Goal: Transaction & Acquisition: Purchase product/service

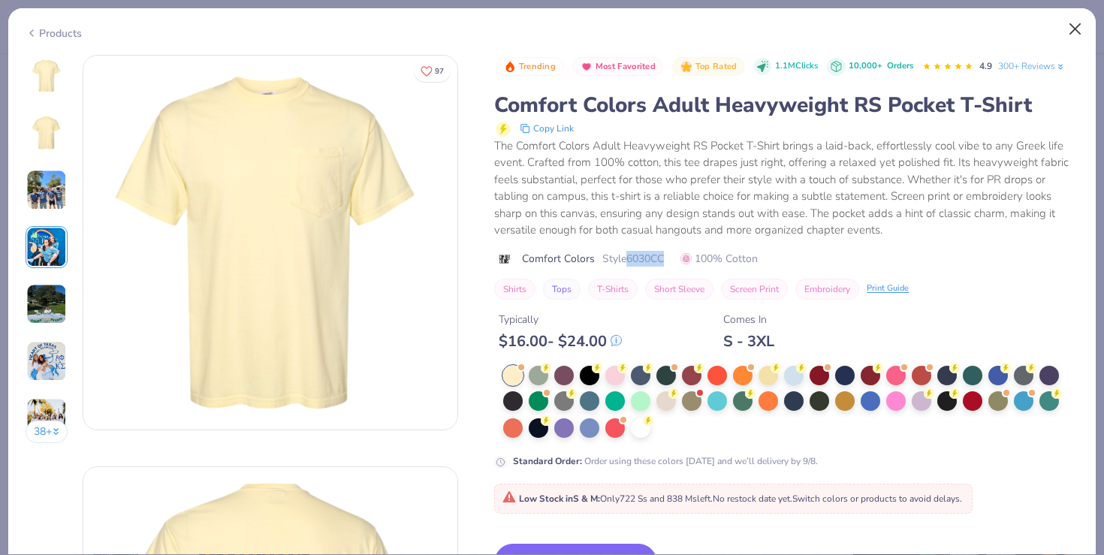
scroll to position [1264, 0]
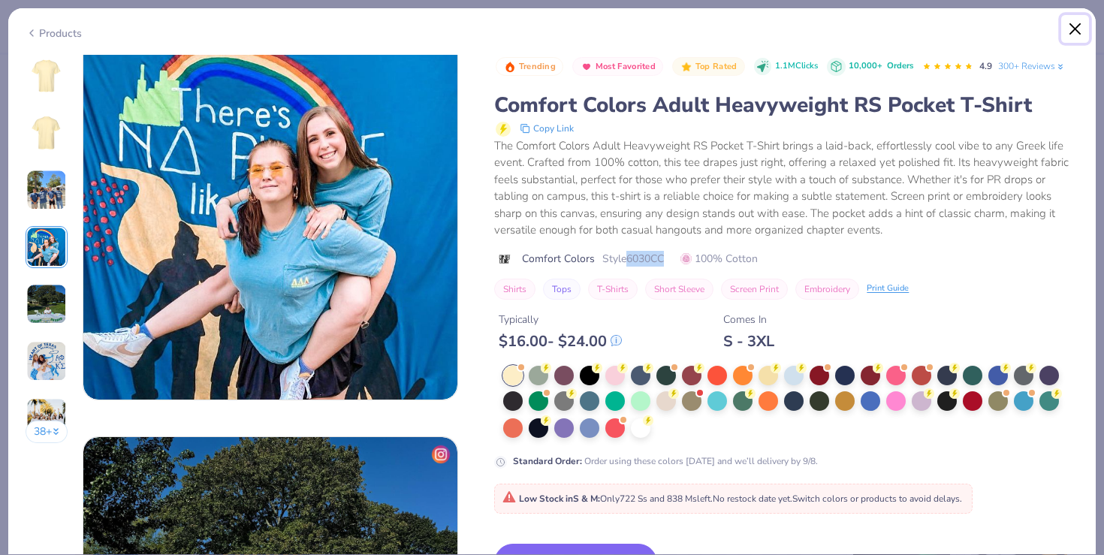
click at [1075, 35] on button "Close" at bounding box center [1075, 29] width 29 height 29
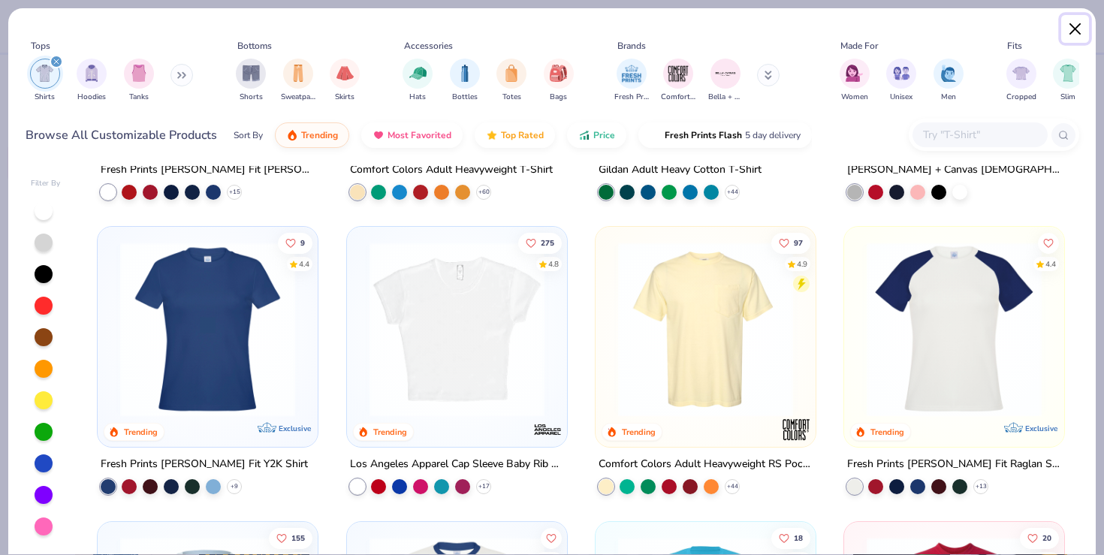
click at [1077, 25] on button "Close" at bounding box center [1075, 29] width 29 height 29
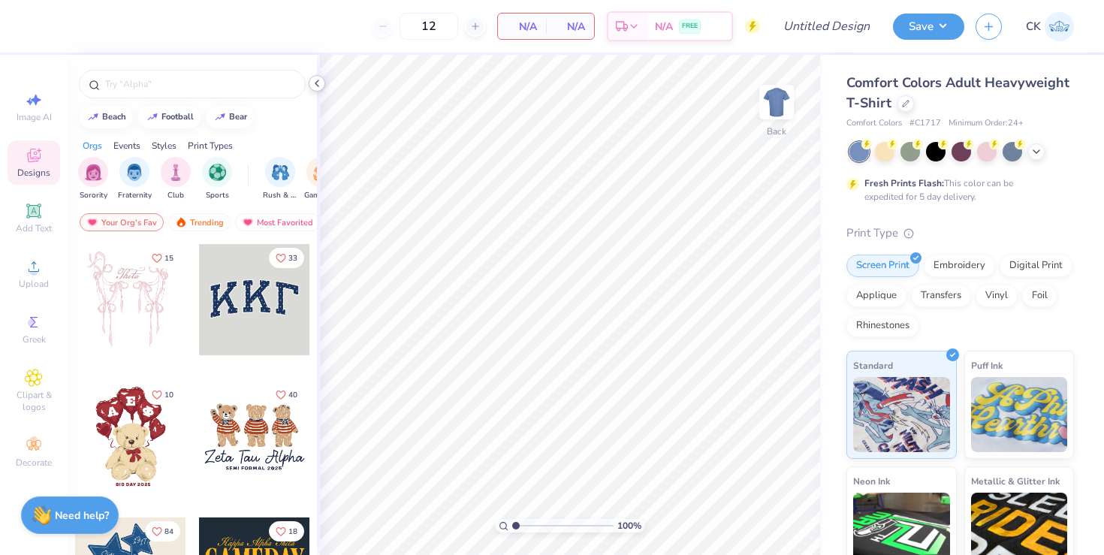
click at [317, 82] on polyline at bounding box center [316, 83] width 3 height 6
click at [315, 79] on icon at bounding box center [317, 83] width 12 height 12
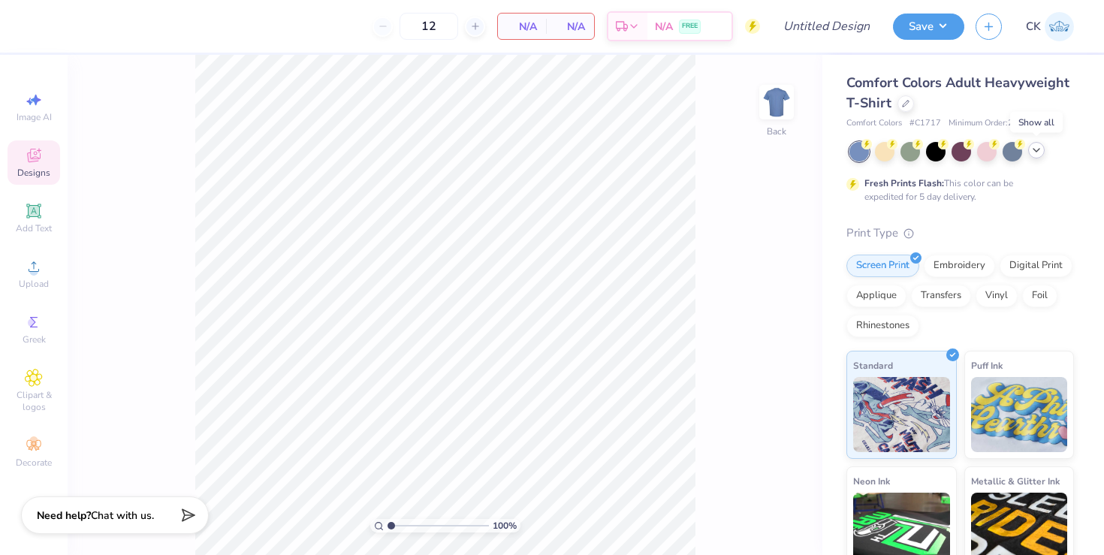
click at [1038, 149] on polyline at bounding box center [1036, 150] width 6 height 3
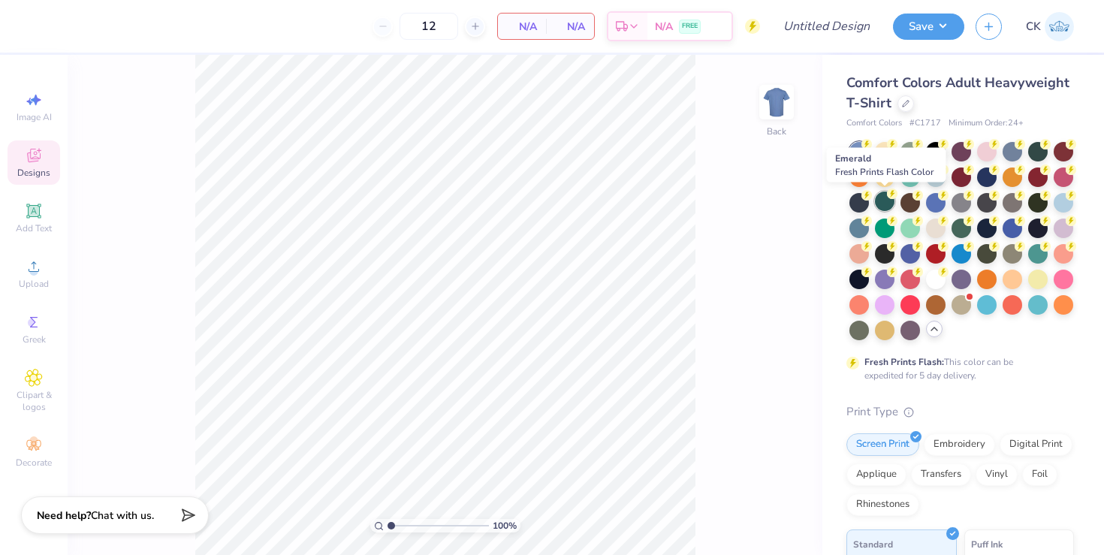
click at [884, 206] on div at bounding box center [885, 201] width 20 height 20
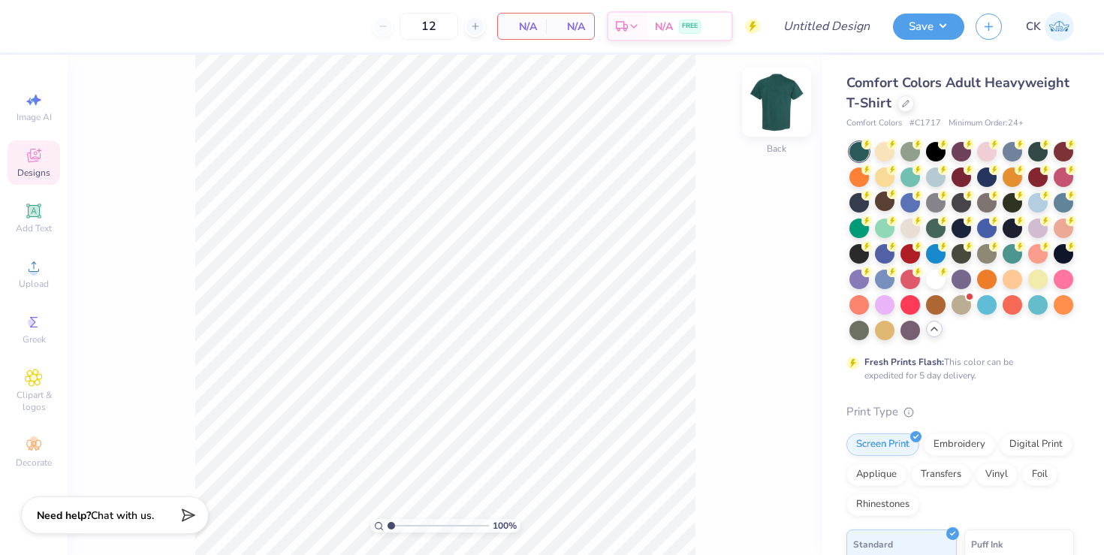
click at [781, 98] on img at bounding box center [776, 102] width 60 height 60
click at [29, 279] on span "Upload" at bounding box center [34, 284] width 30 height 12
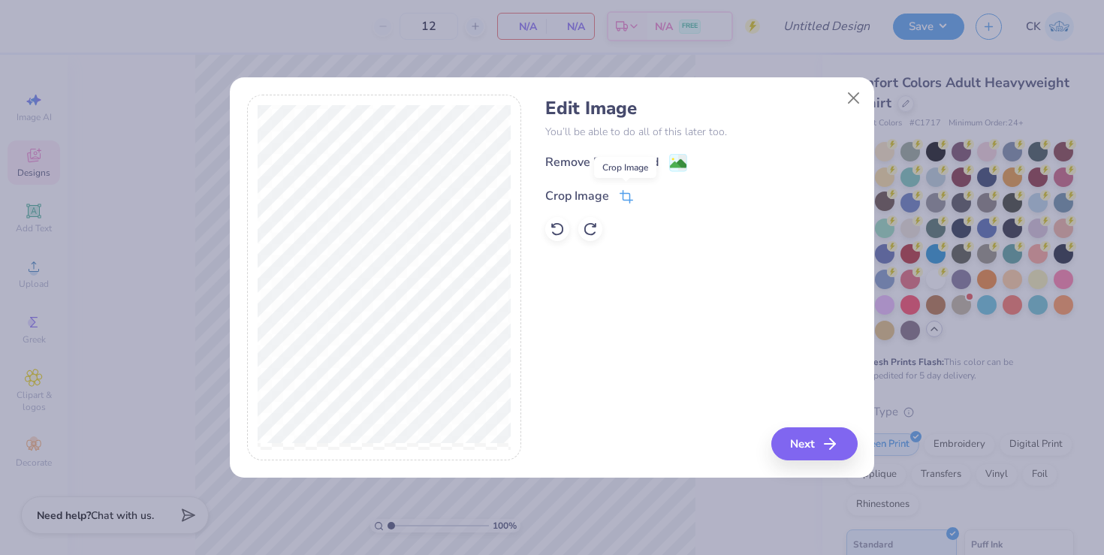
click at [626, 194] on icon at bounding box center [626, 197] width 14 height 14
click at [672, 197] on icon at bounding box center [673, 194] width 9 height 9
click at [797, 443] on button "Next" at bounding box center [816, 443] width 86 height 33
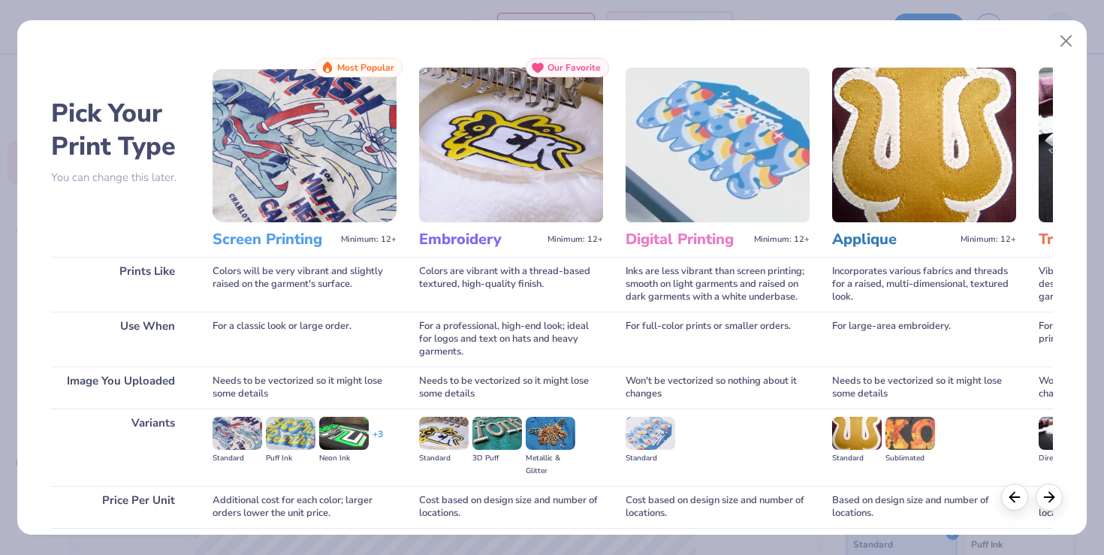
scroll to position [119, 0]
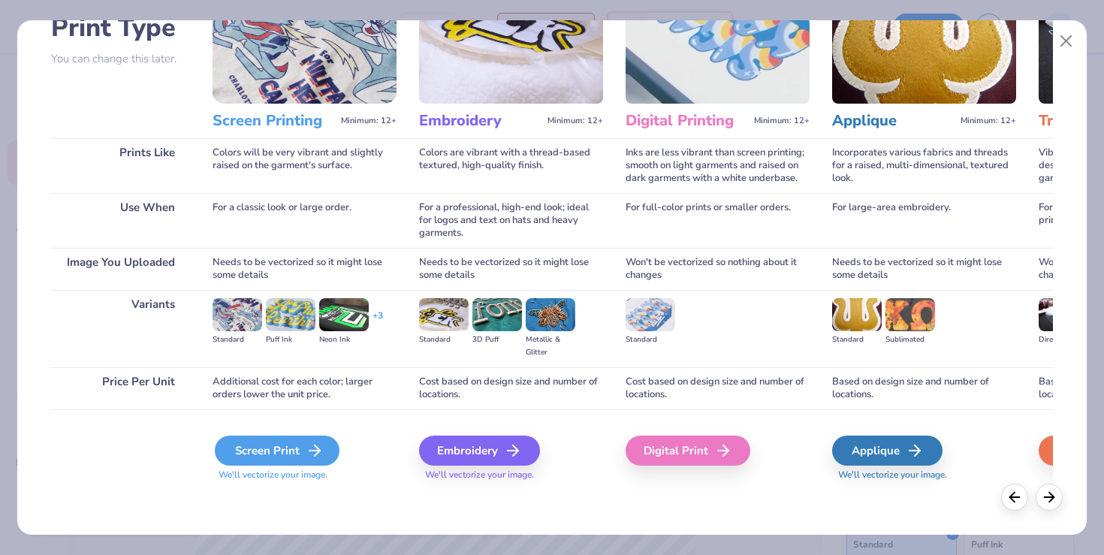
click at [286, 453] on div "Screen Print" at bounding box center [277, 450] width 125 height 30
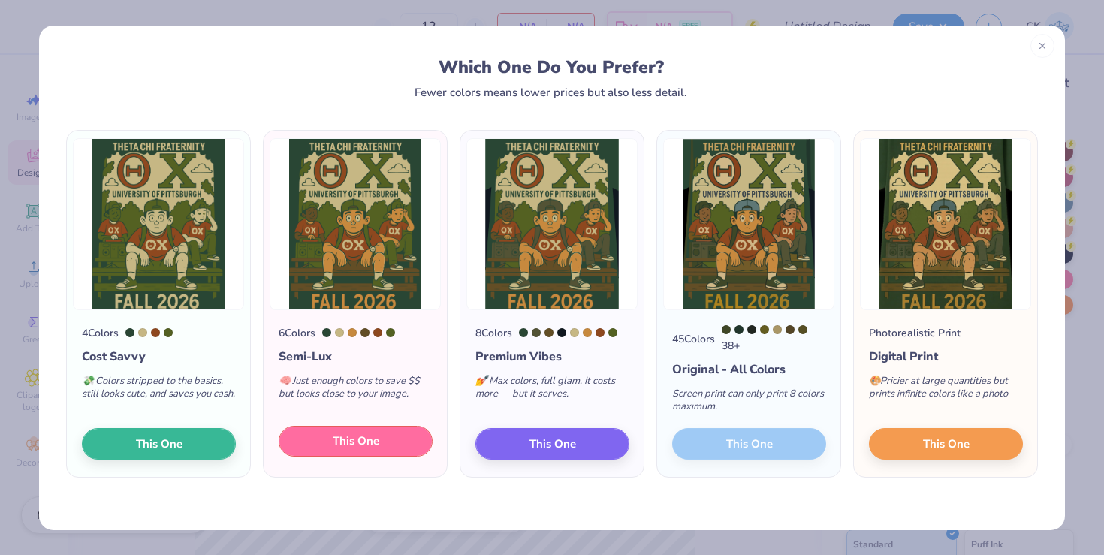
click at [356, 447] on span "This One" at bounding box center [356, 440] width 47 height 17
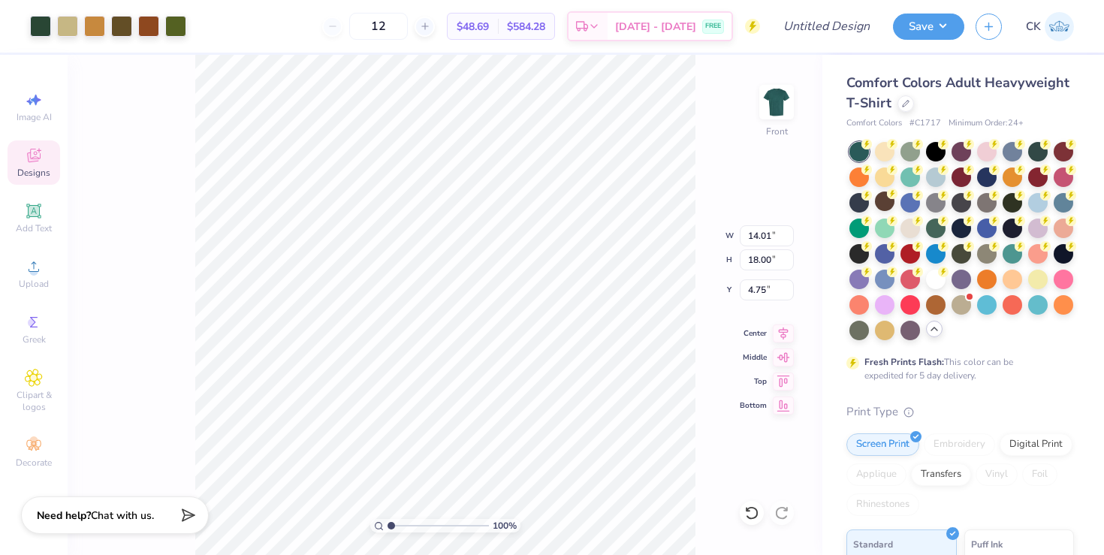
type input "3.31"
click at [913, 147] on div at bounding box center [910, 150] width 20 height 20
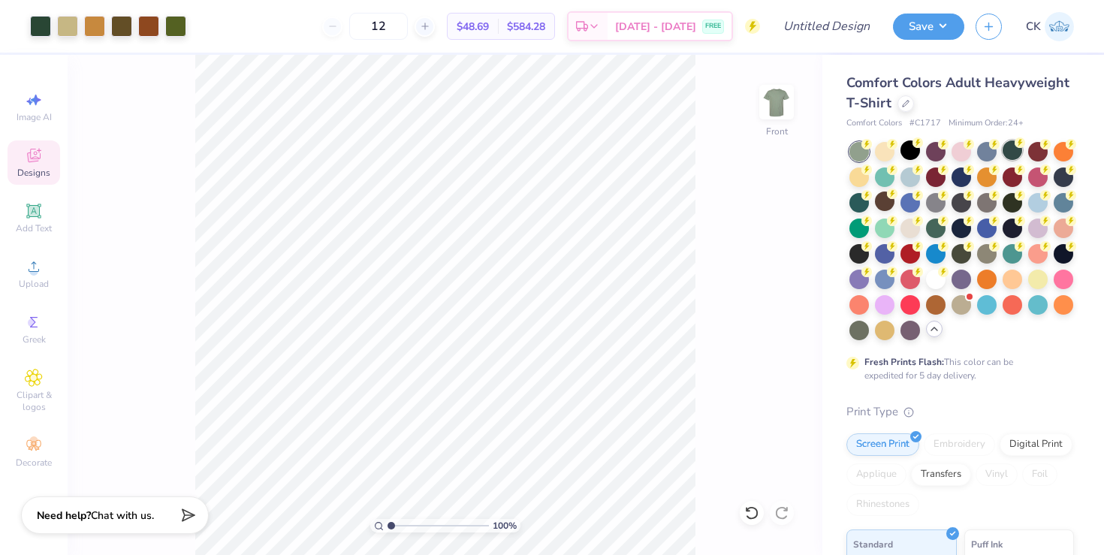
click at [1009, 148] on div at bounding box center [1012, 150] width 20 height 20
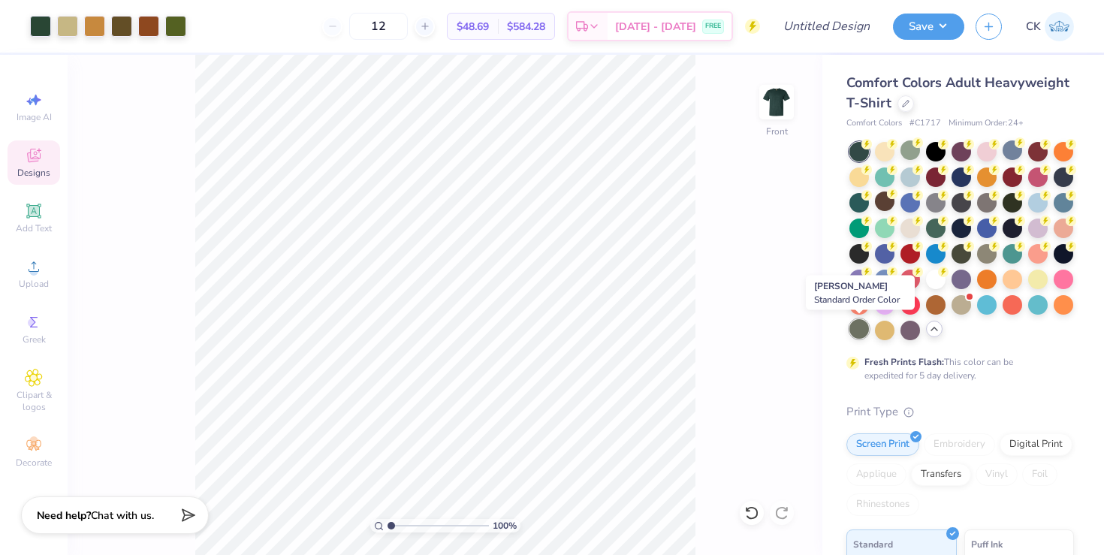
click at [857, 333] on div at bounding box center [859, 329] width 20 height 20
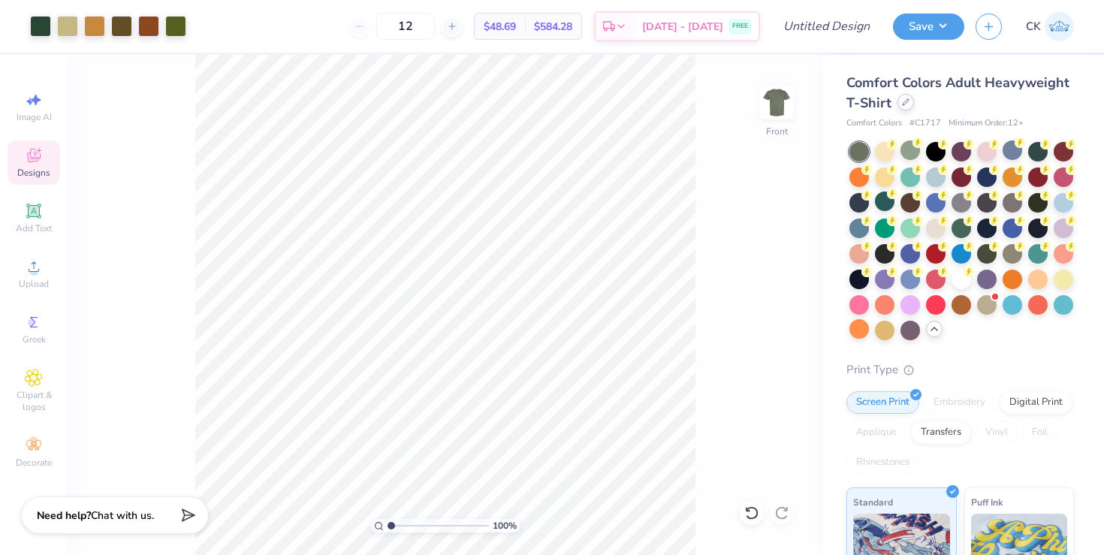
click at [904, 107] on div at bounding box center [905, 102] width 17 height 17
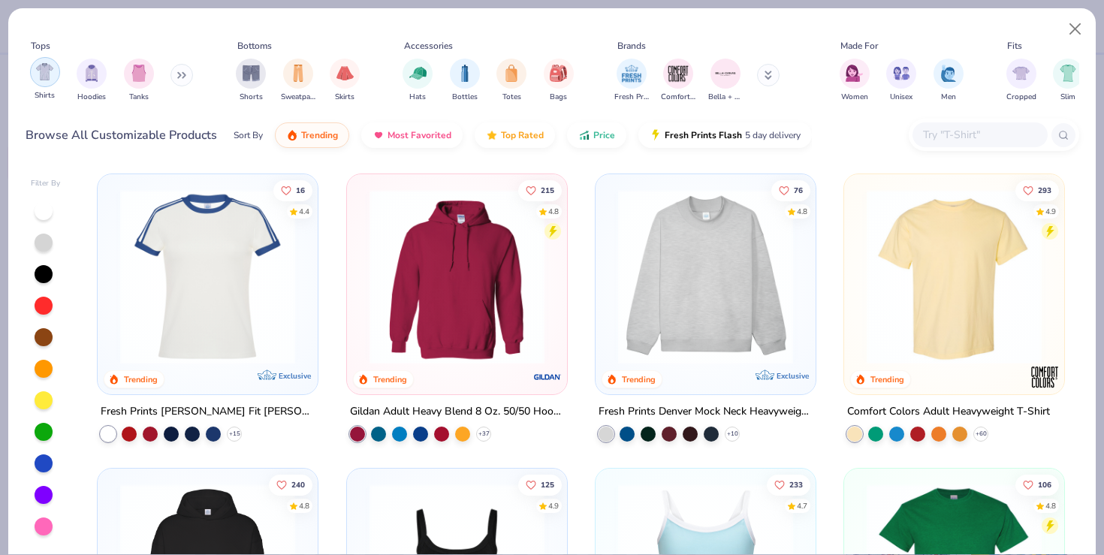
click at [53, 79] on div "filter for Shirts" at bounding box center [45, 72] width 30 height 30
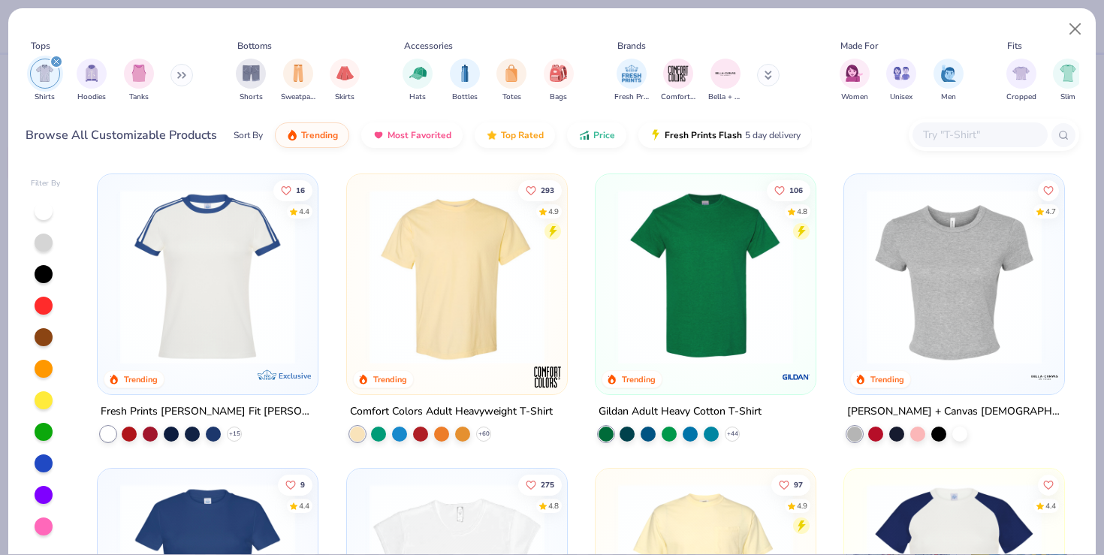
click at [706, 290] on img at bounding box center [705, 276] width 190 height 175
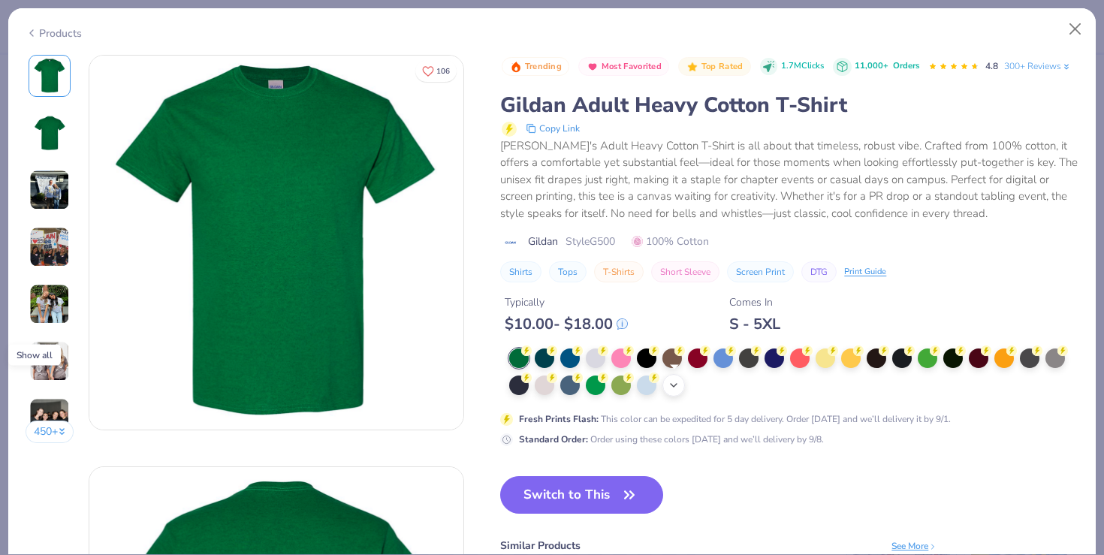
click at [673, 381] on icon at bounding box center [673, 385] width 12 height 12
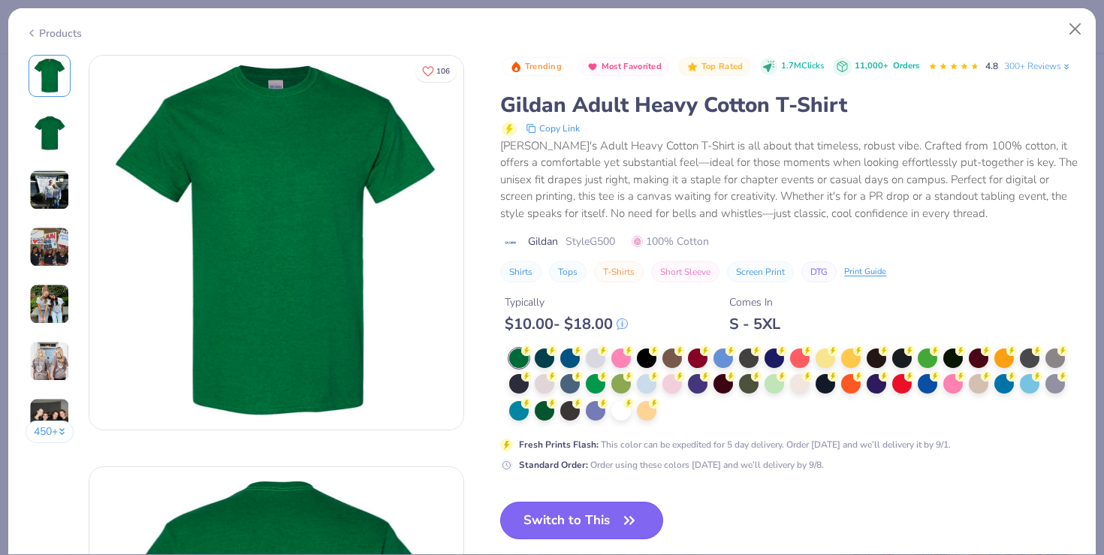
click at [607, 538] on button "Switch to This" at bounding box center [581, 520] width 163 height 38
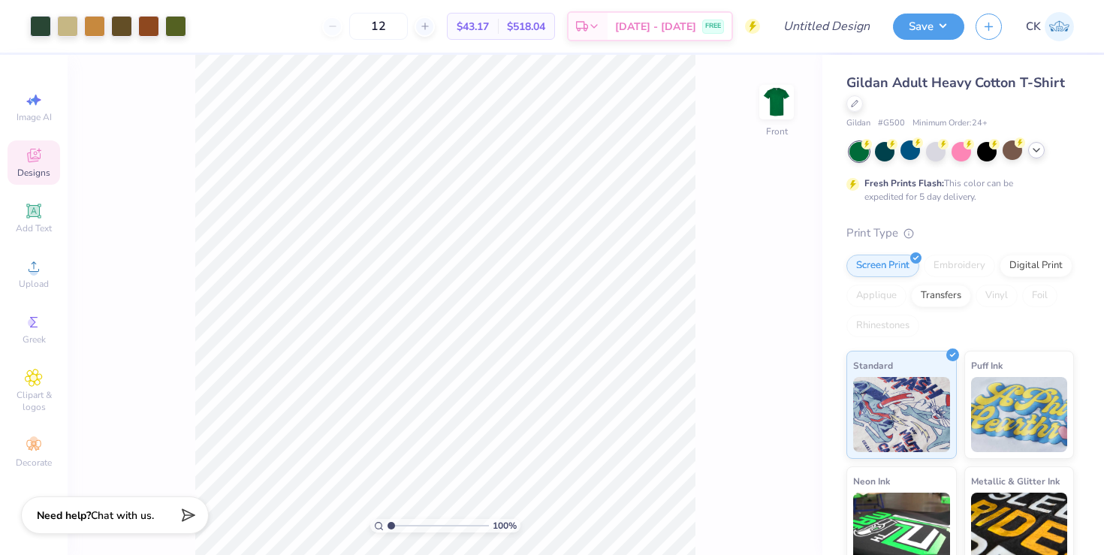
click at [1040, 152] on icon at bounding box center [1036, 150] width 12 height 12
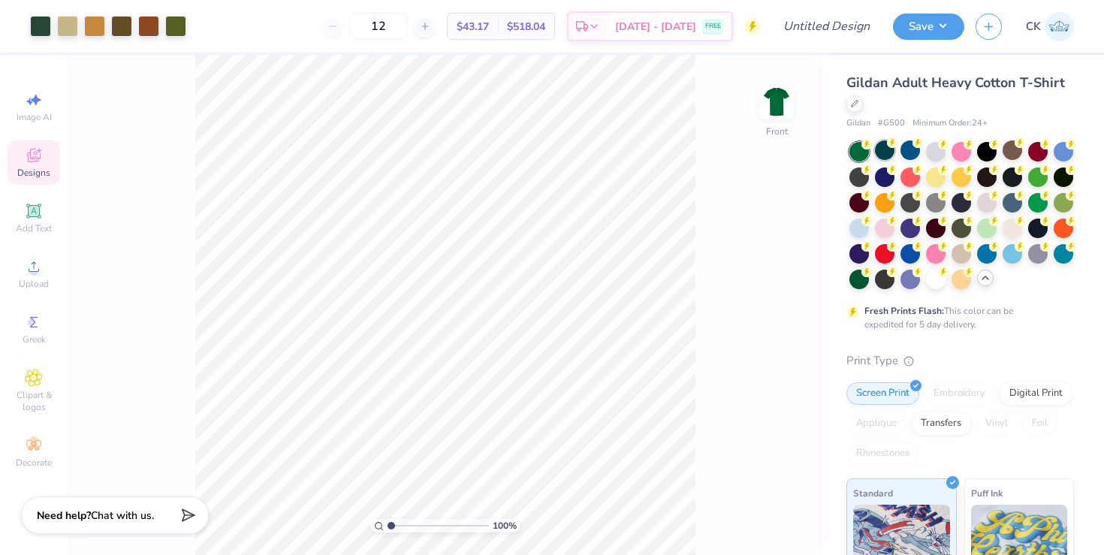
click at [875, 146] on div at bounding box center [885, 150] width 20 height 20
click at [849, 285] on div at bounding box center [859, 278] width 20 height 20
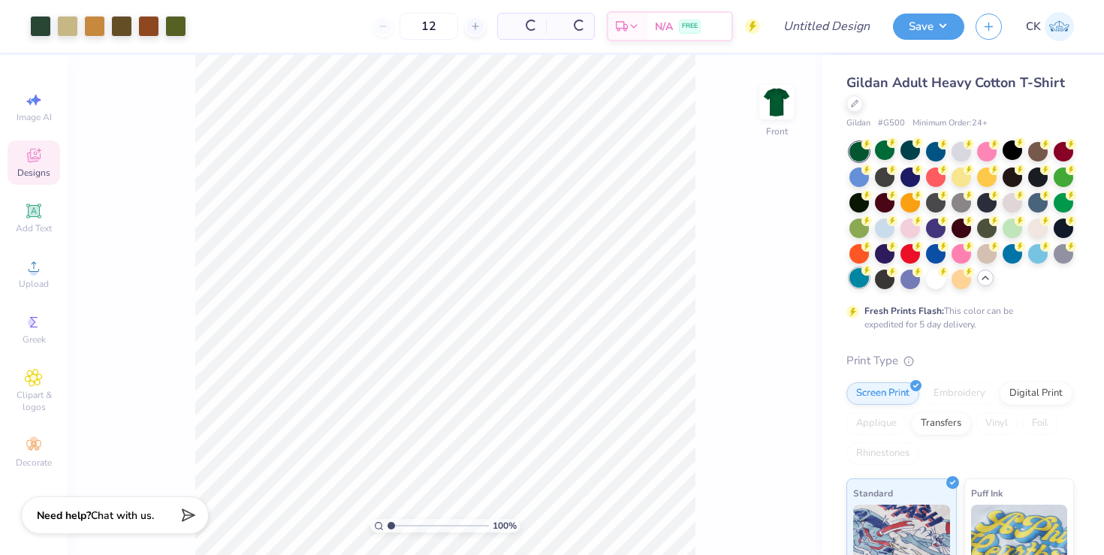
click at [859, 282] on div at bounding box center [859, 278] width 20 height 20
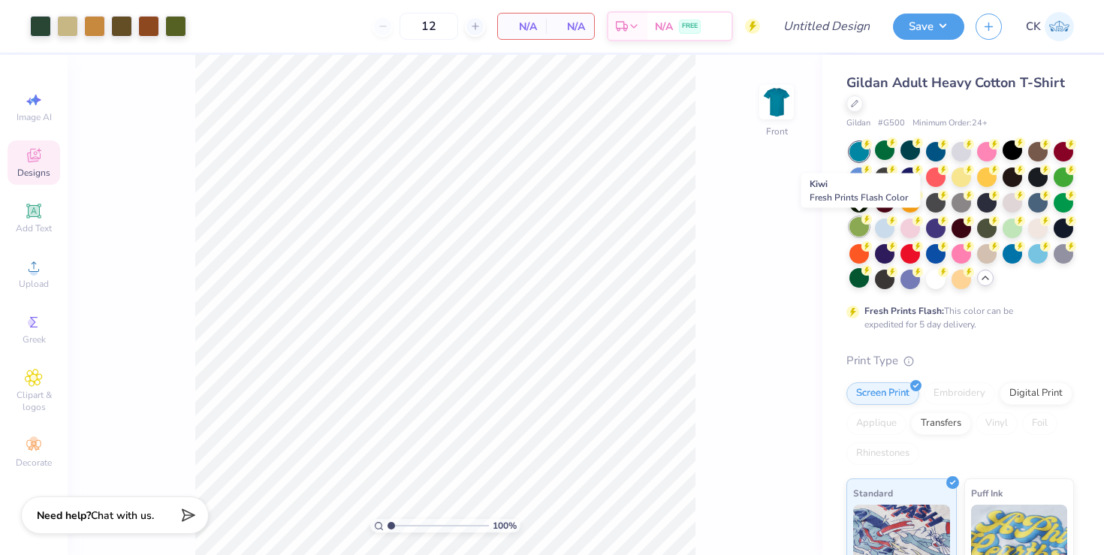
click at [861, 221] on icon at bounding box center [866, 219] width 11 height 11
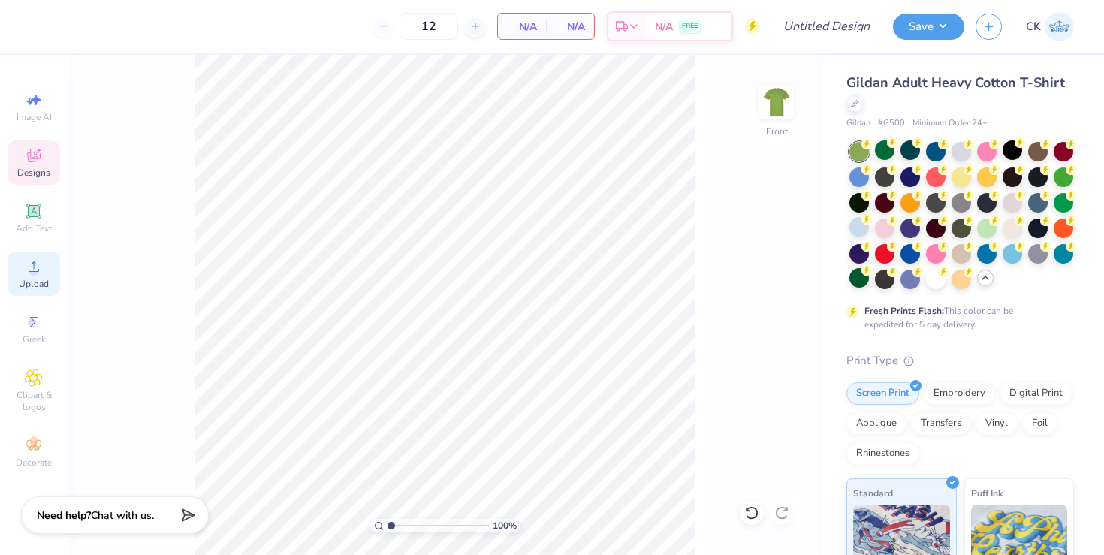
click at [23, 280] on span "Upload" at bounding box center [34, 284] width 30 height 12
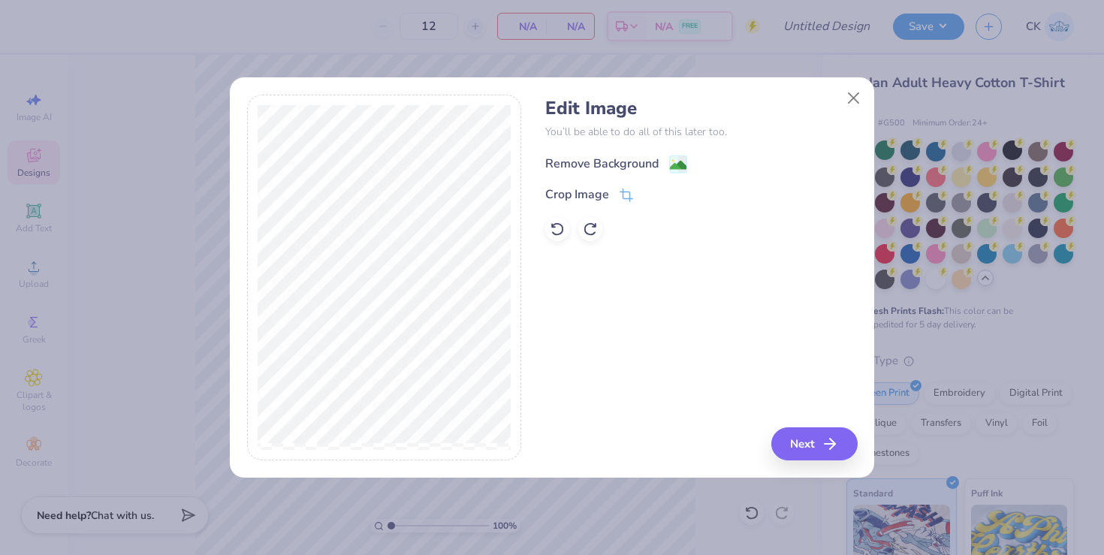
click at [657, 162] on div "Remove Background" at bounding box center [601, 164] width 113 height 18
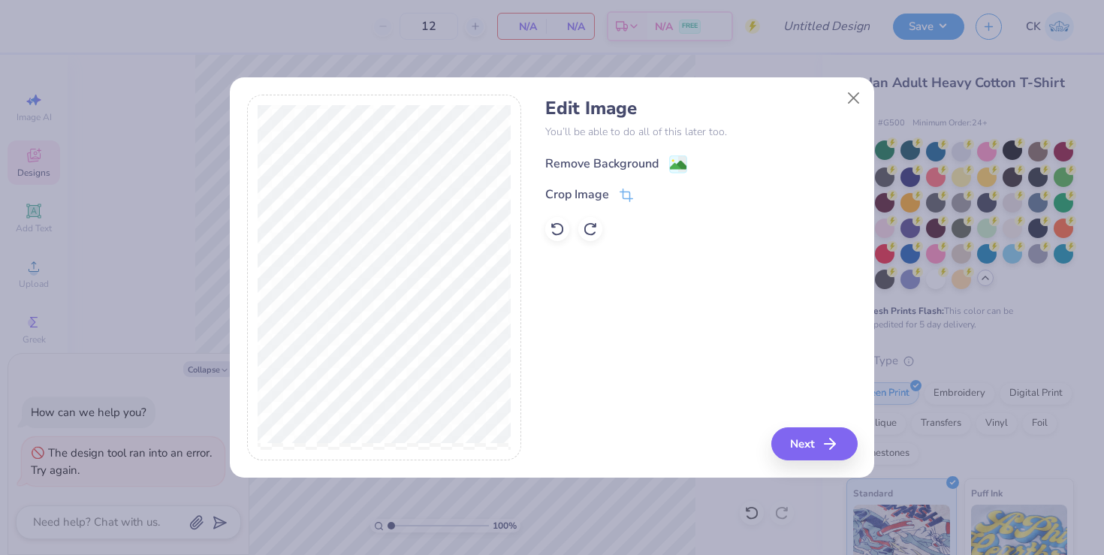
click at [657, 166] on div "Remove Background" at bounding box center [601, 164] width 113 height 18
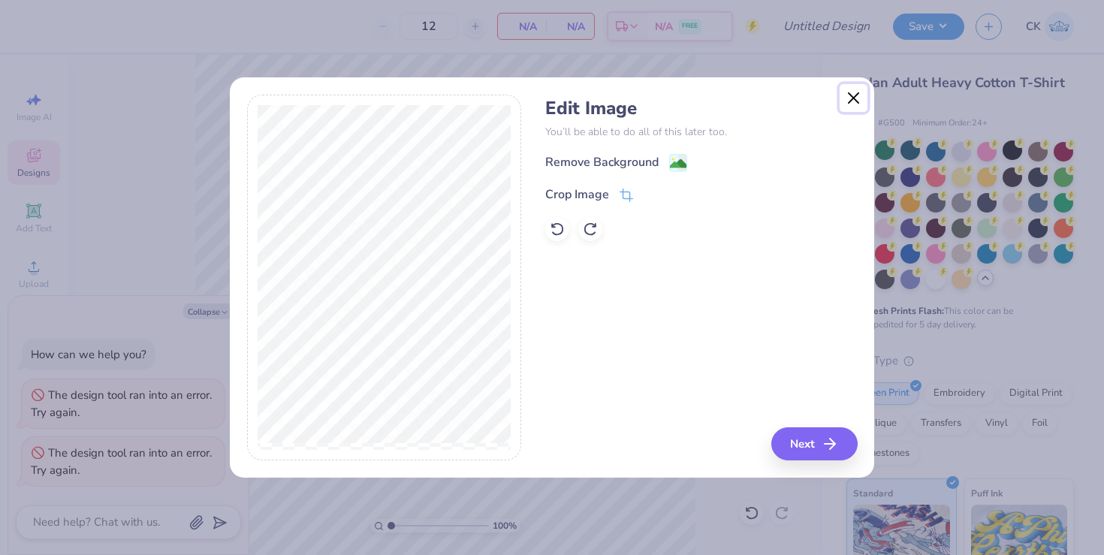
click at [854, 106] on button "Close" at bounding box center [853, 98] width 29 height 29
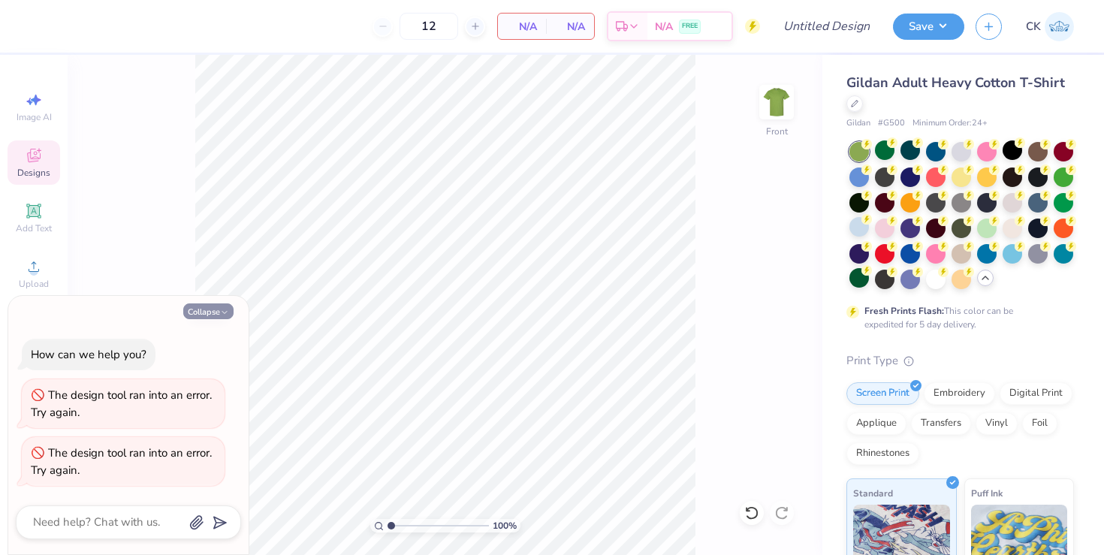
click at [227, 316] on icon "button" at bounding box center [224, 312] width 9 height 9
type textarea "x"
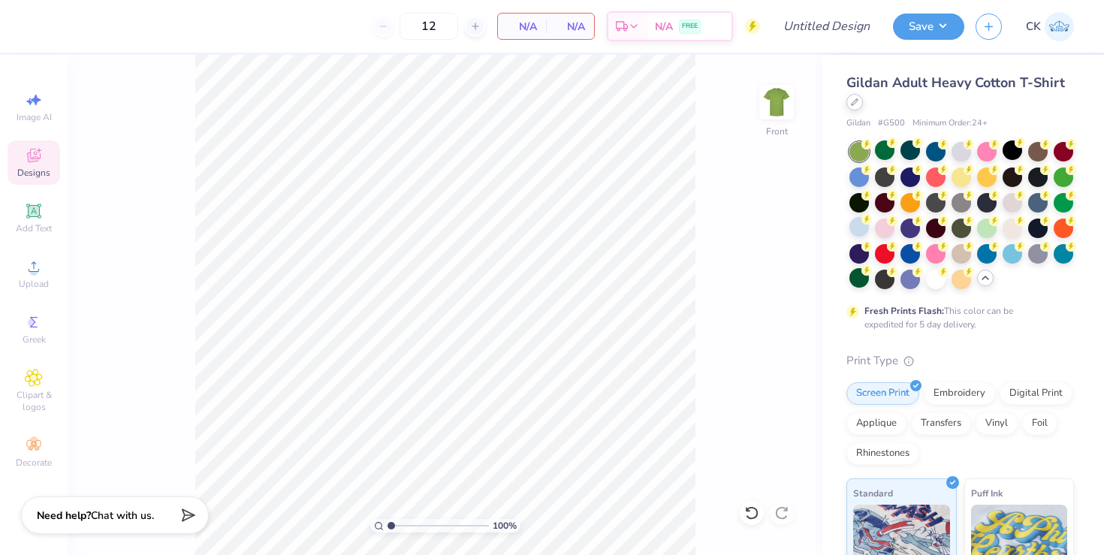
click at [854, 106] on div at bounding box center [854, 102] width 17 height 17
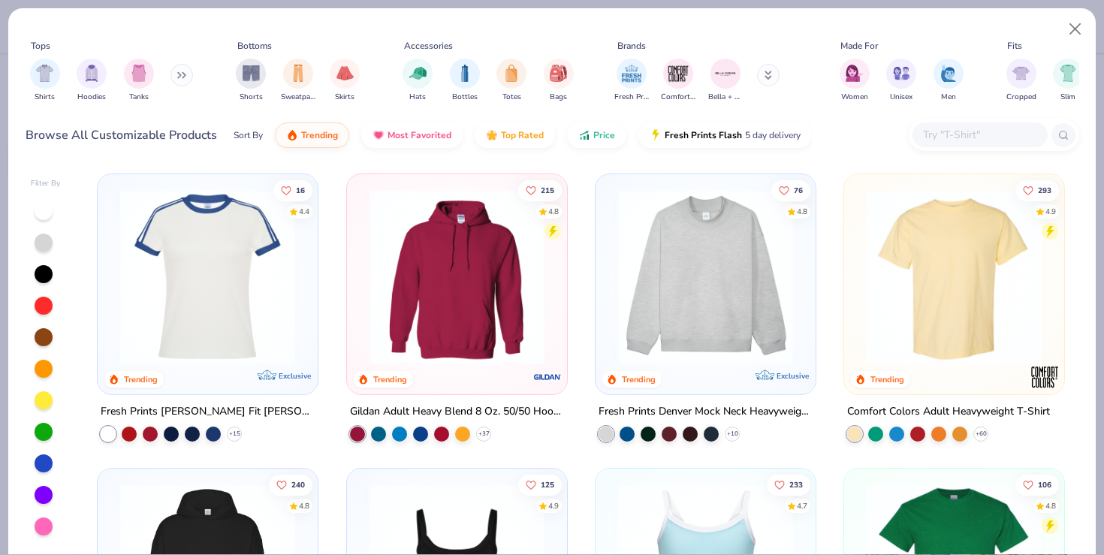
click at [61, 82] on div "Shirts Hoodies Tanks" at bounding box center [112, 81] width 173 height 56
click at [44, 80] on img "filter for Shirts" at bounding box center [44, 71] width 17 height 17
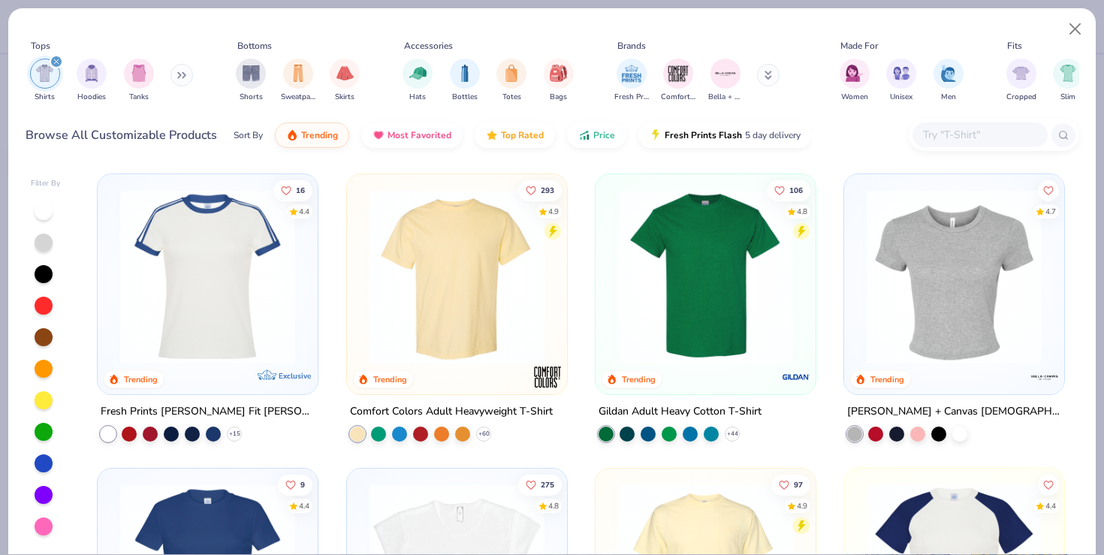
click at [436, 296] on img at bounding box center [457, 276] width 190 height 175
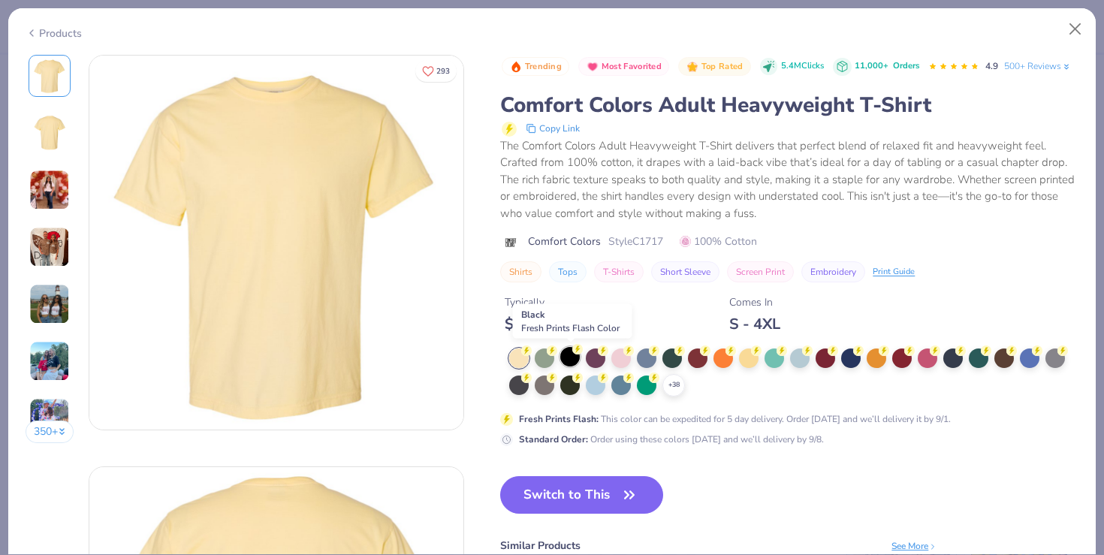
click at [577, 358] on div at bounding box center [570, 357] width 20 height 20
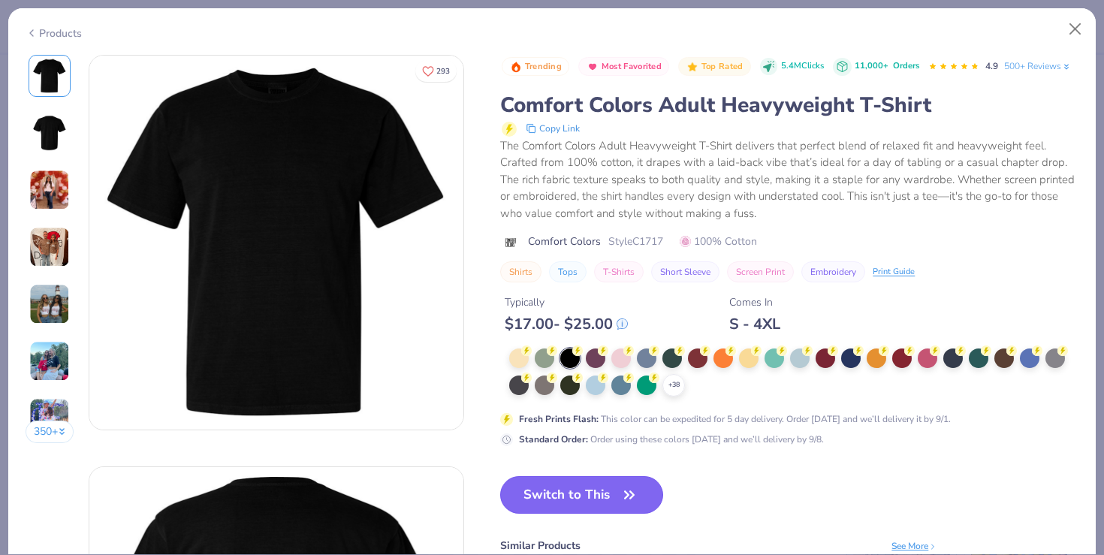
click at [583, 489] on button "Switch to This" at bounding box center [581, 495] width 163 height 38
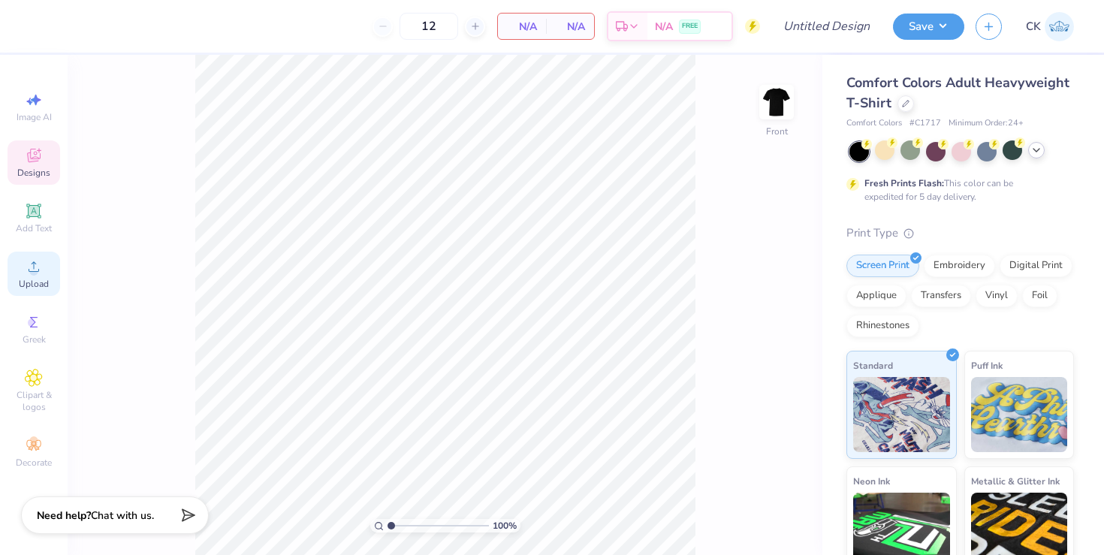
click at [37, 261] on icon at bounding box center [34, 267] width 18 height 18
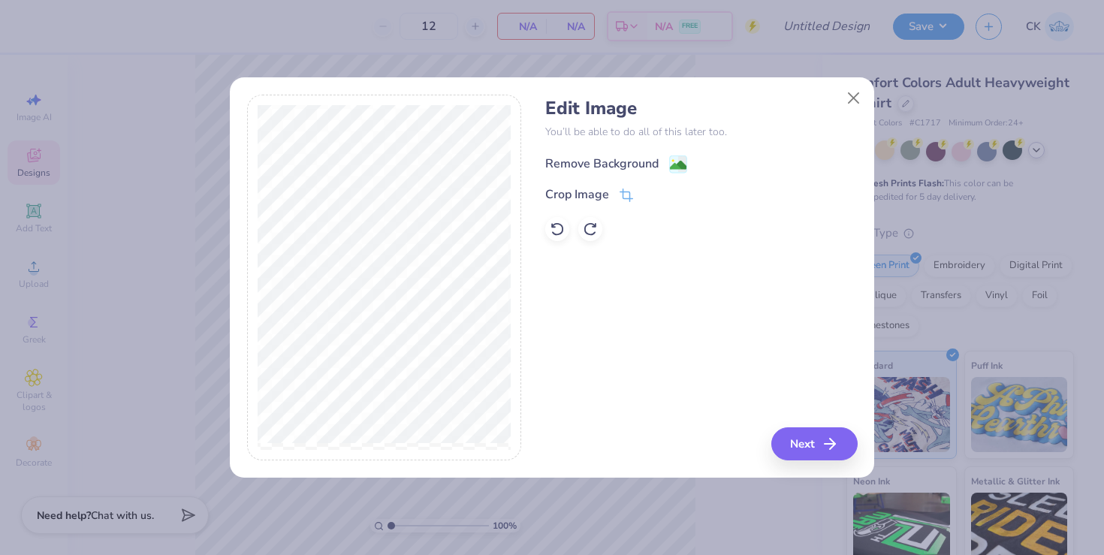
click at [630, 164] on div "Remove Background" at bounding box center [601, 164] width 113 height 18
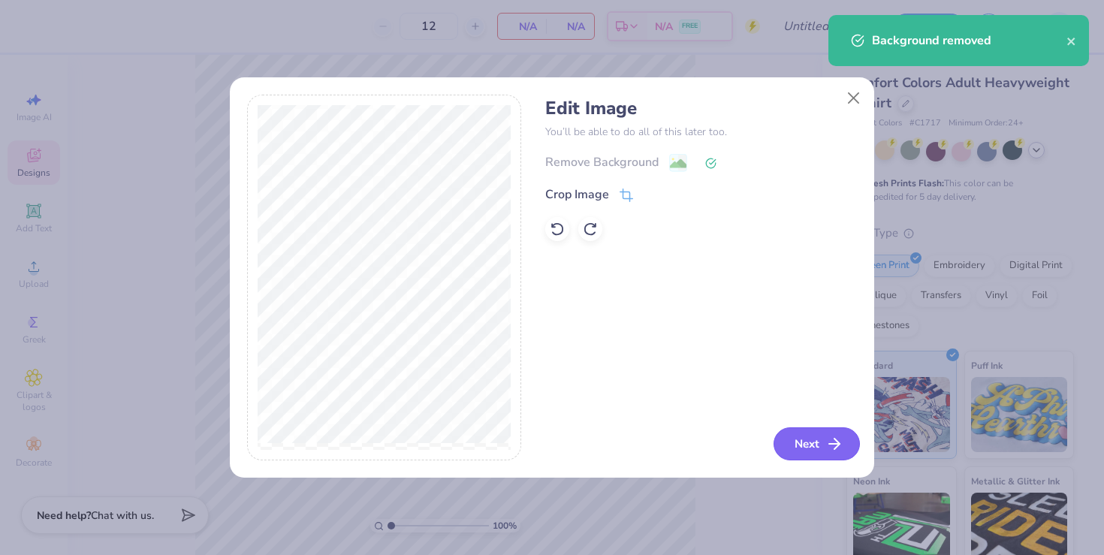
click at [818, 439] on button "Next" at bounding box center [816, 443] width 86 height 33
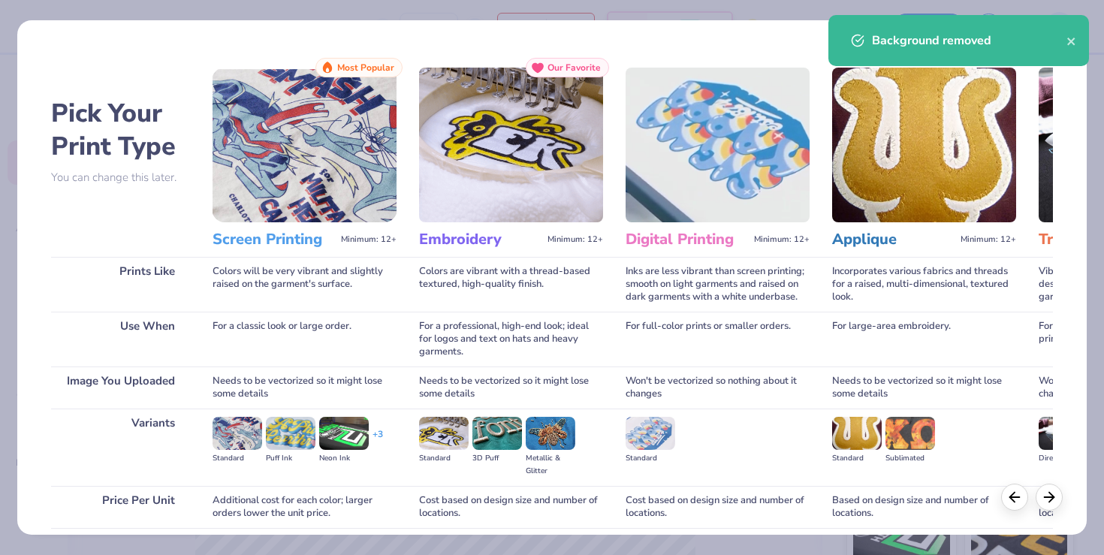
scroll to position [119, 0]
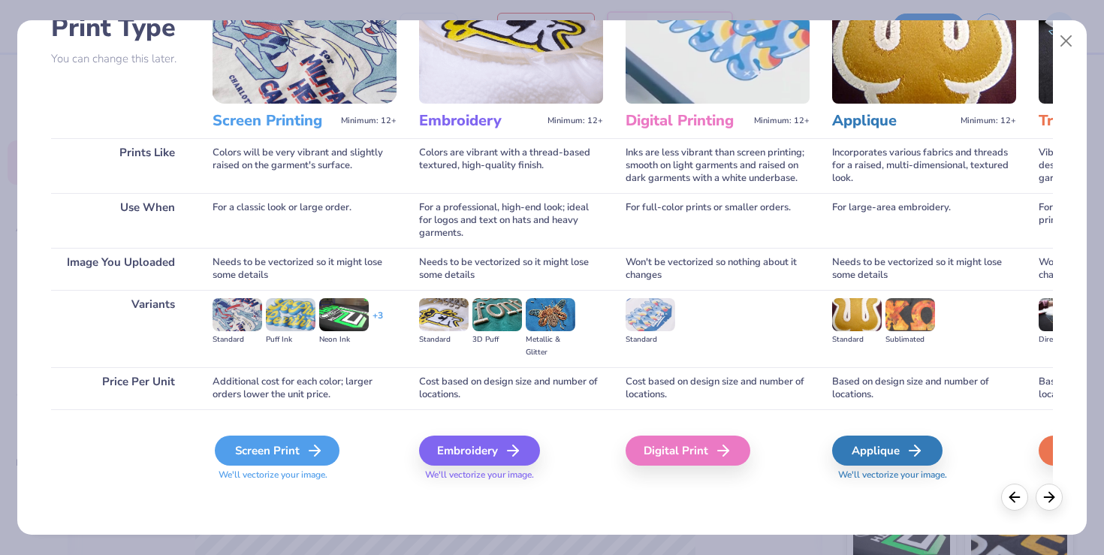
click at [306, 454] on icon at bounding box center [315, 450] width 18 height 18
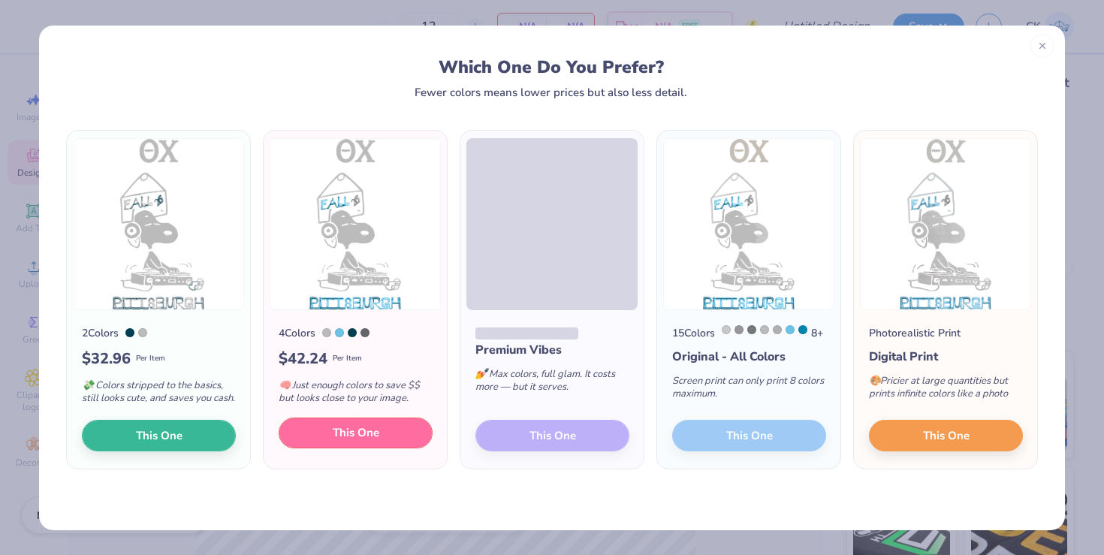
click at [383, 445] on button "This One" at bounding box center [356, 433] width 154 height 32
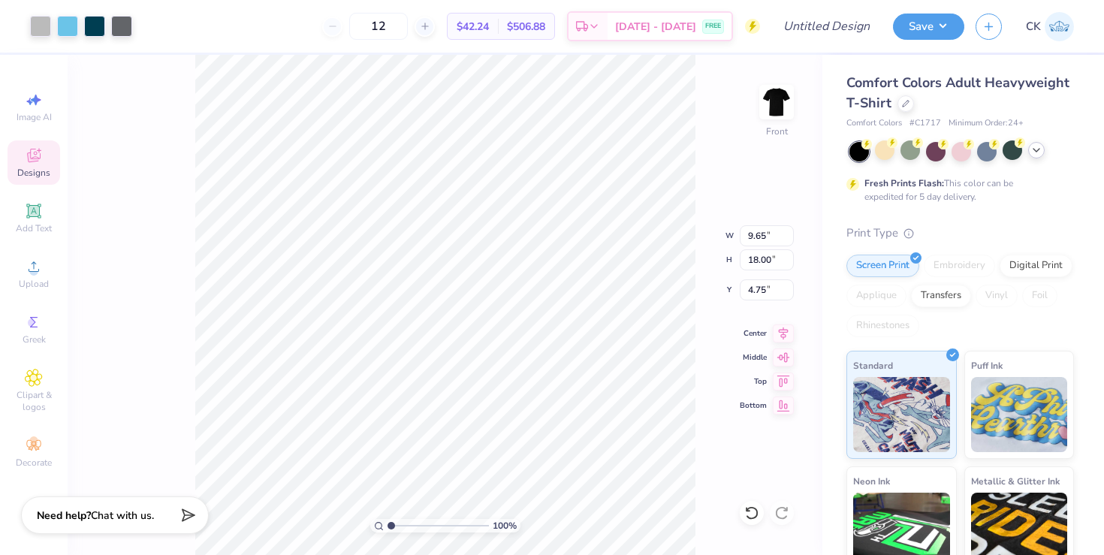
type input "3.30"
click at [408, 27] on input "12" at bounding box center [378, 26] width 59 height 27
type input "1"
type input "50"
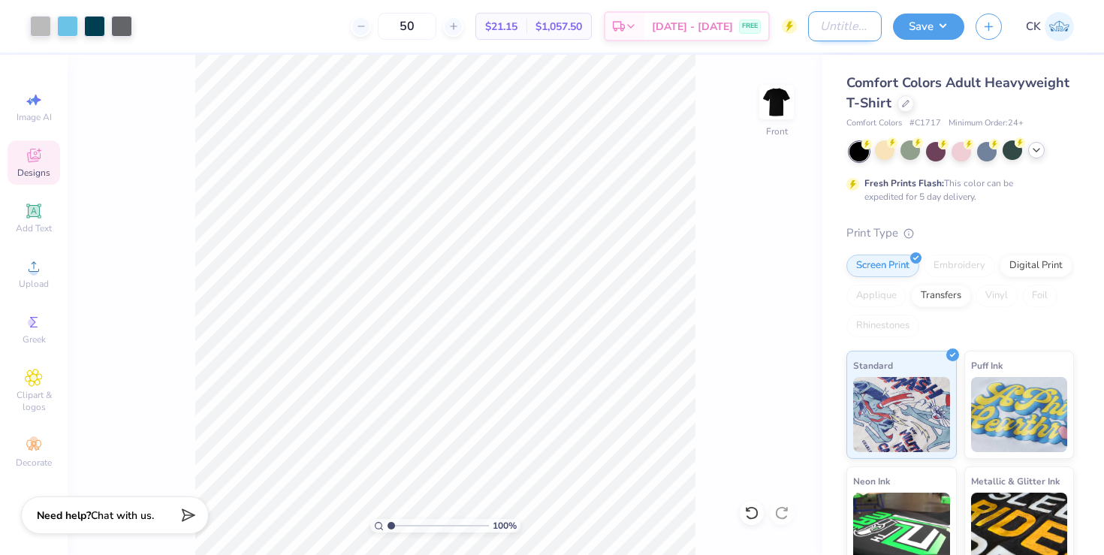
click at [821, 31] on input "Design Title" at bounding box center [845, 26] width 74 height 30
type input "Theta Chi Fall 25 Snoopy"
click at [924, 34] on button "Save" at bounding box center [928, 24] width 71 height 26
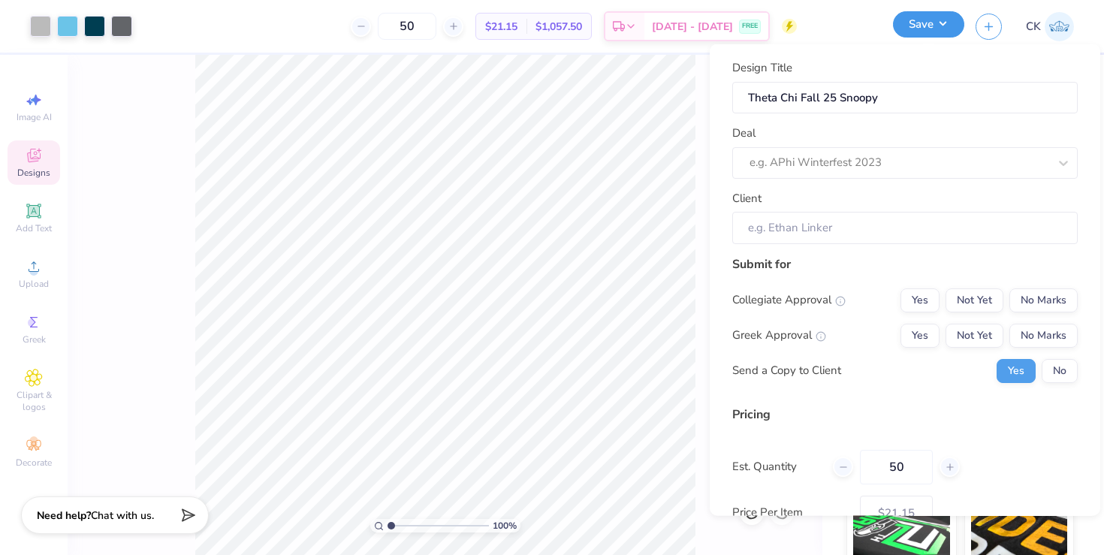
scroll to position [0, 0]
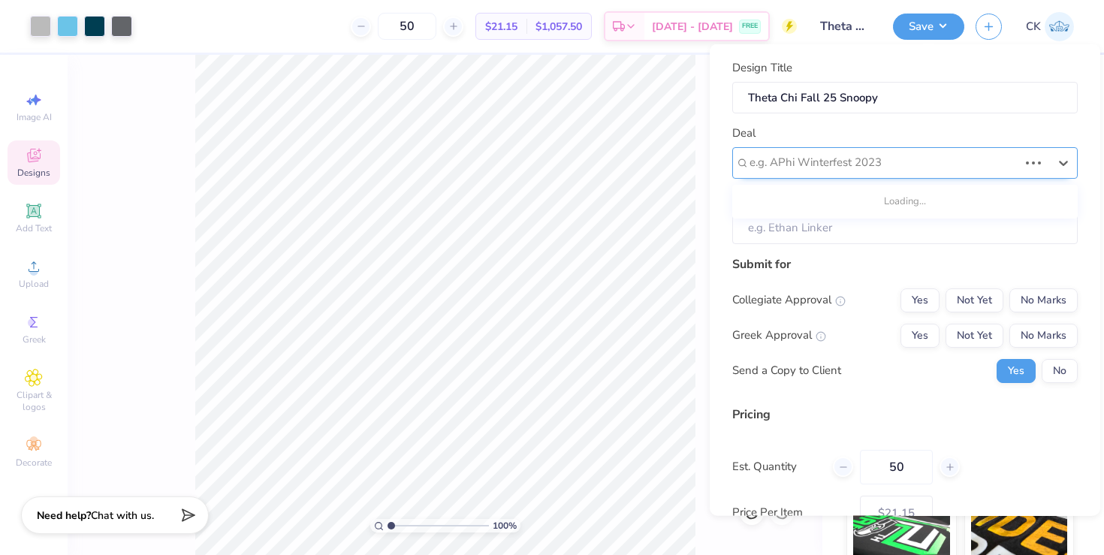
click at [852, 165] on div at bounding box center [883, 162] width 269 height 20
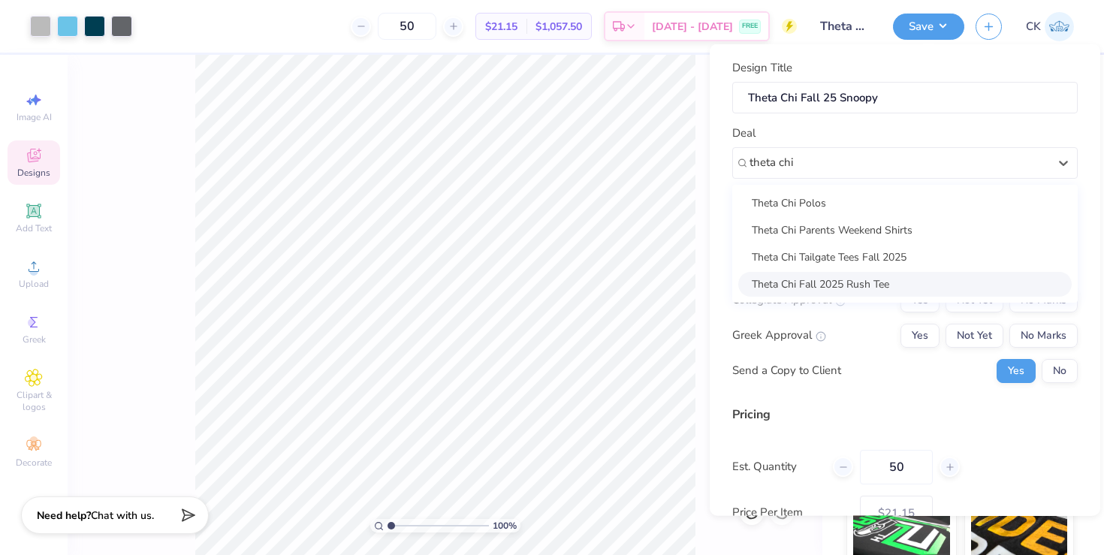
click at [811, 277] on div "Theta Chi Fall 2025 Rush Tee" at bounding box center [904, 283] width 333 height 25
type input "theta chi"
type input "Keenan O'donnell"
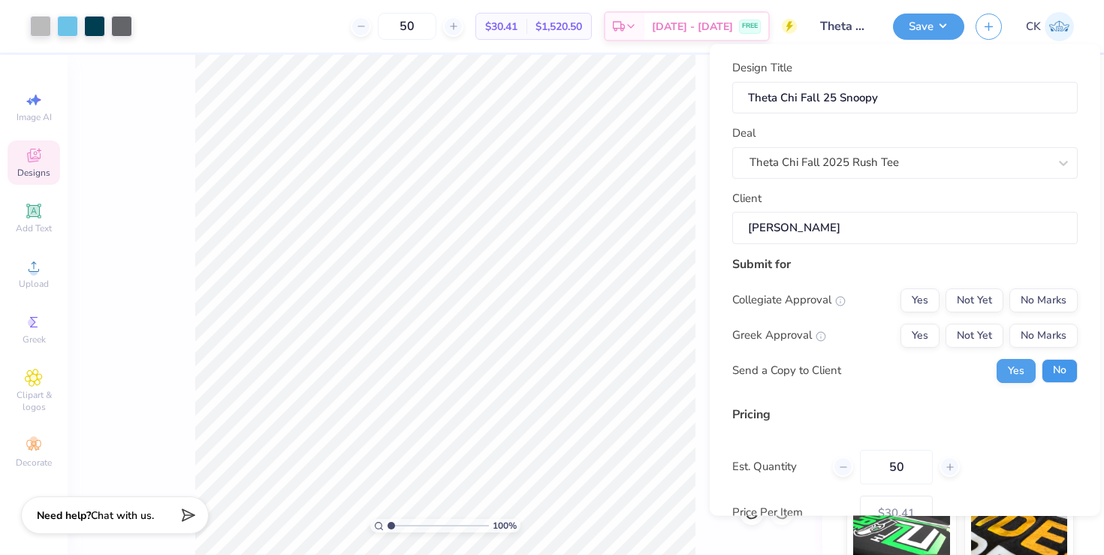
click at [1055, 373] on button "No" at bounding box center [1059, 370] width 36 height 24
click at [914, 334] on button "Yes" at bounding box center [919, 335] width 39 height 24
click at [1035, 302] on button "No Marks" at bounding box center [1043, 300] width 68 height 24
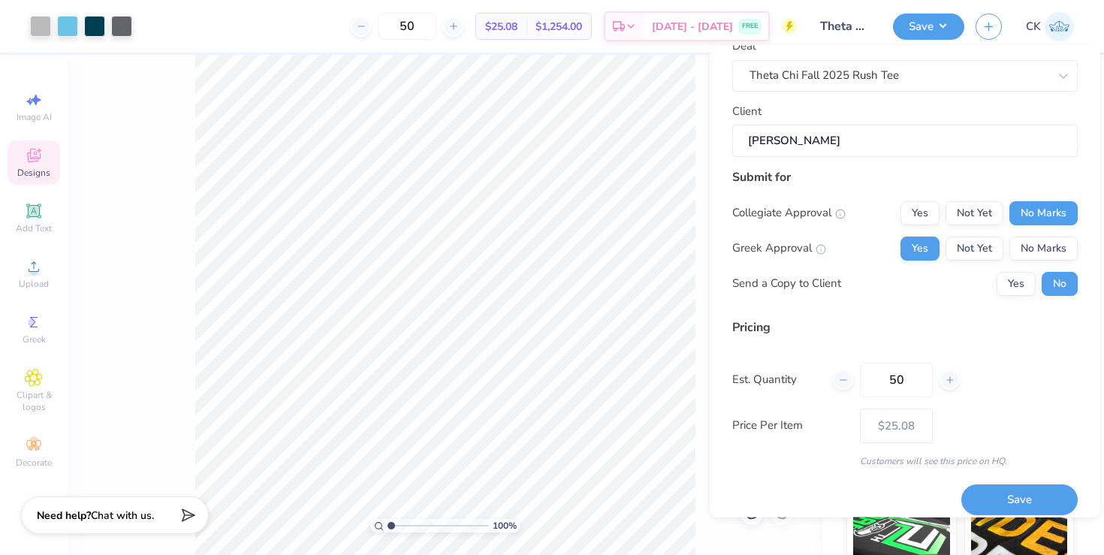
scroll to position [101, 0]
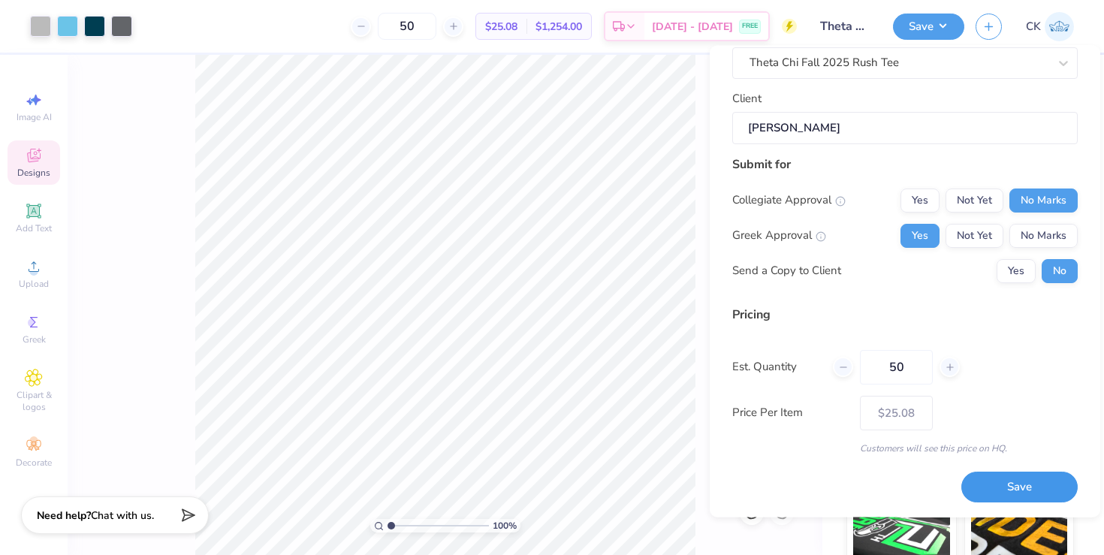
click at [998, 489] on button "Save" at bounding box center [1019, 487] width 116 height 31
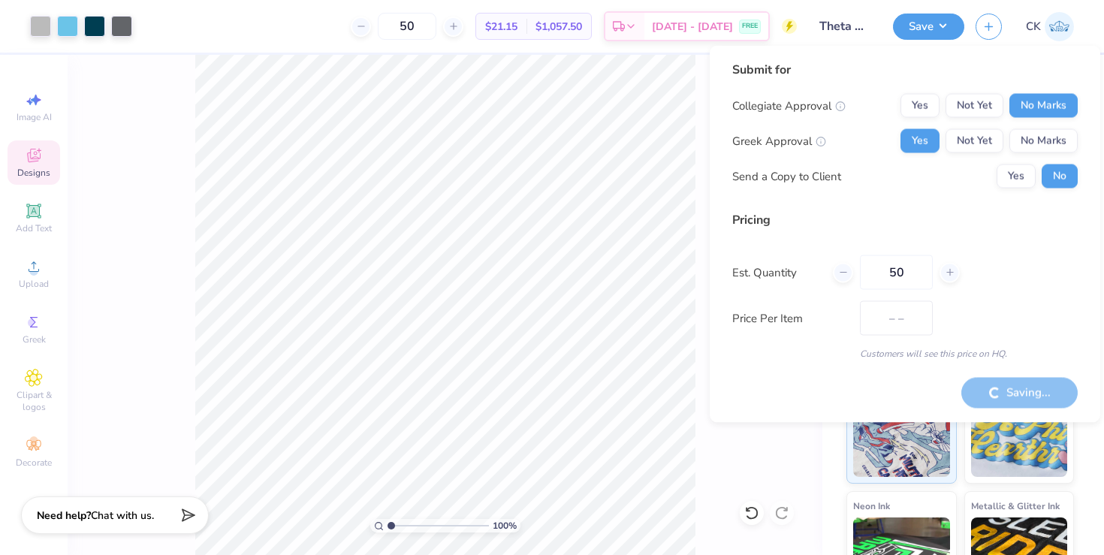
type input "$25.08"
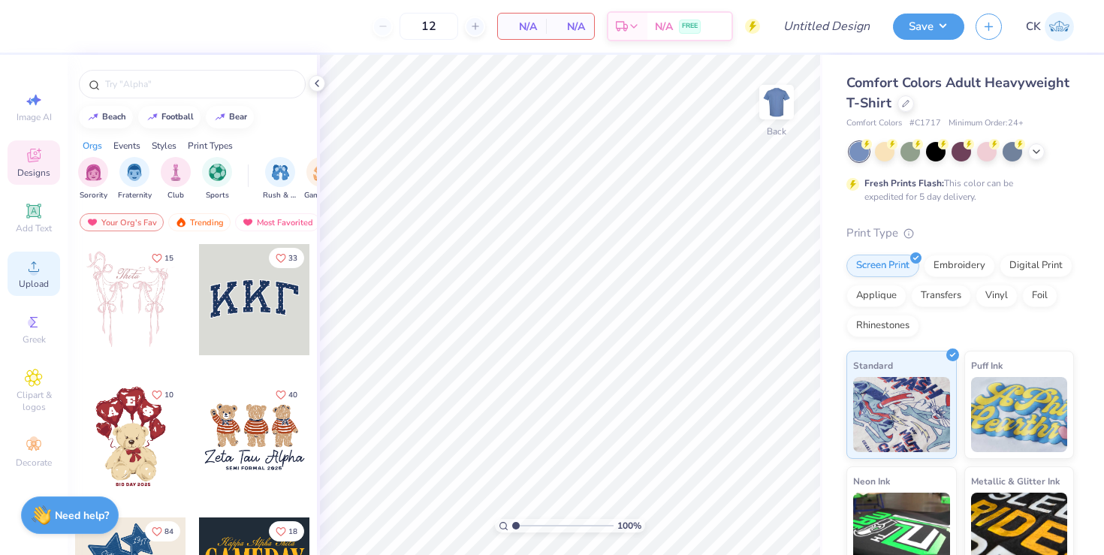
click at [27, 272] on icon at bounding box center [34, 267] width 18 height 18
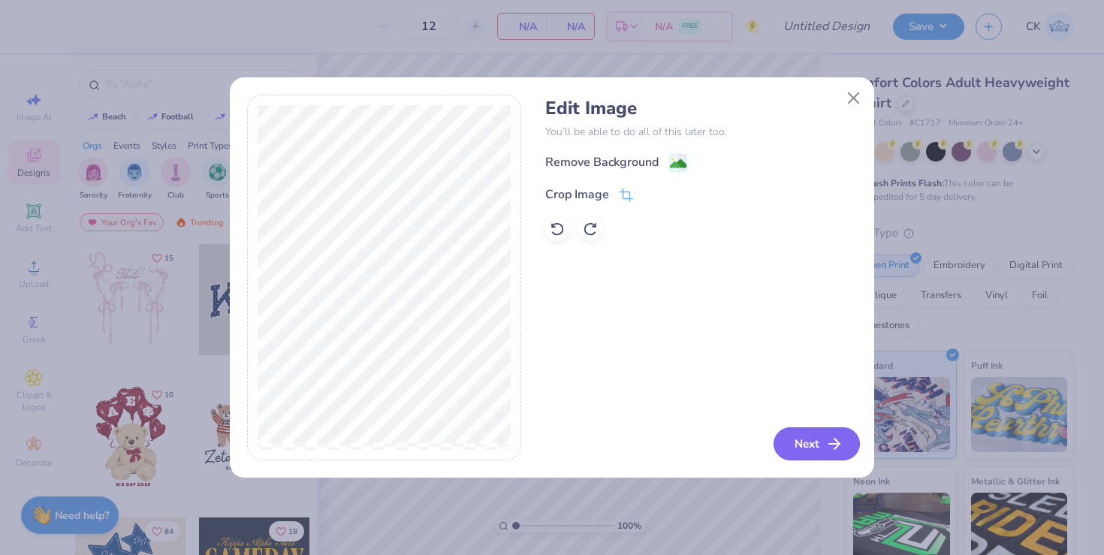
click at [806, 449] on button "Next" at bounding box center [816, 443] width 86 height 33
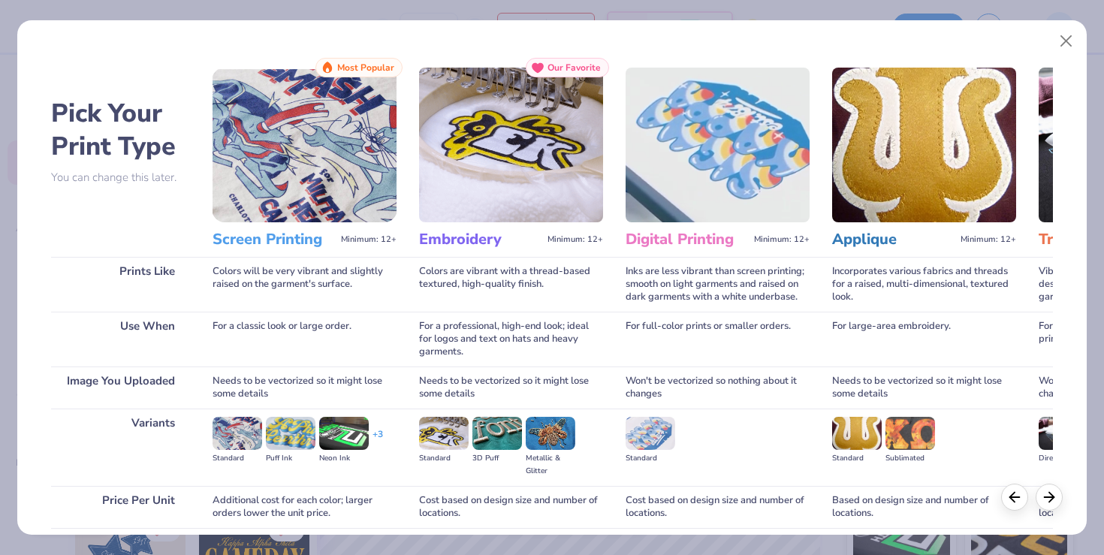
scroll to position [119, 0]
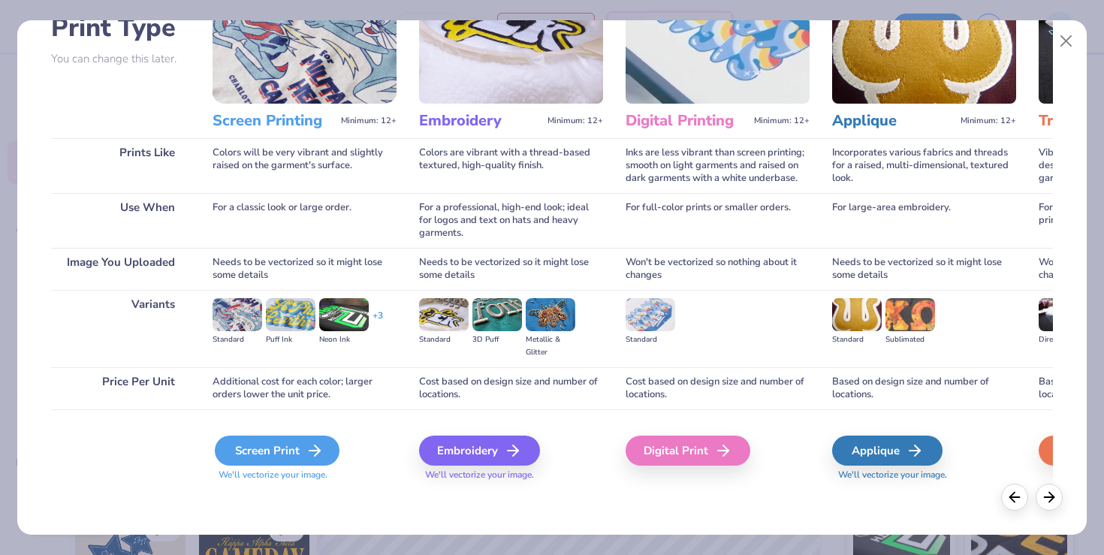
click at [299, 453] on div "Screen Print" at bounding box center [277, 450] width 125 height 30
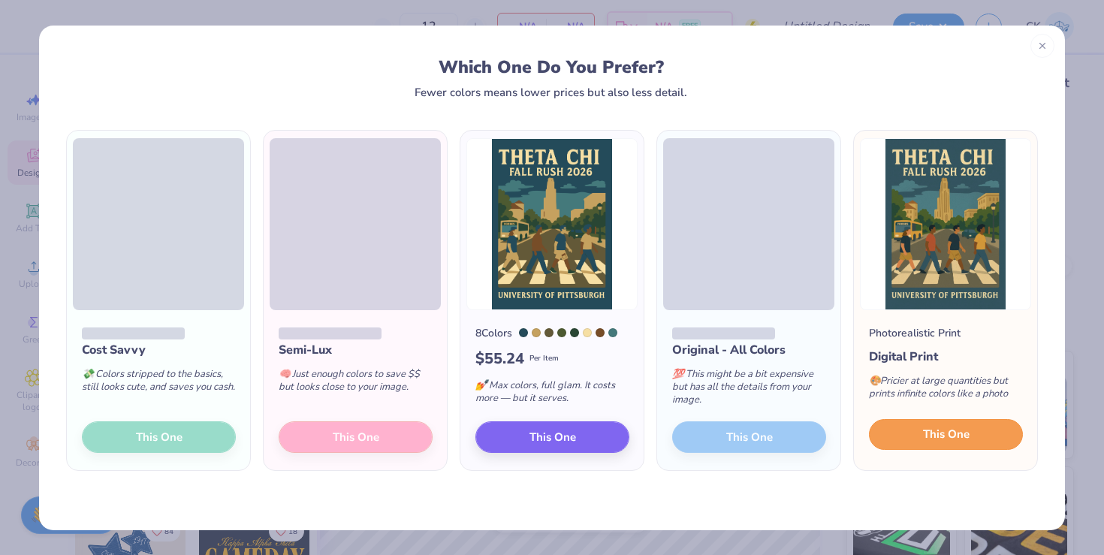
click at [909, 440] on button "This One" at bounding box center [946, 435] width 154 height 32
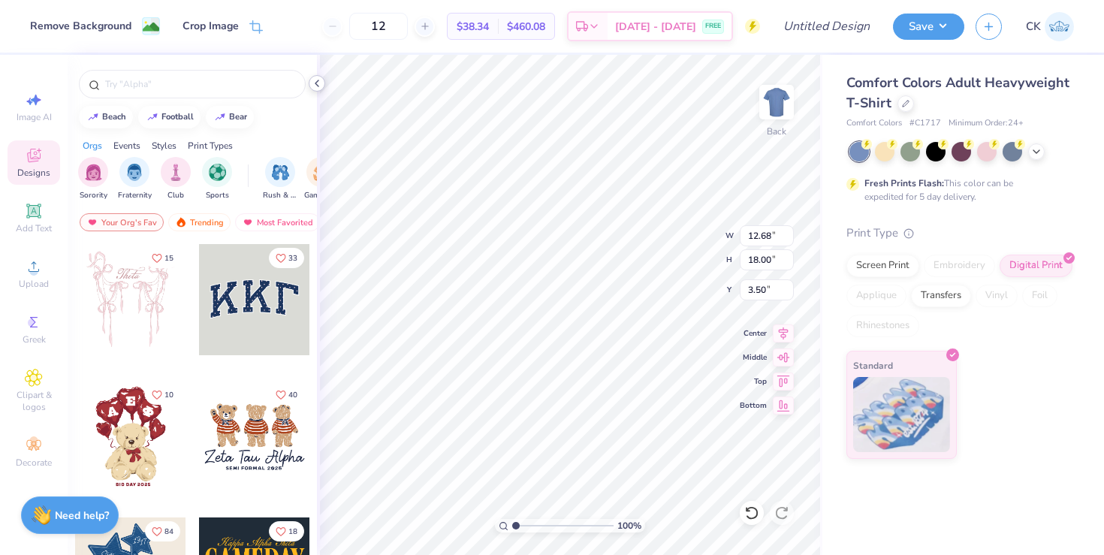
click at [318, 83] on icon at bounding box center [317, 83] width 12 height 12
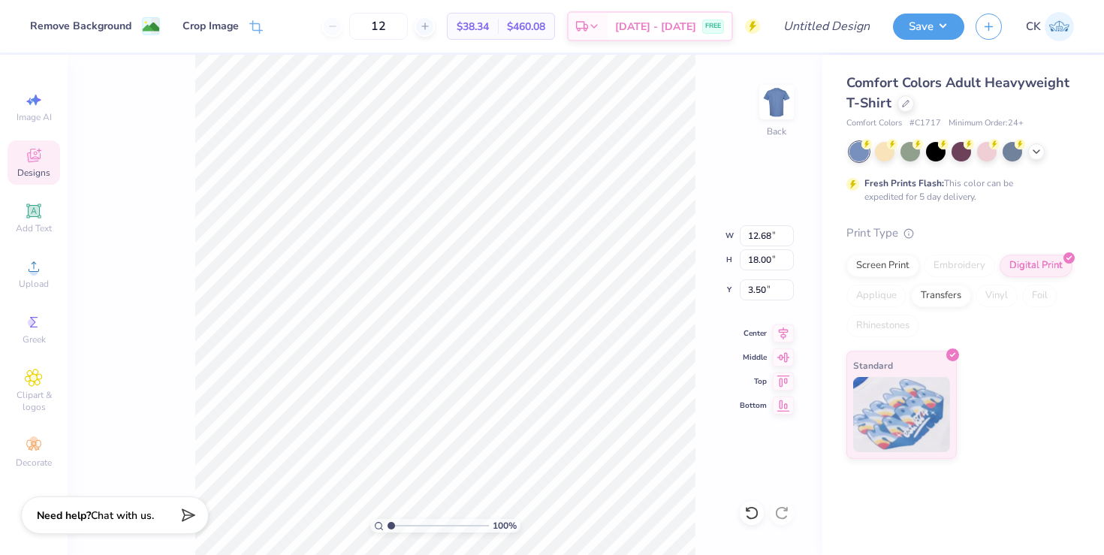
type input "1.70"
click at [1035, 153] on icon at bounding box center [1036, 150] width 12 height 12
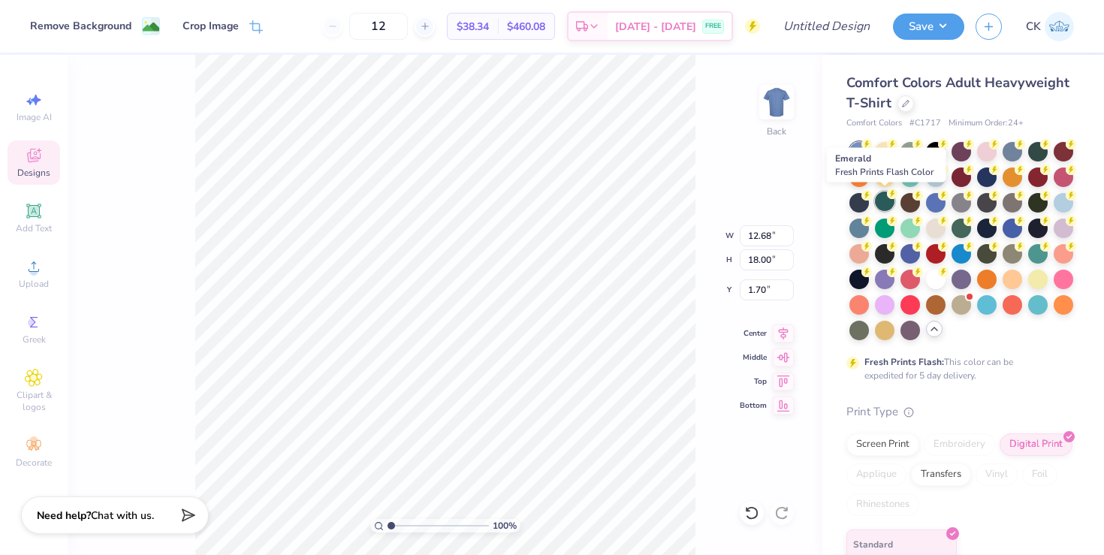
click at [885, 198] on div at bounding box center [885, 201] width 20 height 20
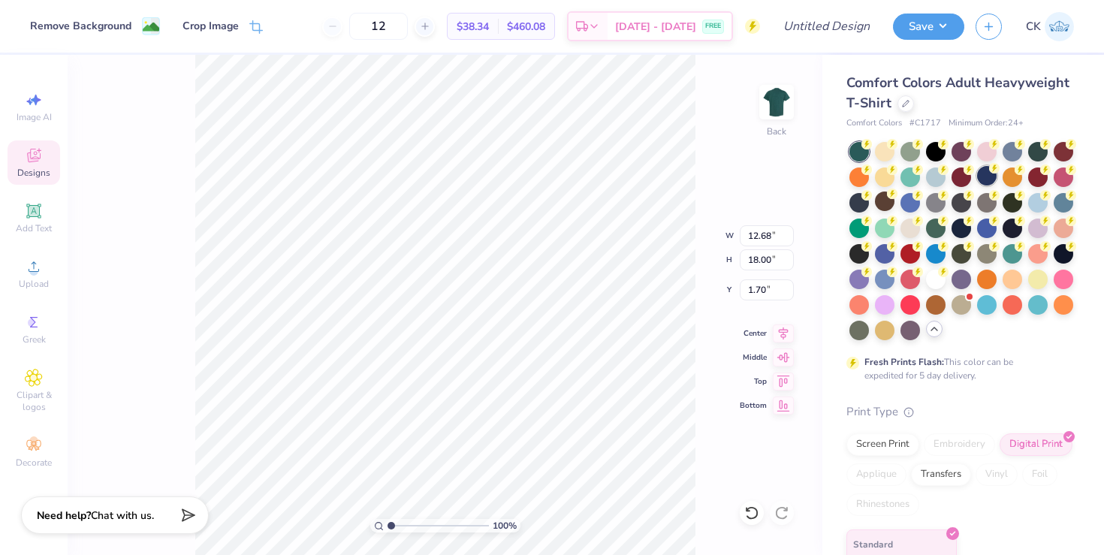
click at [982, 172] on div at bounding box center [987, 176] width 20 height 20
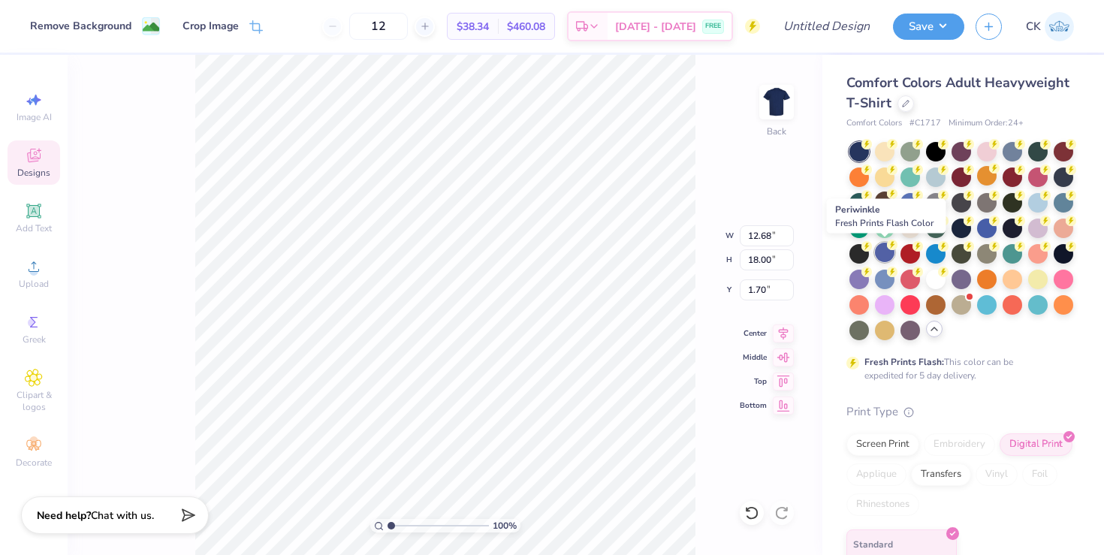
click at [881, 250] on div at bounding box center [885, 252] width 20 height 20
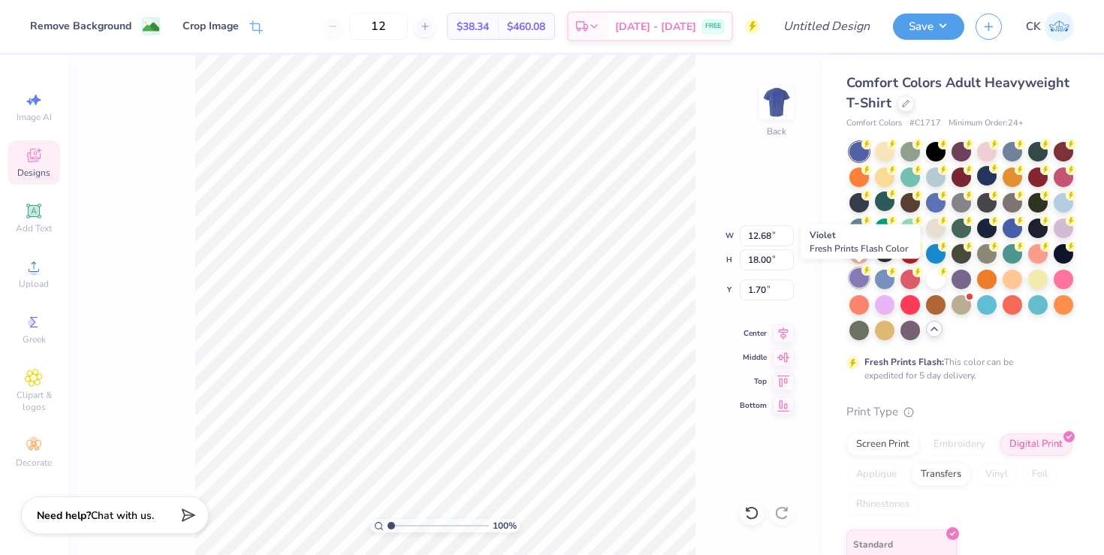
click at [859, 280] on div at bounding box center [859, 278] width 20 height 20
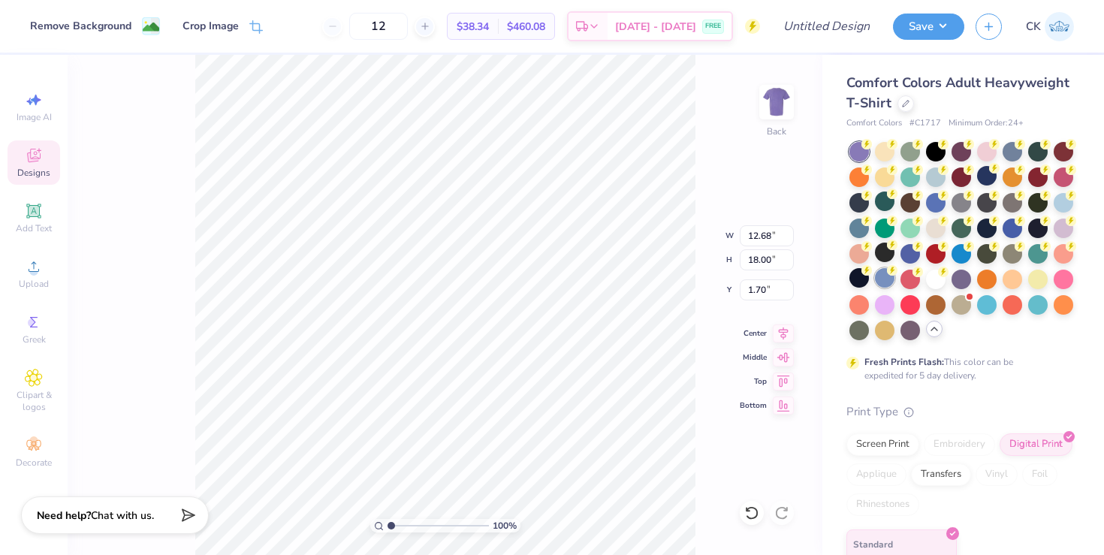
click at [882, 280] on div at bounding box center [885, 278] width 20 height 20
click at [902, 108] on div at bounding box center [905, 102] width 17 height 17
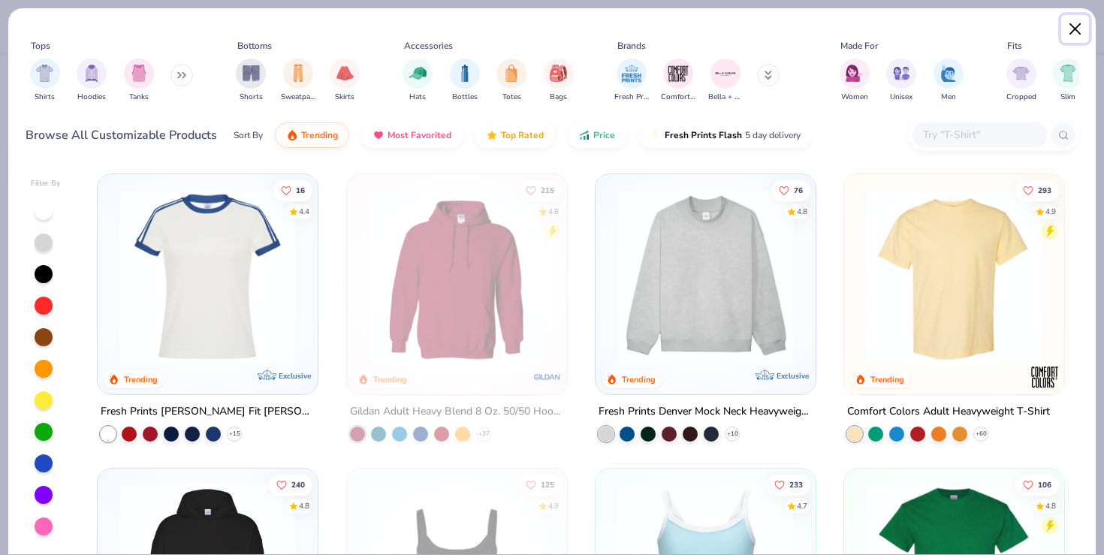
click at [1071, 29] on button "Close" at bounding box center [1075, 29] width 29 height 29
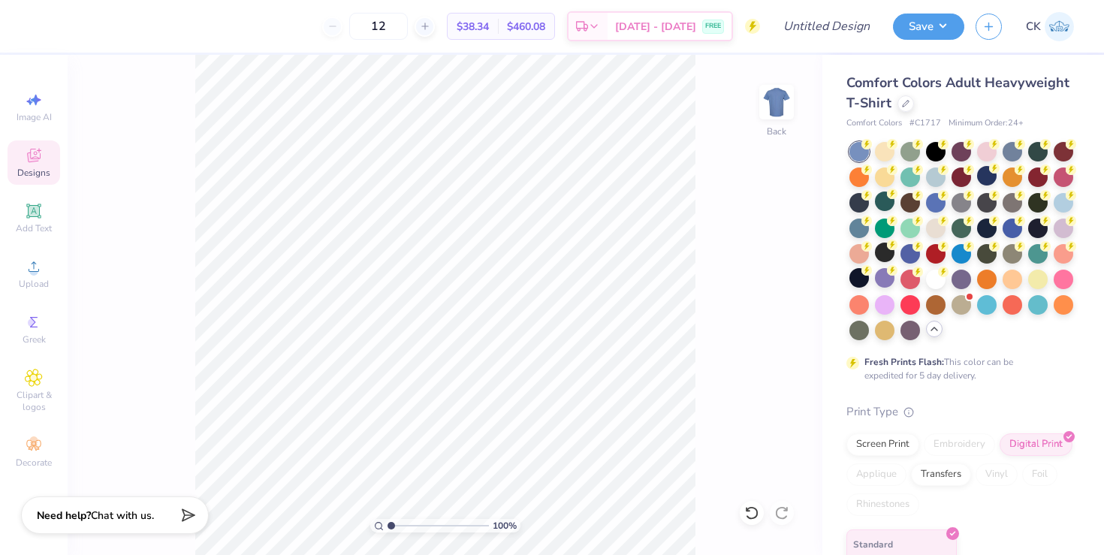
click at [913, 105] on div "Comfort Colors Adult Heavyweight T-Shirt" at bounding box center [959, 93] width 227 height 41
click at [909, 105] on div at bounding box center [905, 102] width 17 height 17
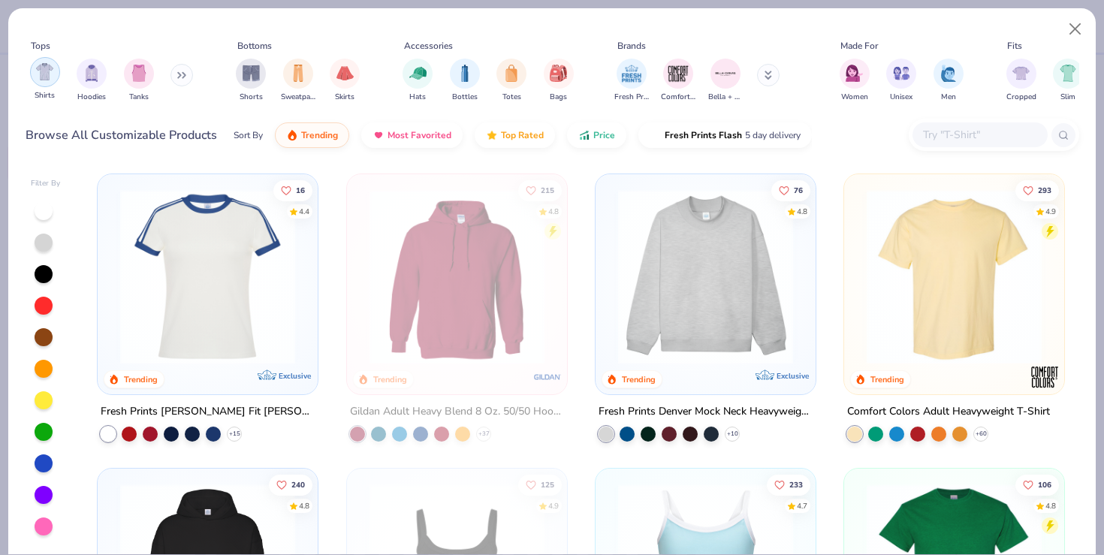
click at [31, 77] on div "filter for Shirts" at bounding box center [45, 72] width 30 height 30
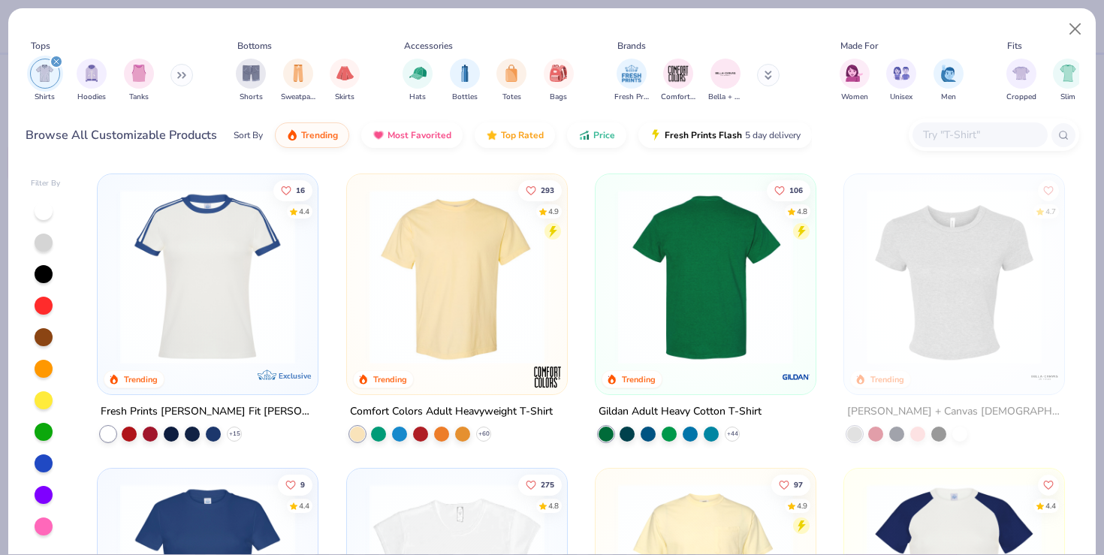
click at [742, 276] on img at bounding box center [705, 276] width 190 height 175
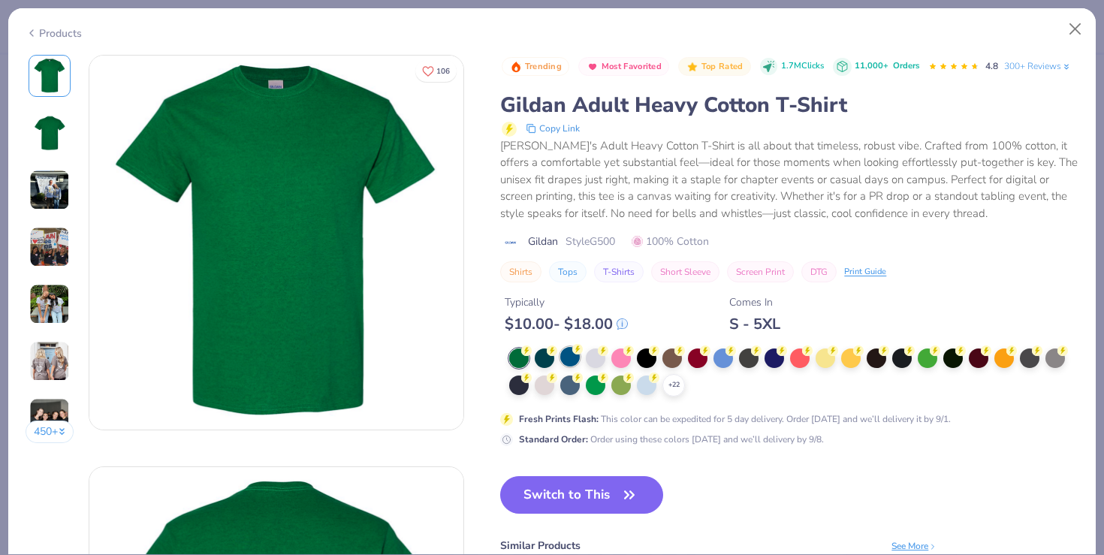
click at [568, 357] on div at bounding box center [570, 357] width 20 height 20
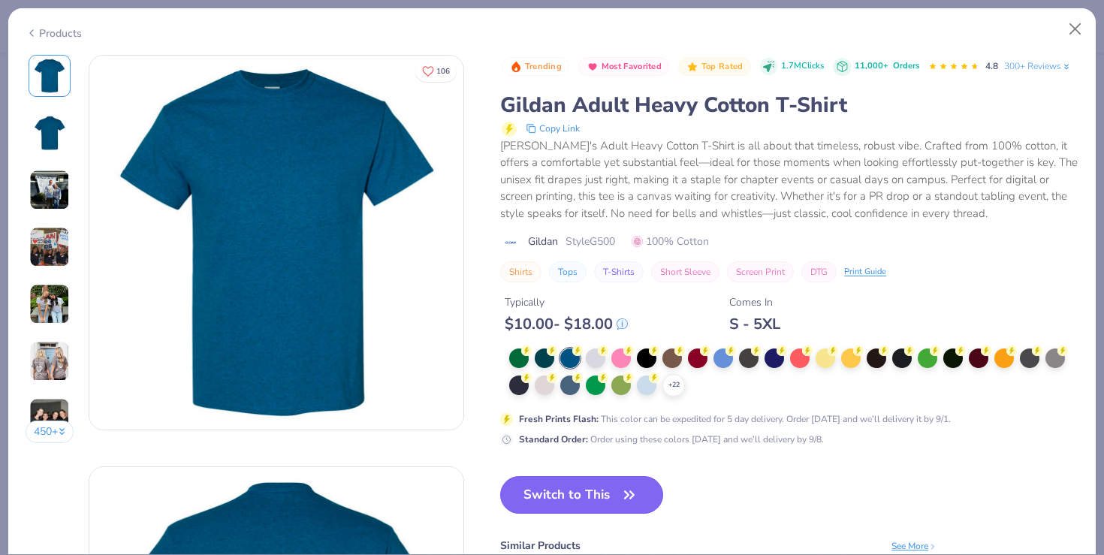
click at [592, 488] on button "Switch to This" at bounding box center [581, 495] width 163 height 38
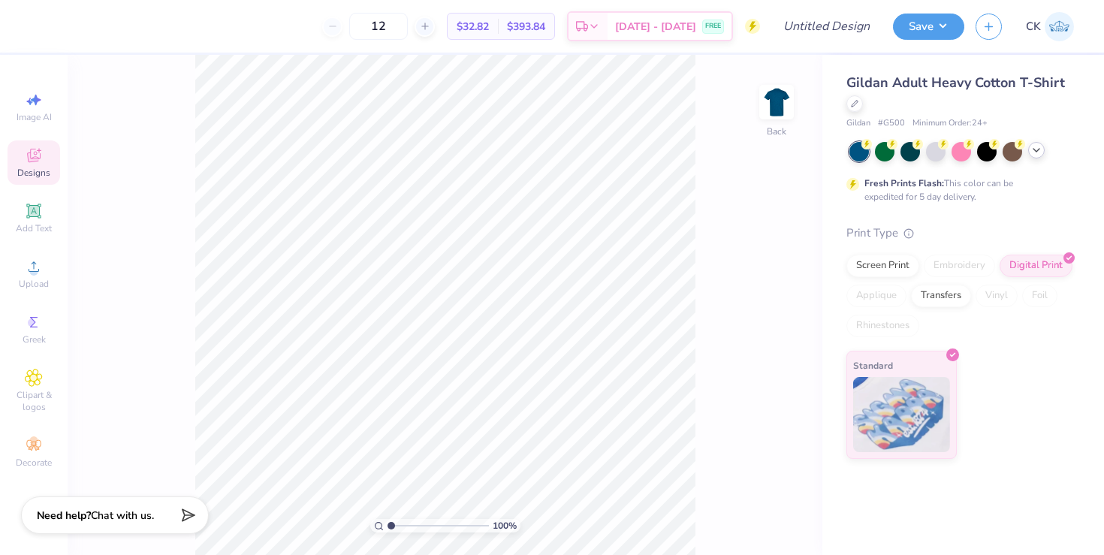
click at [1039, 146] on icon at bounding box center [1036, 150] width 12 height 12
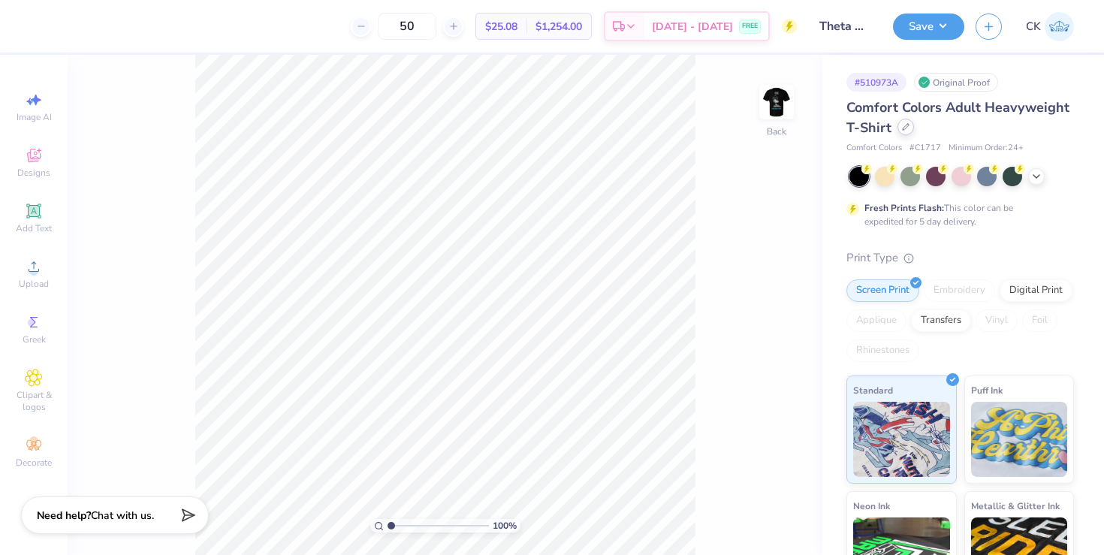
click at [905, 128] on icon at bounding box center [906, 127] width 8 height 8
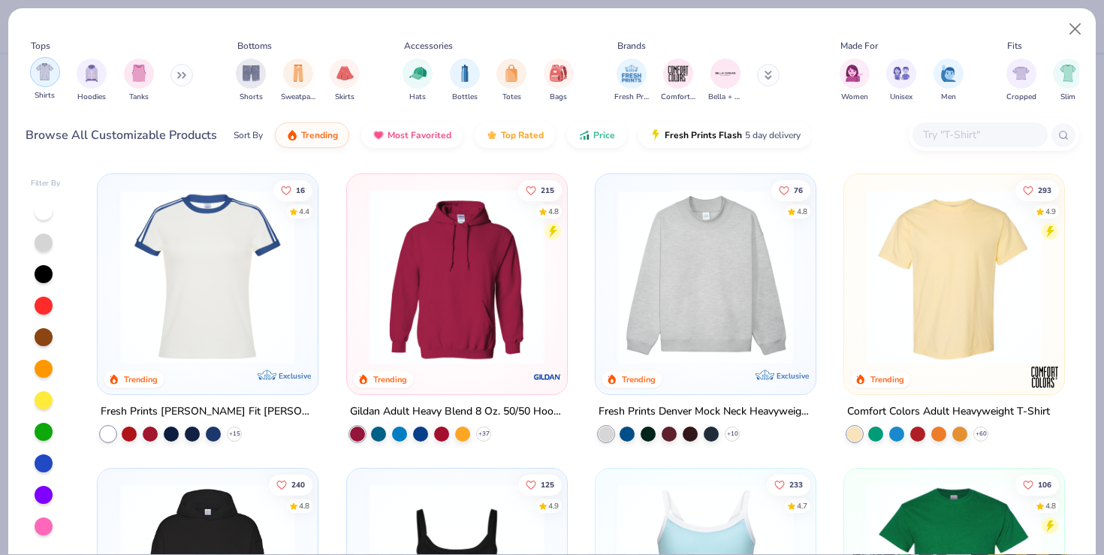
click at [37, 83] on div "filter for Shirts" at bounding box center [45, 72] width 30 height 30
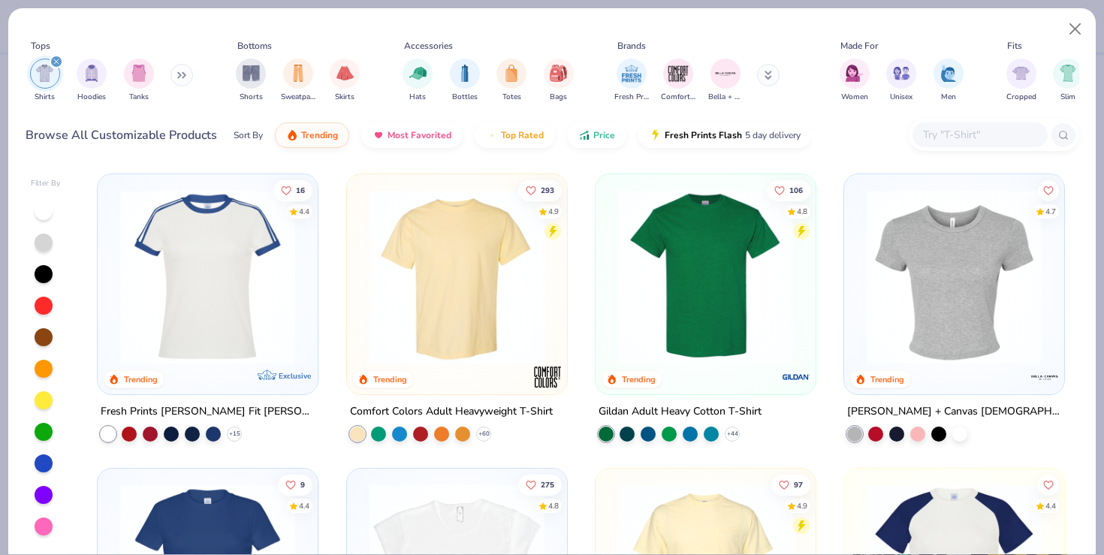
scroll to position [183, 0]
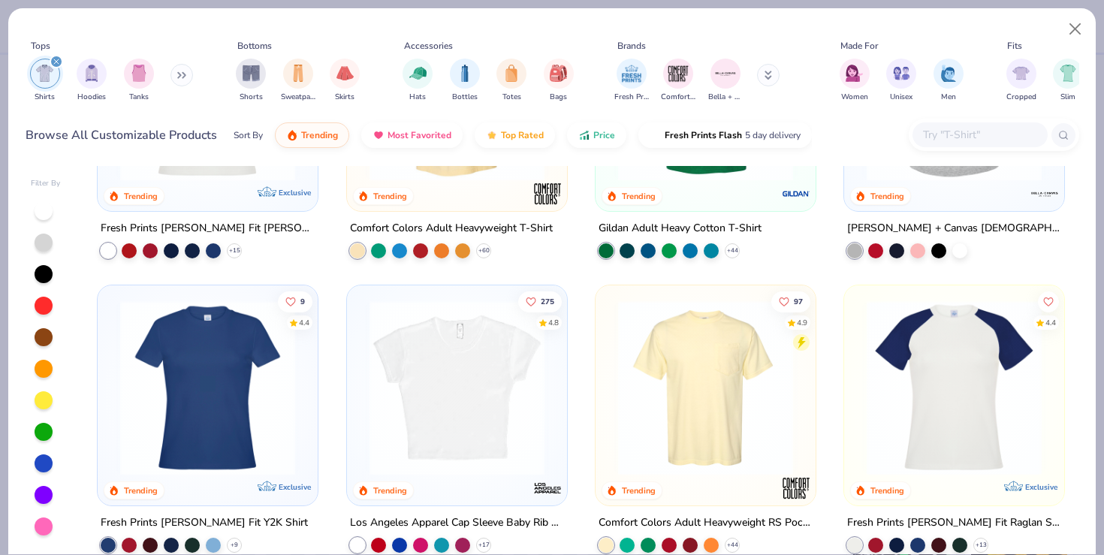
click at [702, 420] on img at bounding box center [705, 387] width 190 height 175
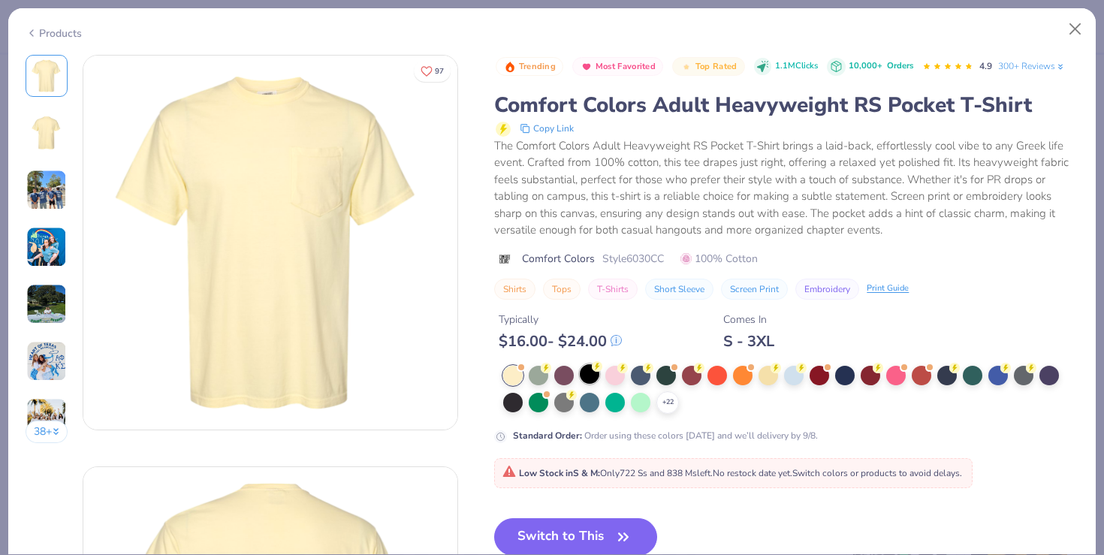
click at [595, 371] on div at bounding box center [590, 374] width 20 height 20
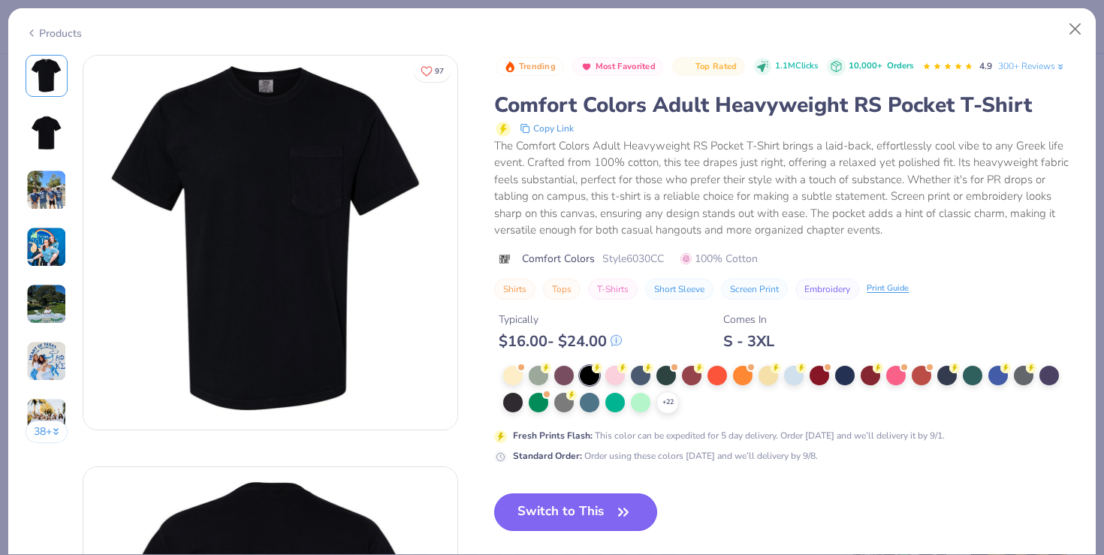
click at [598, 509] on button "Switch to This" at bounding box center [575, 512] width 163 height 38
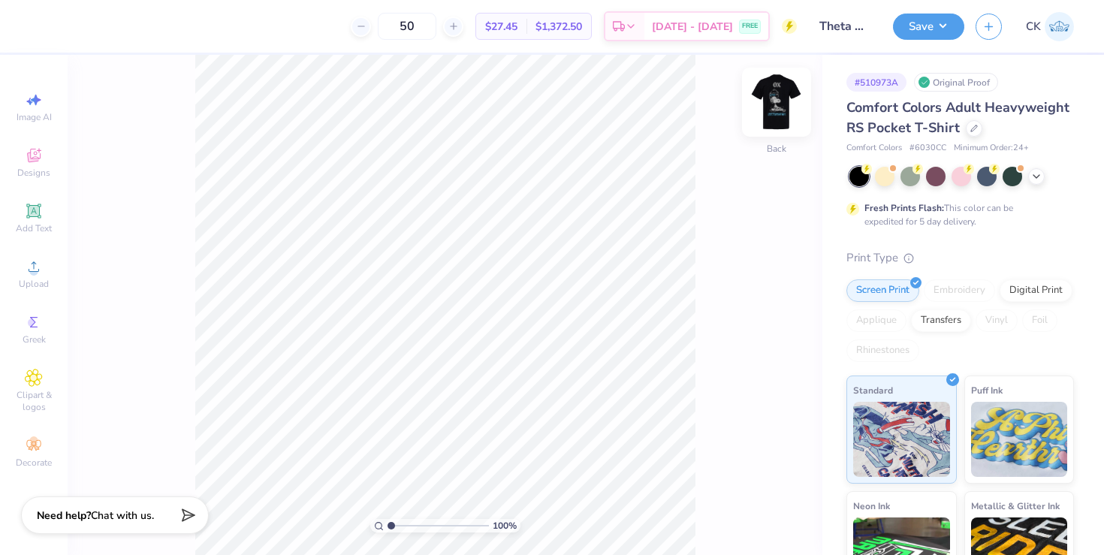
click at [784, 106] on img at bounding box center [776, 102] width 60 height 60
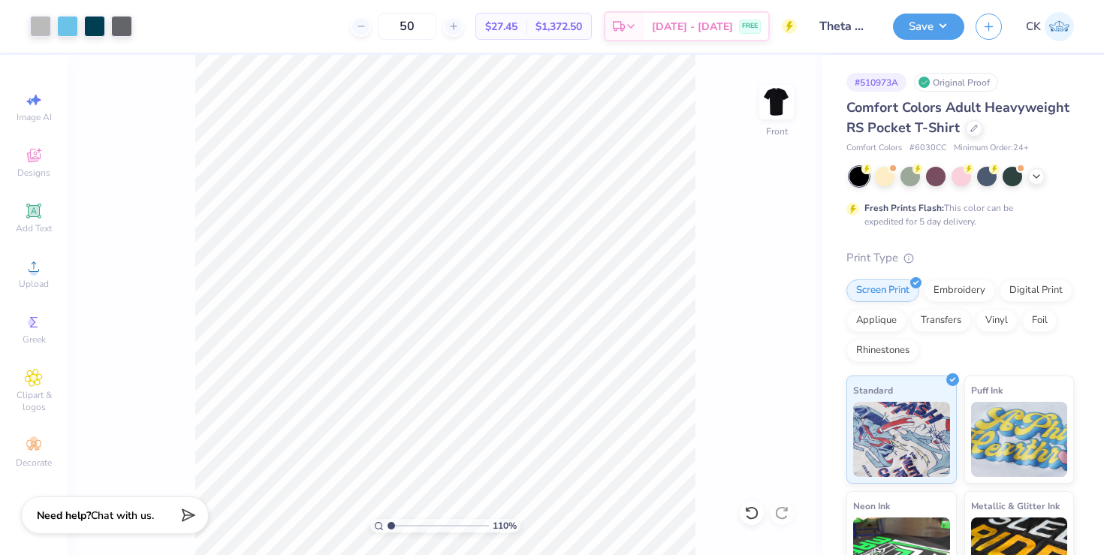
type input "1.05"
click at [391, 526] on input "range" at bounding box center [437, 526] width 101 height 14
click at [135, 121] on div "105 % Front W 2.43 2.43 " H 1.31 1.31 " Y 9.75 9.75 " Center Middle Top Bottom" at bounding box center [445, 305] width 754 height 500
click at [49, 35] on div at bounding box center [40, 24] width 21 height 21
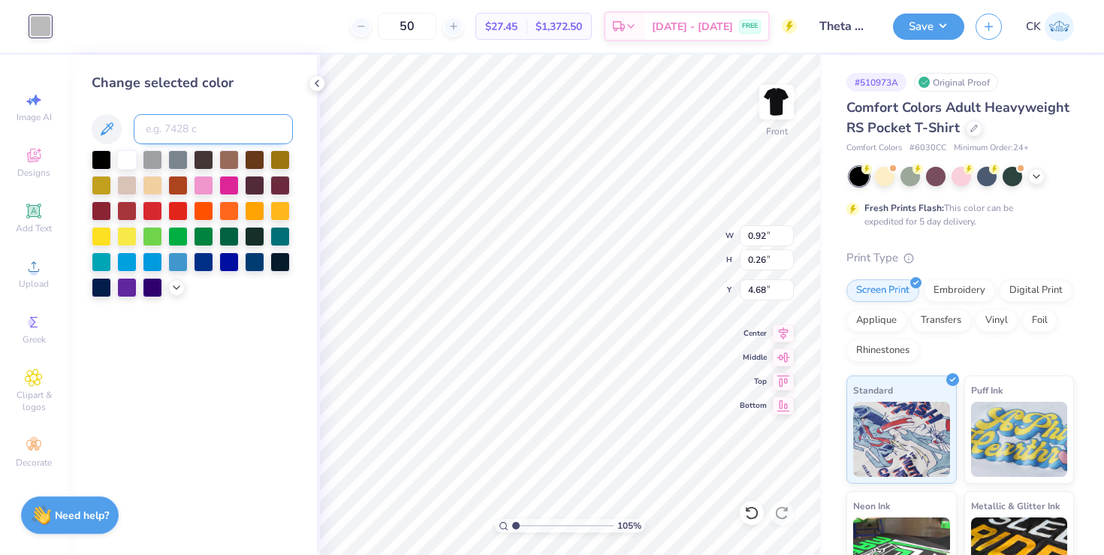
click at [180, 121] on input at bounding box center [213, 129] width 159 height 30
type input "297"
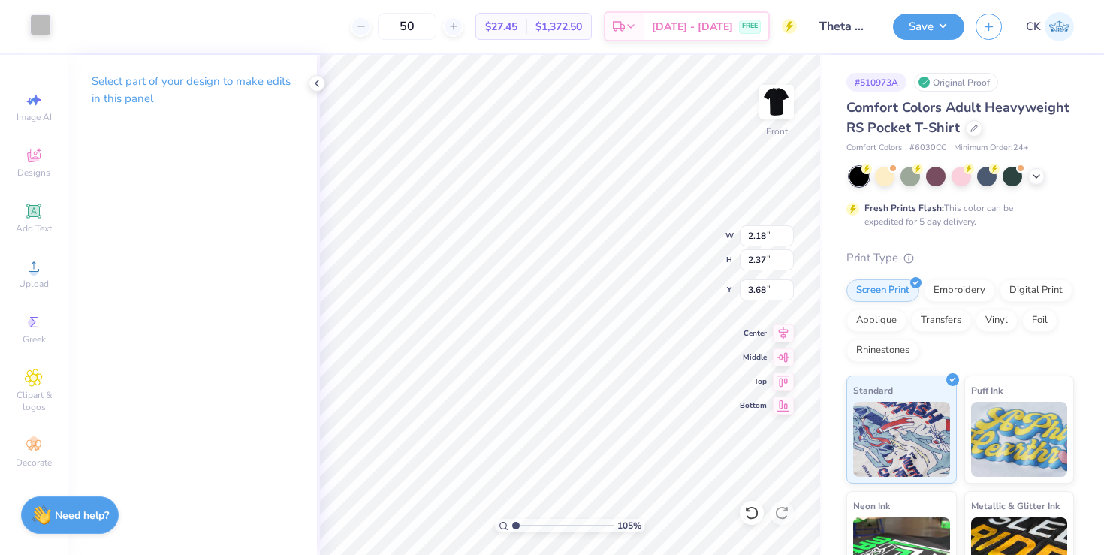
click at [39, 21] on div at bounding box center [40, 24] width 21 height 21
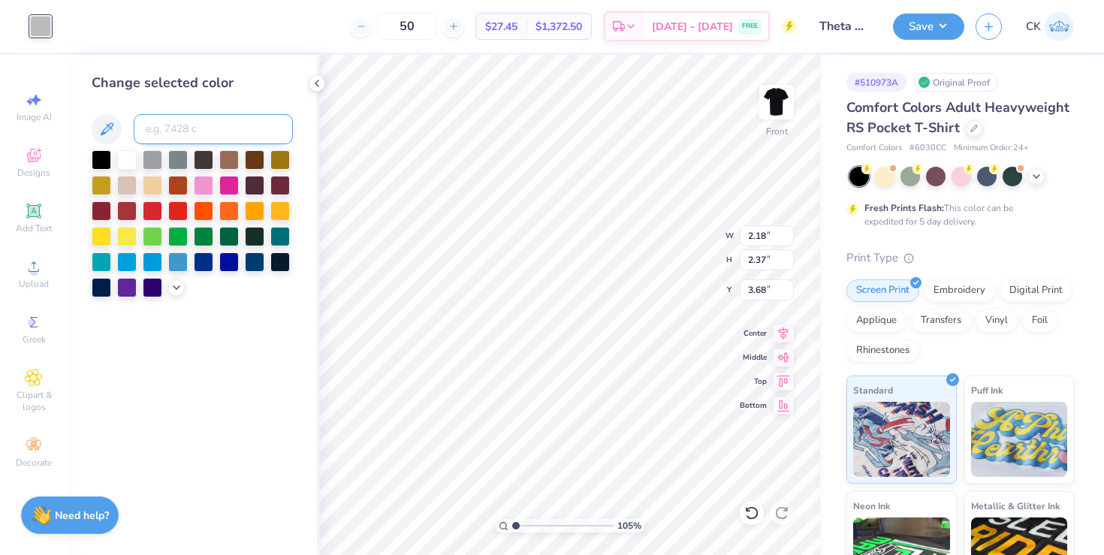
click at [188, 127] on input at bounding box center [213, 129] width 159 height 30
type input "297"
click at [318, 80] on polyline at bounding box center [316, 83] width 3 height 6
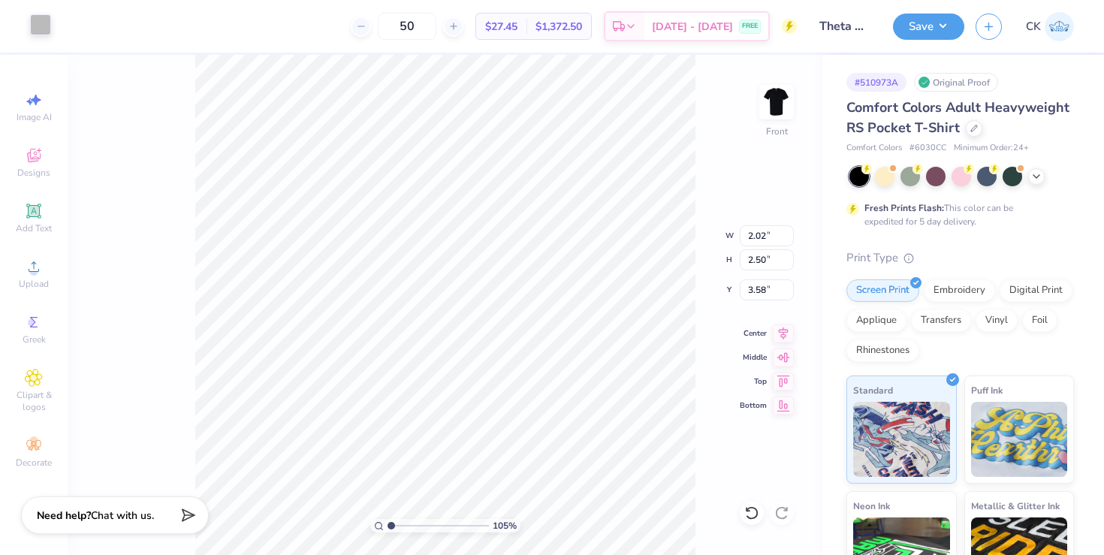
click at [38, 25] on div at bounding box center [40, 24] width 21 height 21
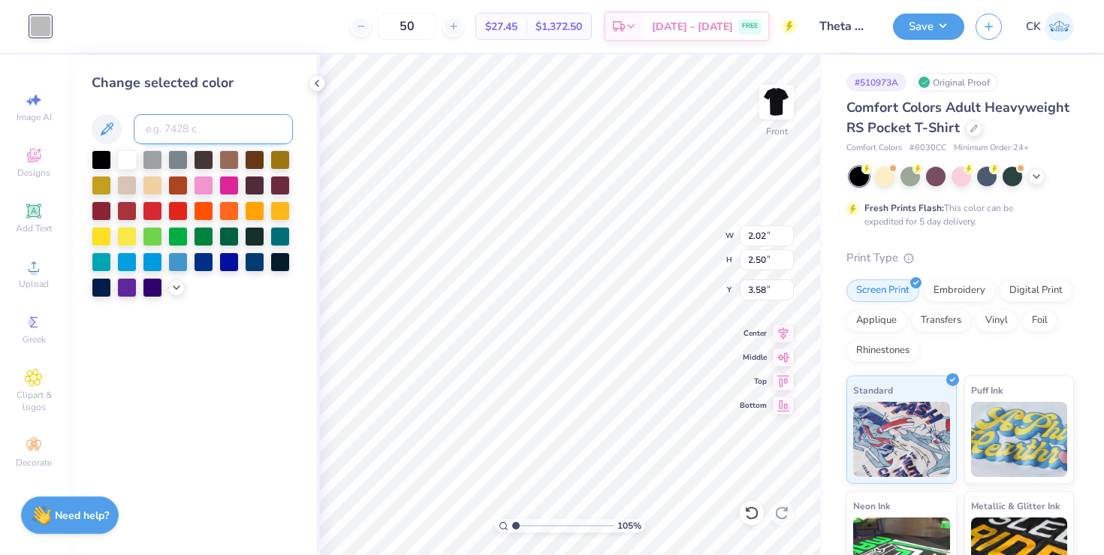
click at [188, 133] on input at bounding box center [213, 129] width 159 height 30
type input "297"
click at [317, 80] on icon at bounding box center [317, 83] width 12 height 12
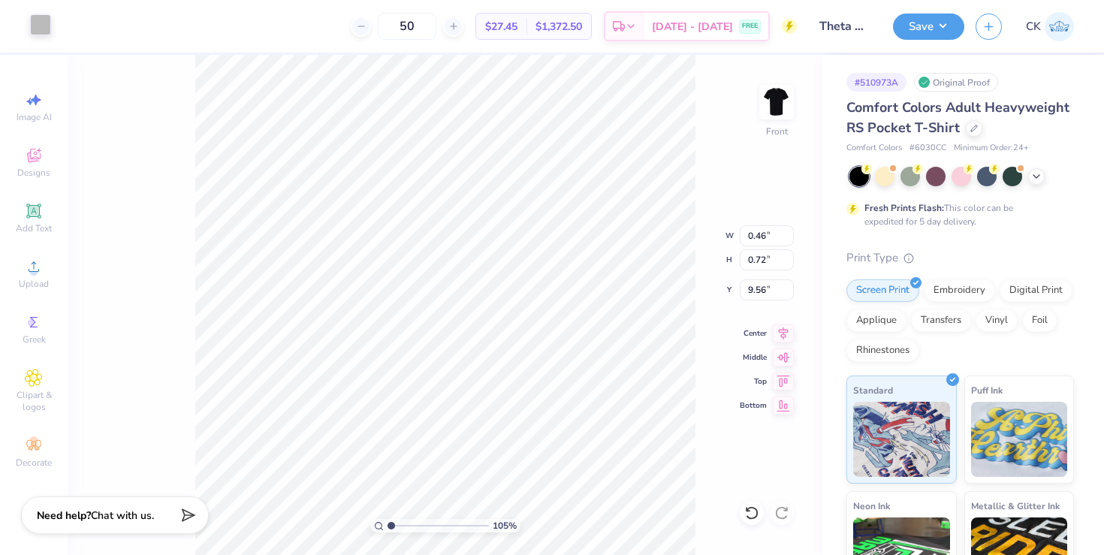
click at [44, 29] on div at bounding box center [40, 24] width 21 height 21
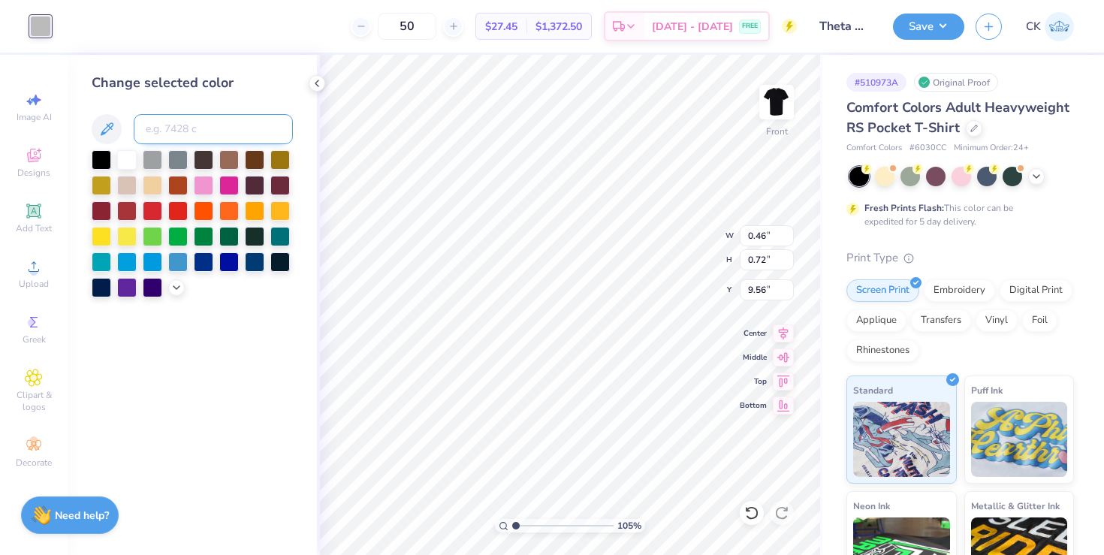
click at [187, 120] on input at bounding box center [213, 129] width 159 height 30
type input "297"
click at [322, 88] on icon at bounding box center [317, 83] width 12 height 12
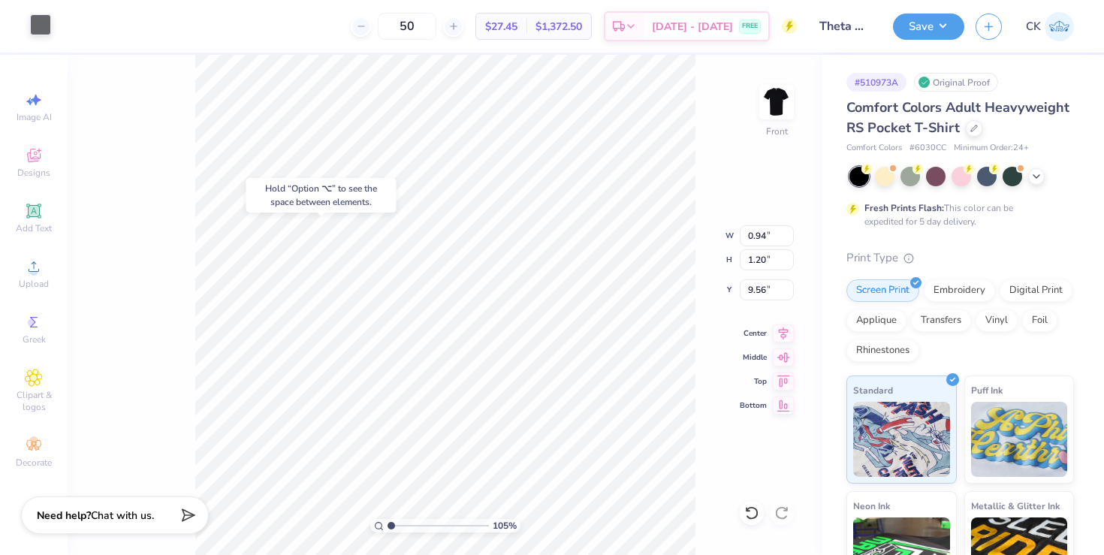
click at [37, 29] on div at bounding box center [40, 24] width 21 height 21
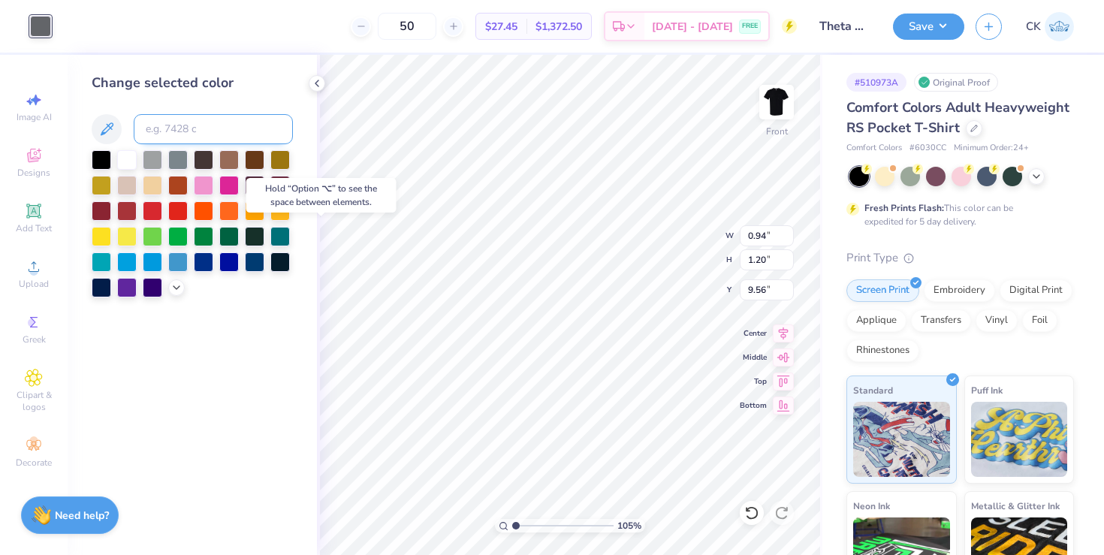
click at [169, 122] on input at bounding box center [213, 129] width 159 height 30
type input "297"
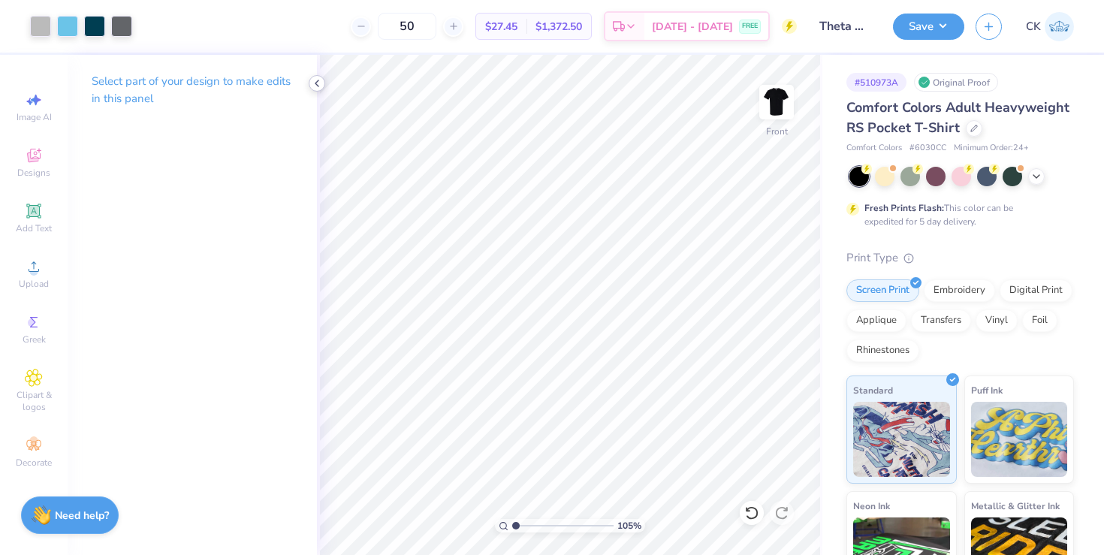
click at [314, 88] on icon at bounding box center [317, 83] width 12 height 12
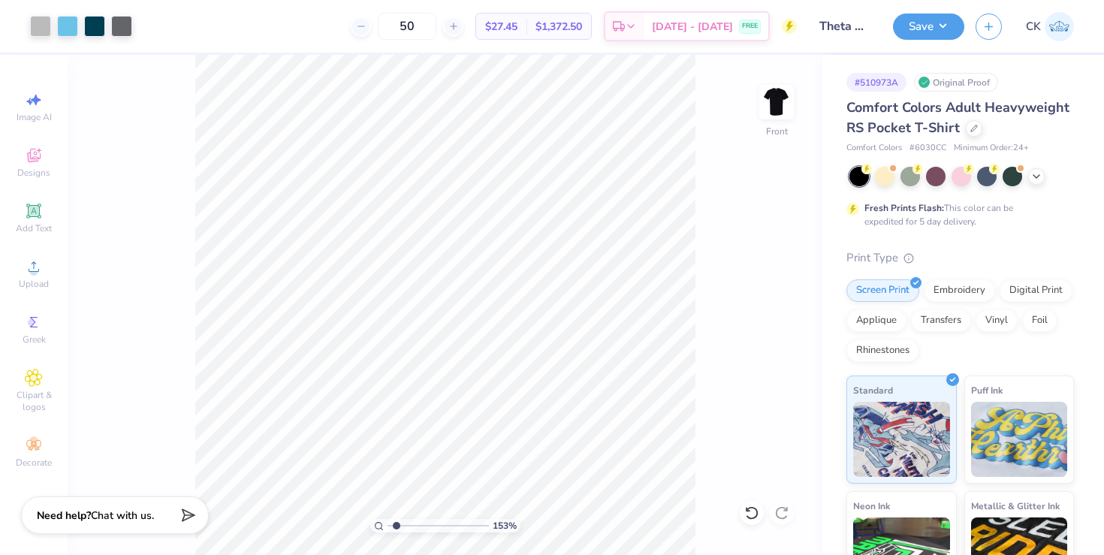
type input "1.53"
click at [396, 523] on input "range" at bounding box center [437, 526] width 101 height 14
type input "9.92"
click at [38, 30] on div at bounding box center [40, 24] width 21 height 21
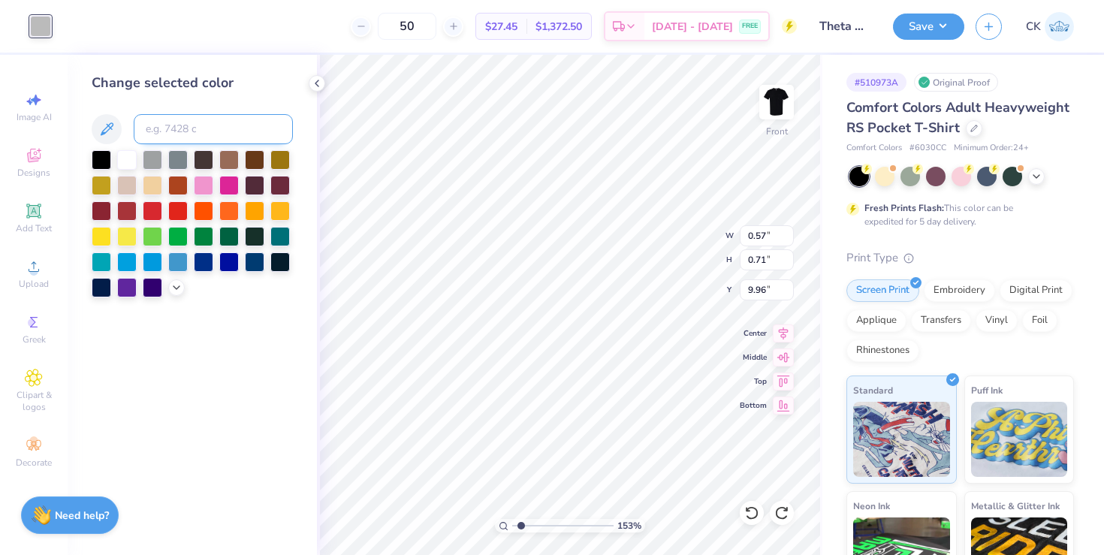
click at [211, 121] on input at bounding box center [213, 129] width 159 height 30
type input "297"
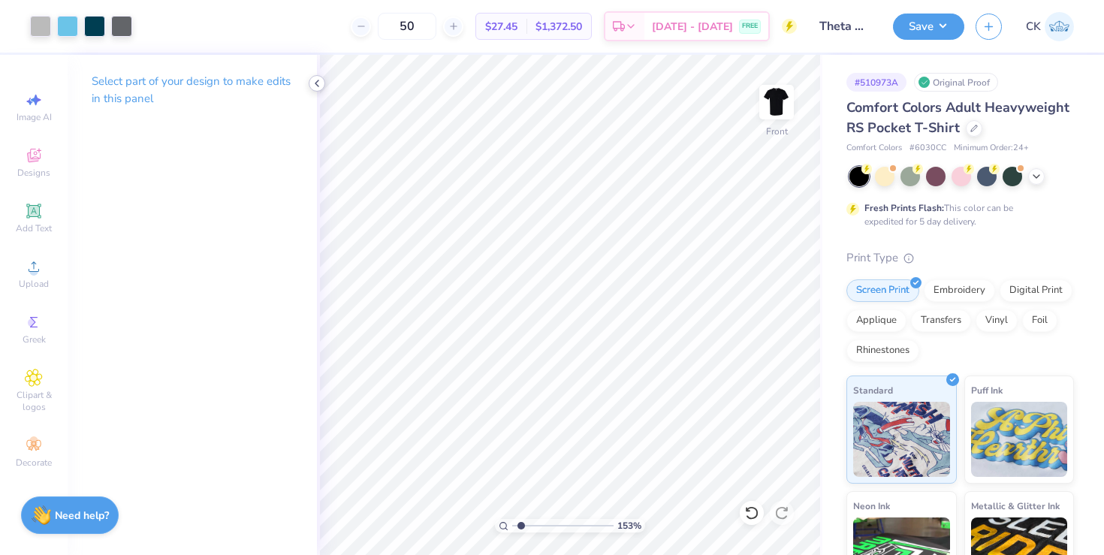
click at [320, 85] on icon at bounding box center [317, 83] width 12 height 12
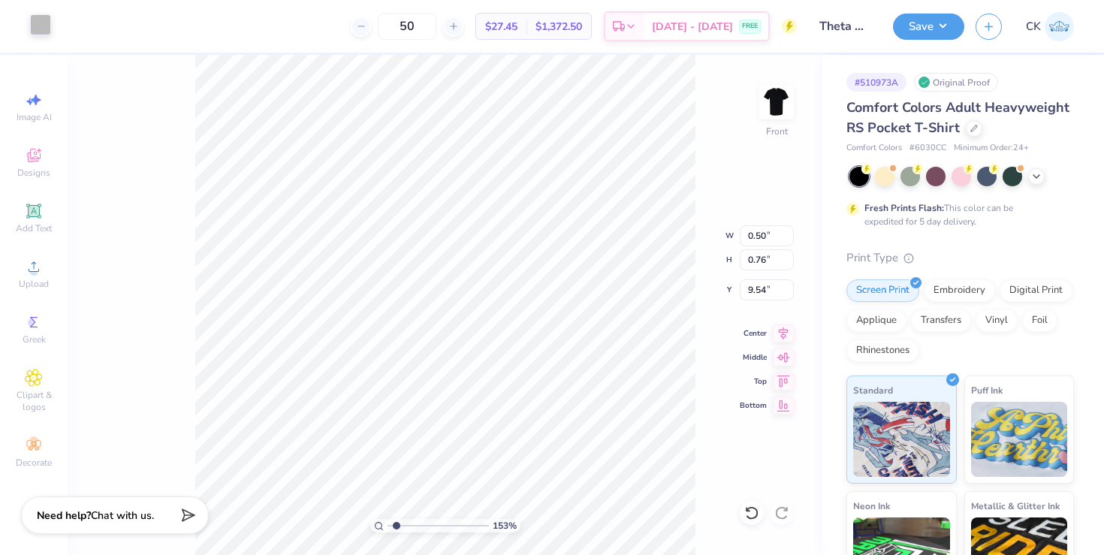
click at [45, 17] on div at bounding box center [40, 24] width 21 height 21
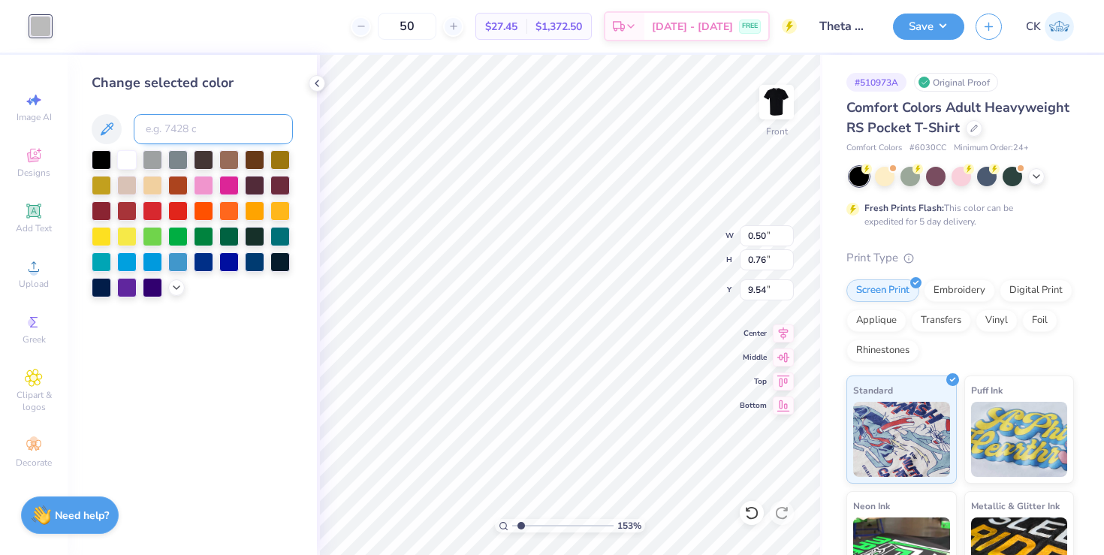
click at [166, 121] on input at bounding box center [213, 129] width 159 height 30
type input "297"
click at [315, 81] on icon at bounding box center [317, 83] width 12 height 12
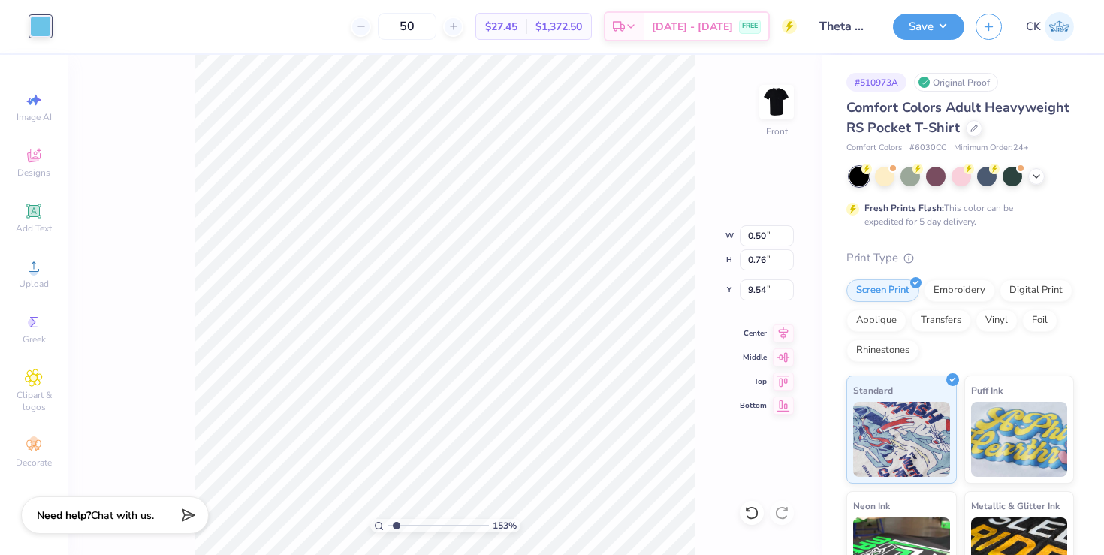
click at [167, 165] on div "153 % Front W 0.50 0.50 " H 0.76 0.76 " Y 9.54 9.54 " Center Middle Top Bottom" at bounding box center [445, 305] width 754 height 500
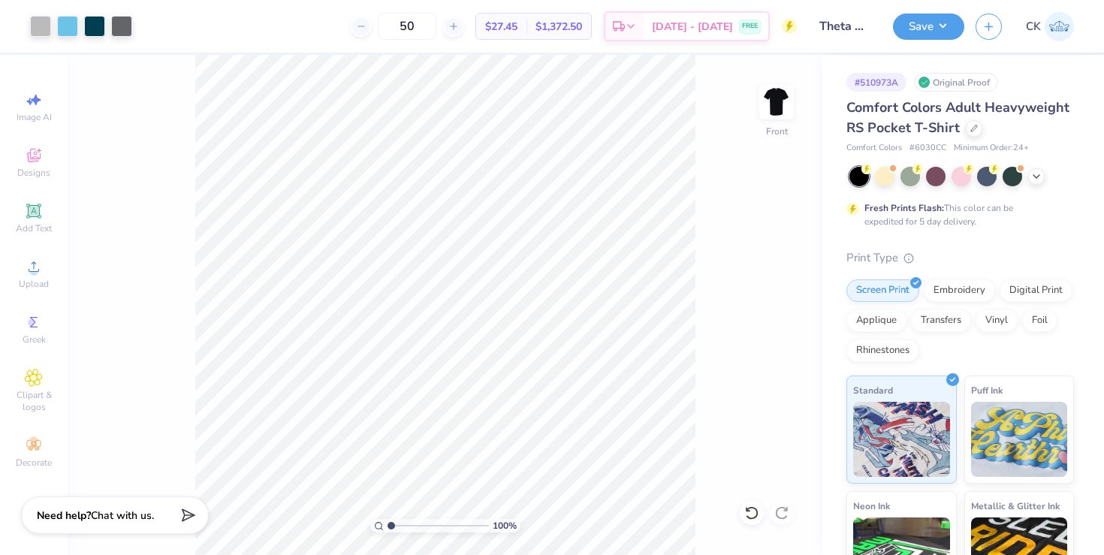
drag, startPoint x: 396, startPoint y: 526, endPoint x: 342, endPoint y: 526, distance: 54.1
type input "1"
click at [387, 526] on input "range" at bounding box center [437, 526] width 101 height 14
click at [95, 28] on div at bounding box center [94, 24] width 21 height 21
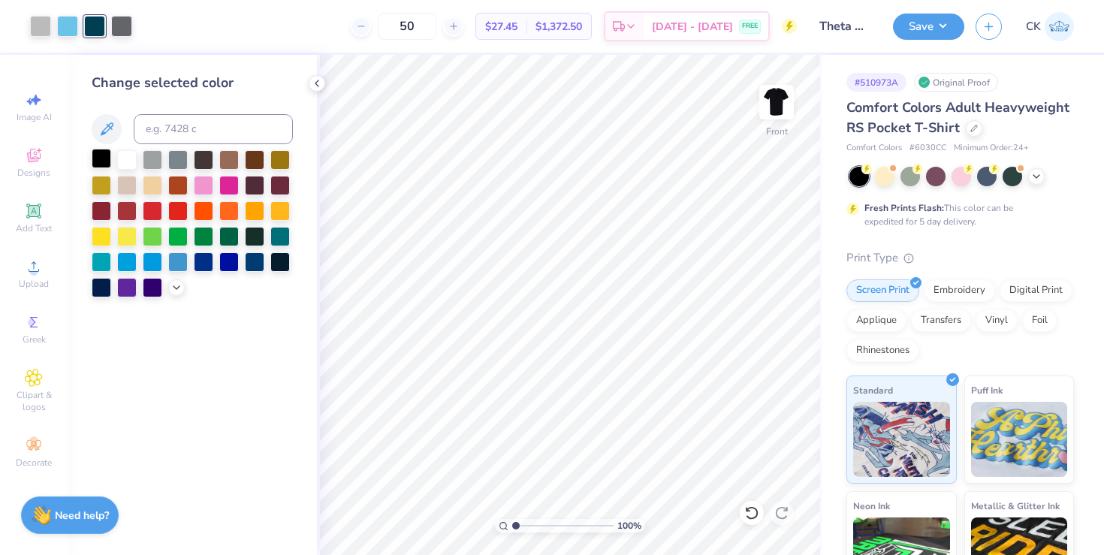
click at [104, 158] on div at bounding box center [102, 159] width 20 height 20
click at [173, 129] on input at bounding box center [213, 129] width 159 height 30
type input "297"
click at [321, 86] on icon at bounding box center [317, 83] width 12 height 12
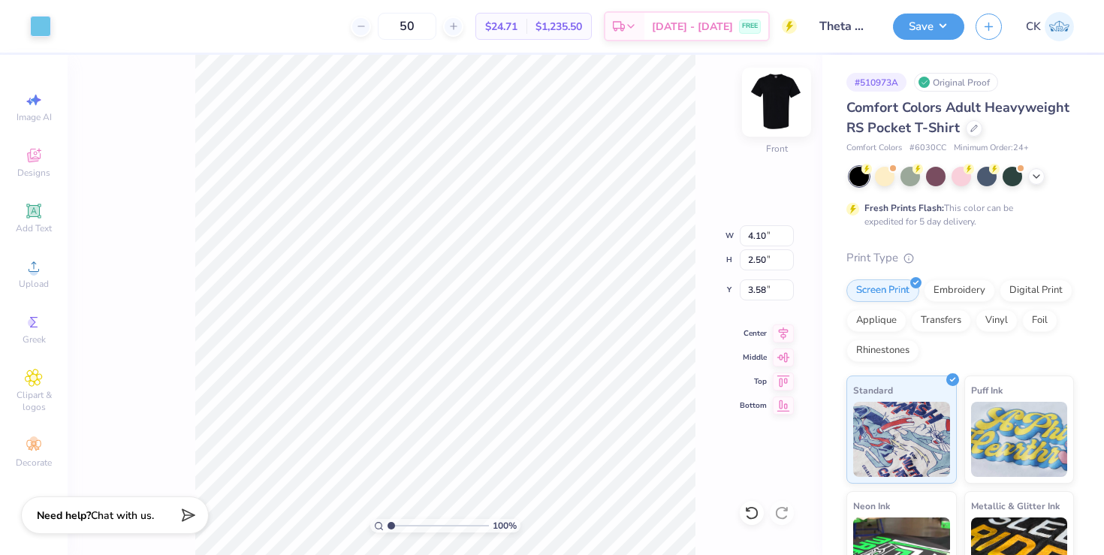
click at [773, 95] on img at bounding box center [776, 102] width 60 height 60
type input "1.79"
type input "1.95"
type input "3.44"
type input "2.10"
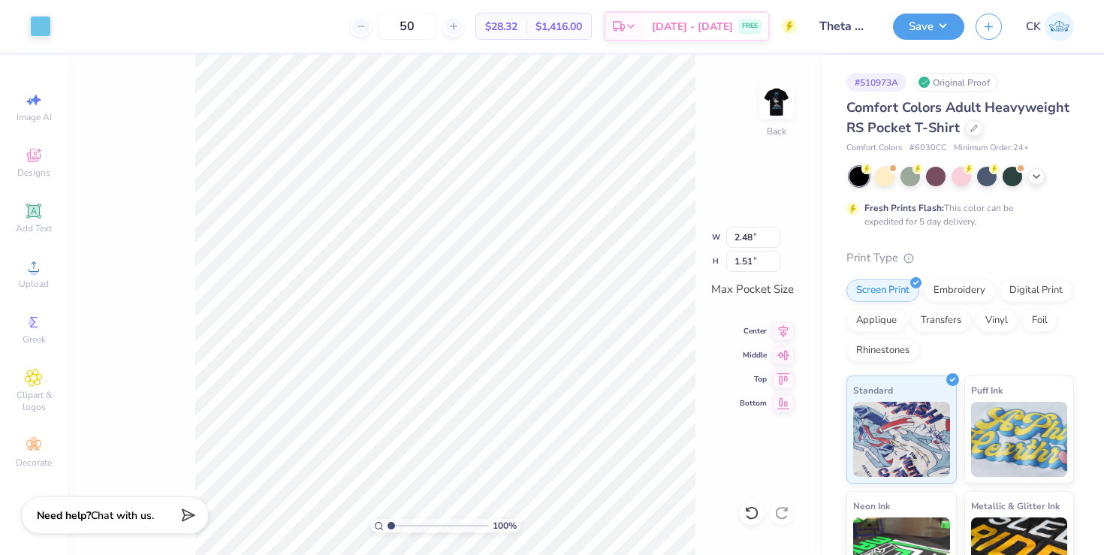
type input "2.48"
type input "1.51"
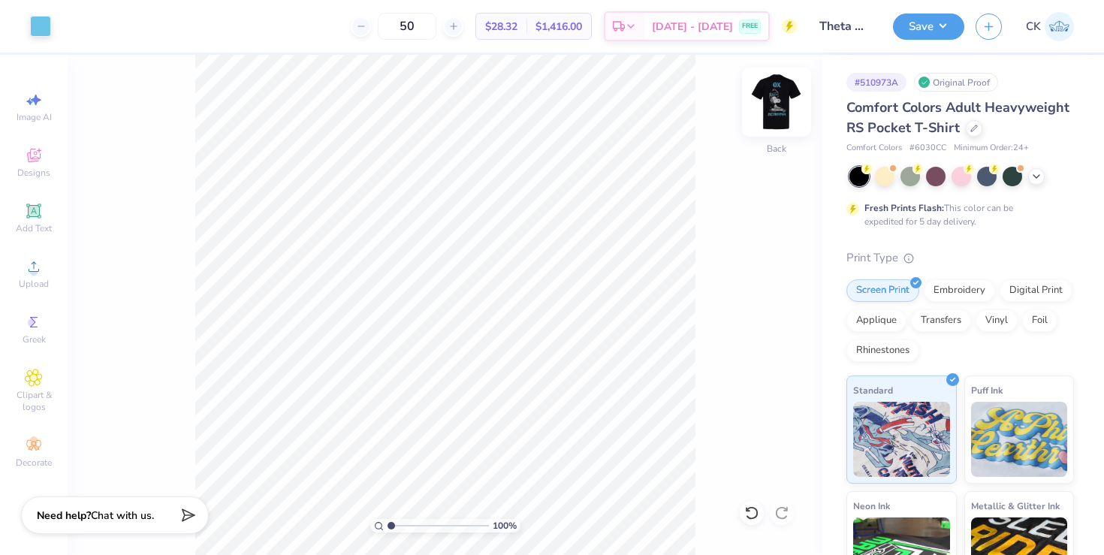
click at [781, 116] on img at bounding box center [776, 102] width 60 height 60
click at [773, 105] on img at bounding box center [776, 102] width 60 height 60
click at [776, 109] on img at bounding box center [776, 102] width 60 height 60
click at [776, 109] on img at bounding box center [776, 102] width 30 height 30
click at [29, 223] on span "Add Text" at bounding box center [34, 228] width 36 height 12
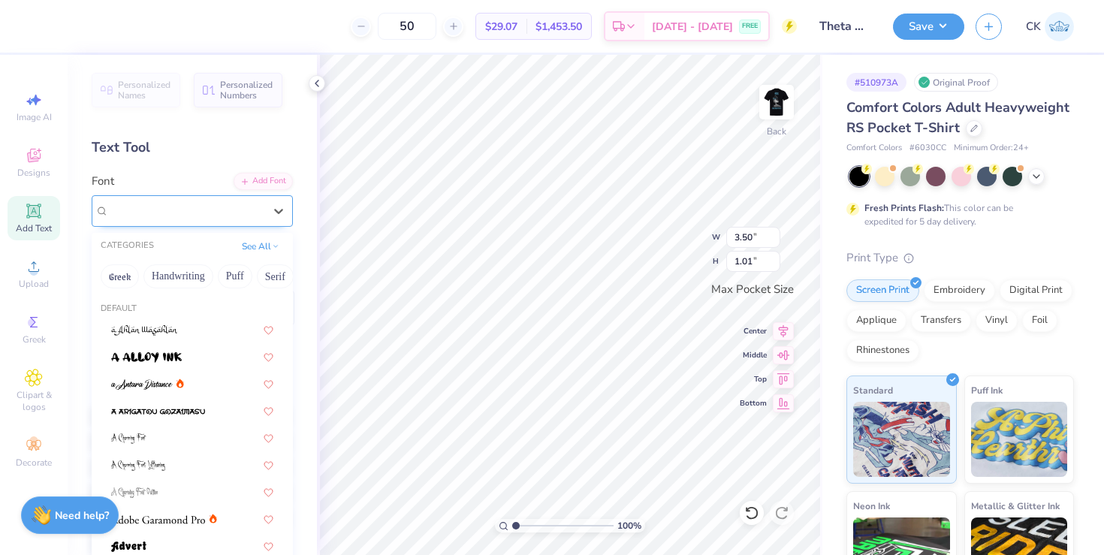
click at [159, 201] on div at bounding box center [186, 210] width 155 height 20
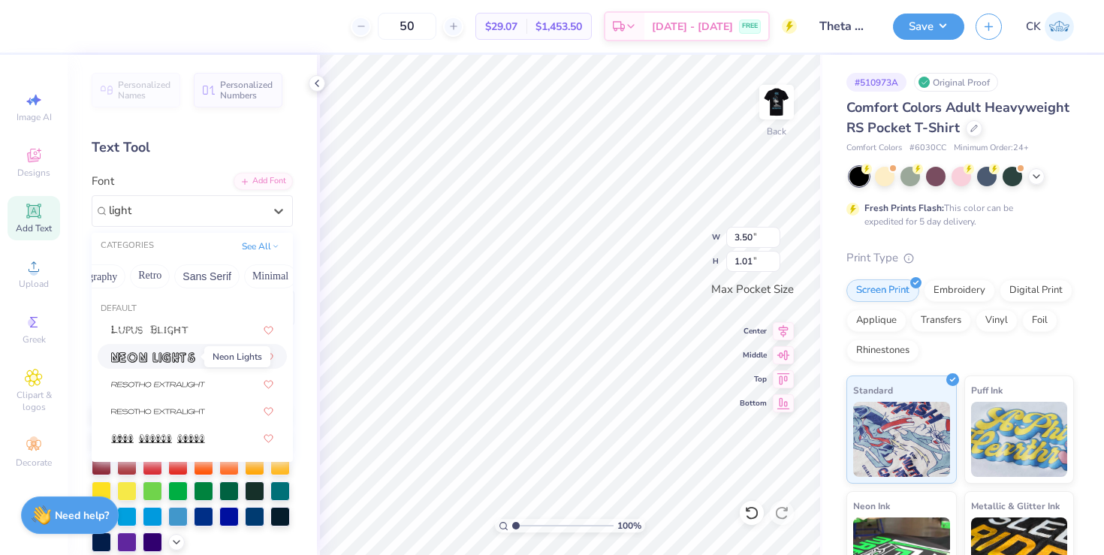
click at [170, 356] on img at bounding box center [153, 357] width 84 height 11
type input "light"
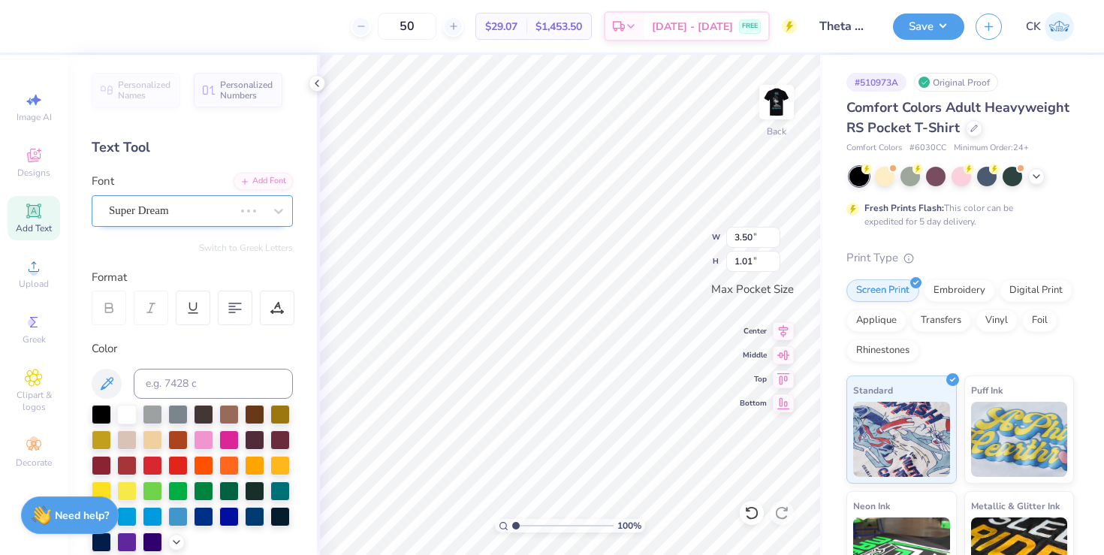
type input "3.14"
type input "1.02"
type textarea "Fall 2025"
type input "2.71"
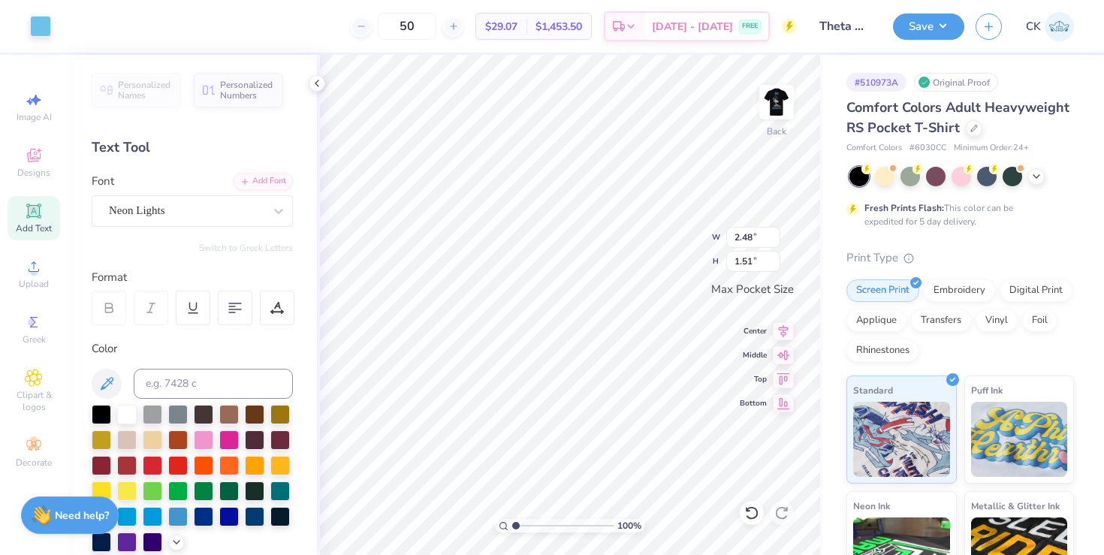
type input "1.65"
click at [318, 80] on icon at bounding box center [317, 83] width 12 height 12
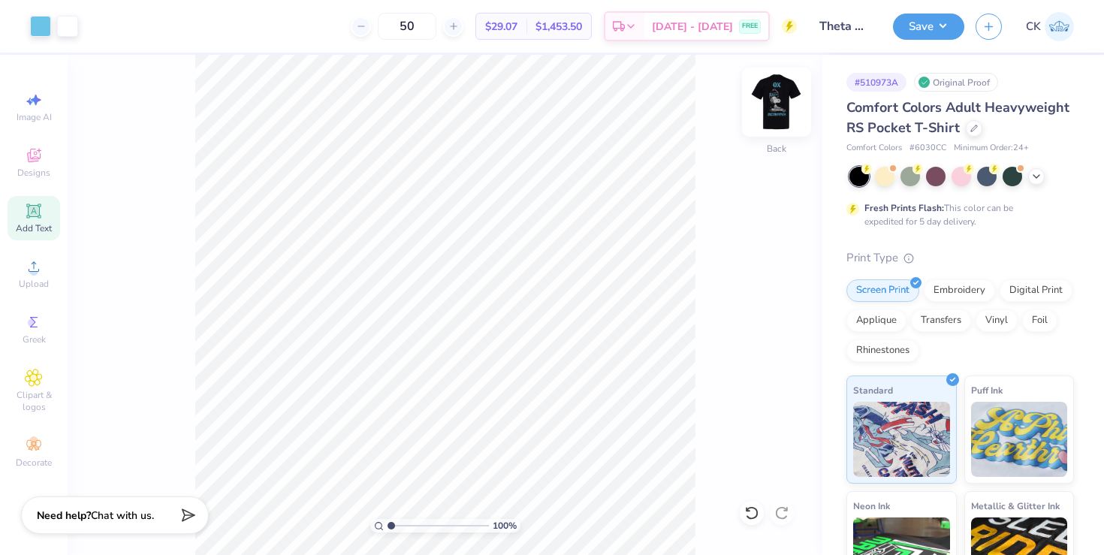
click at [785, 91] on img at bounding box center [776, 102] width 60 height 60
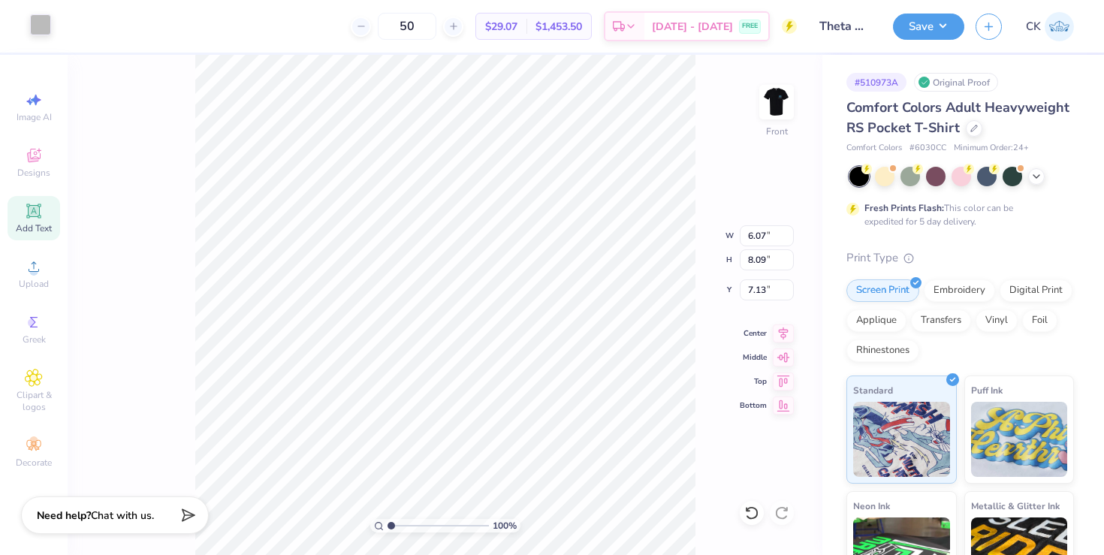
click at [38, 17] on div at bounding box center [40, 24] width 21 height 21
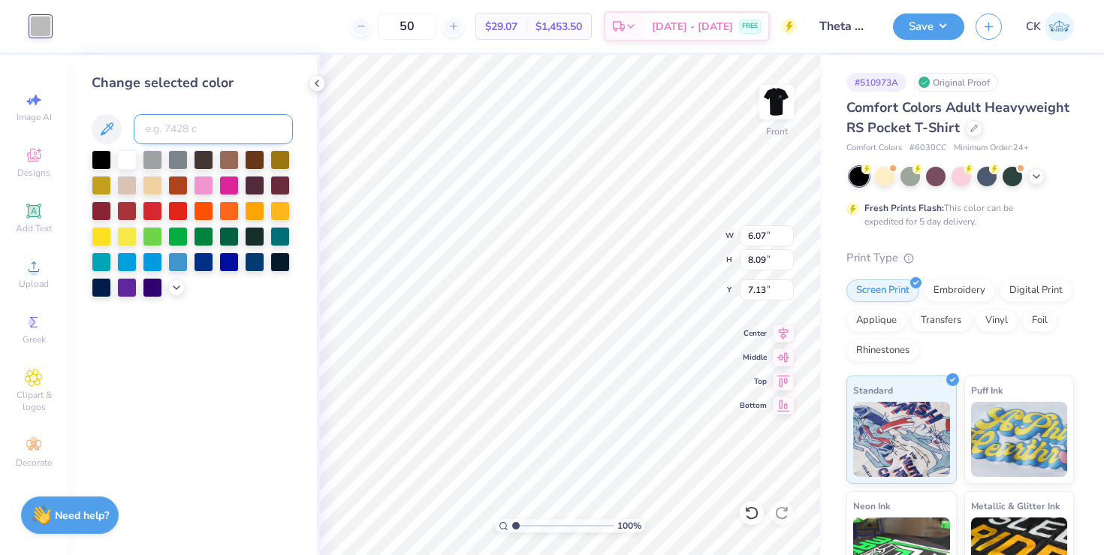
click at [206, 123] on input at bounding box center [213, 129] width 159 height 30
type input "297"
click at [318, 86] on icon at bounding box center [317, 83] width 12 height 12
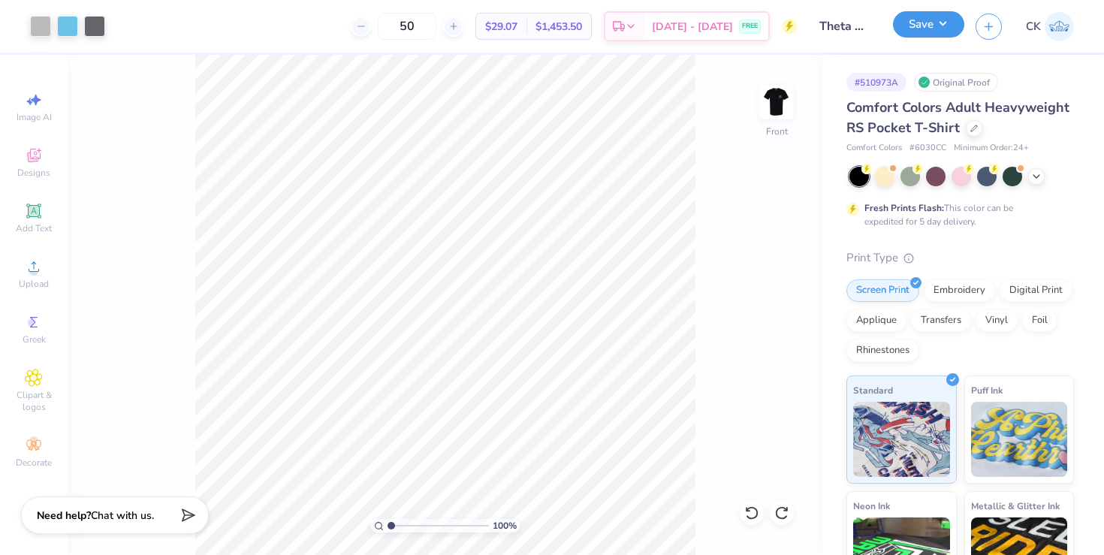
click at [939, 22] on button "Save" at bounding box center [928, 24] width 71 height 26
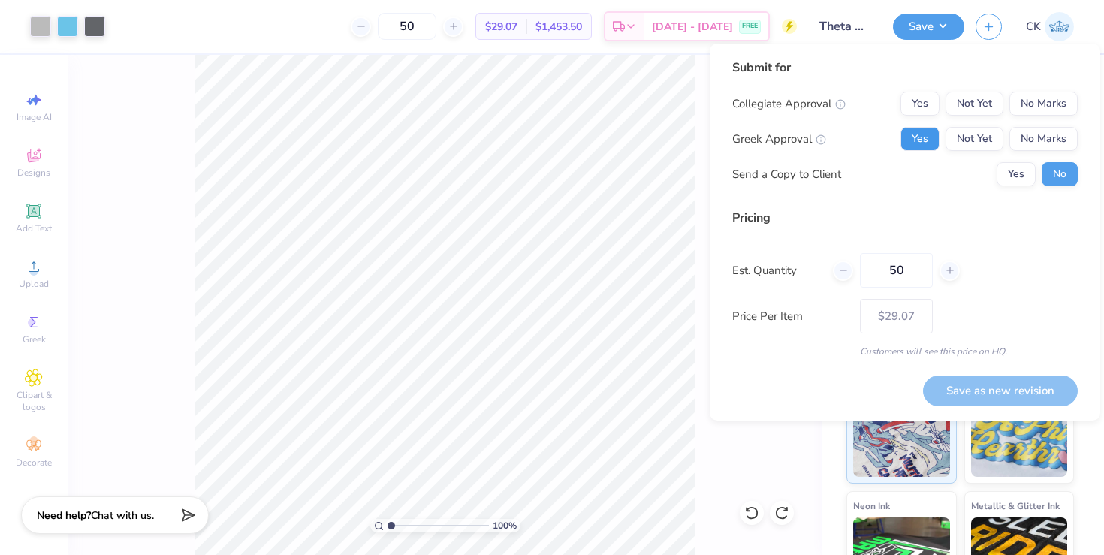
click at [923, 137] on button "Yes" at bounding box center [919, 139] width 39 height 24
click at [1075, 105] on button "No Marks" at bounding box center [1043, 104] width 68 height 24
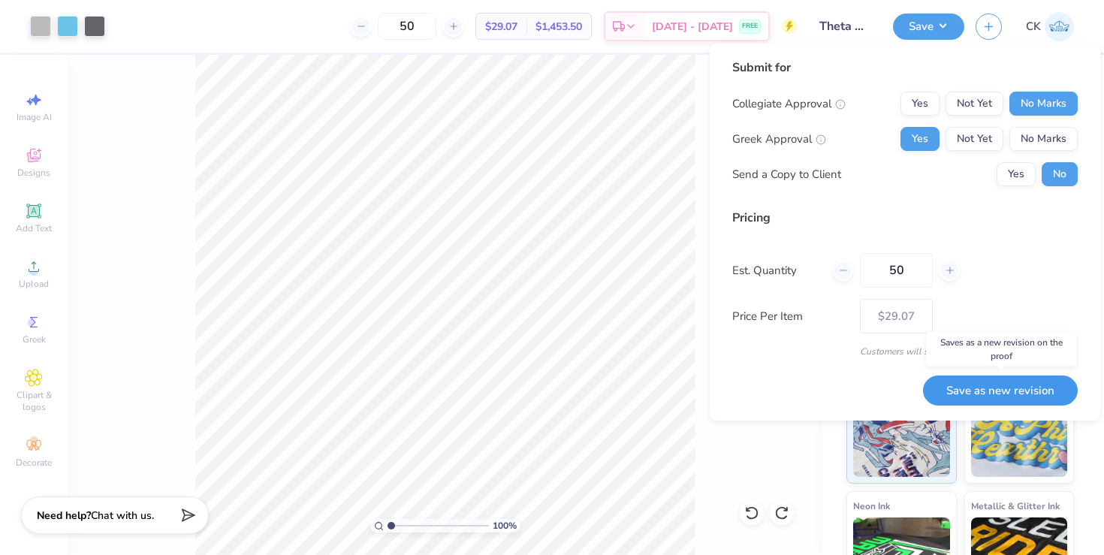
click at [981, 393] on button "Save as new revision" at bounding box center [1000, 390] width 155 height 31
type input "$29.07"
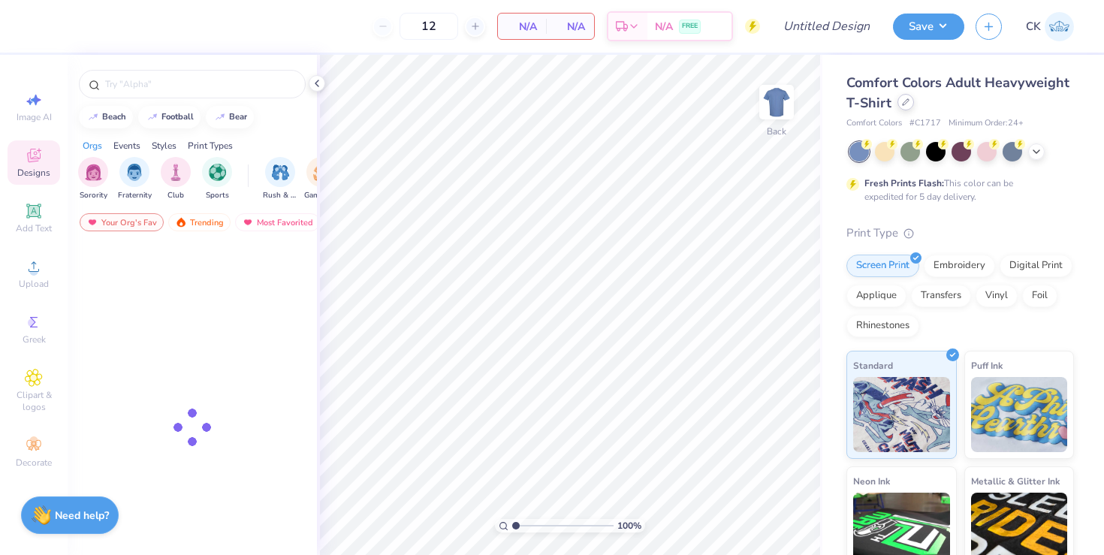
click at [909, 104] on div at bounding box center [905, 102] width 17 height 17
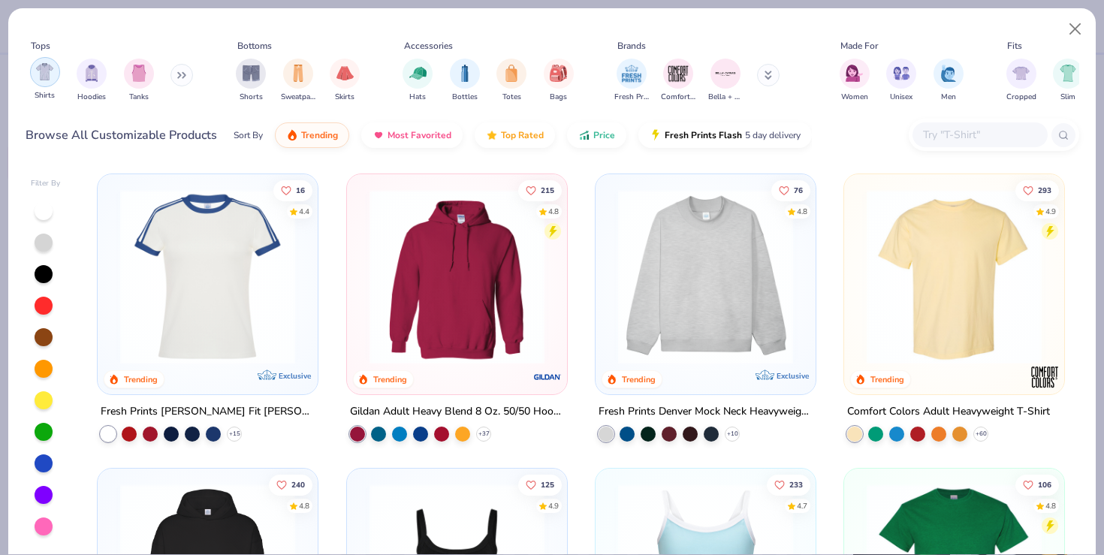
click at [38, 76] on img "filter for Shirts" at bounding box center [44, 71] width 17 height 17
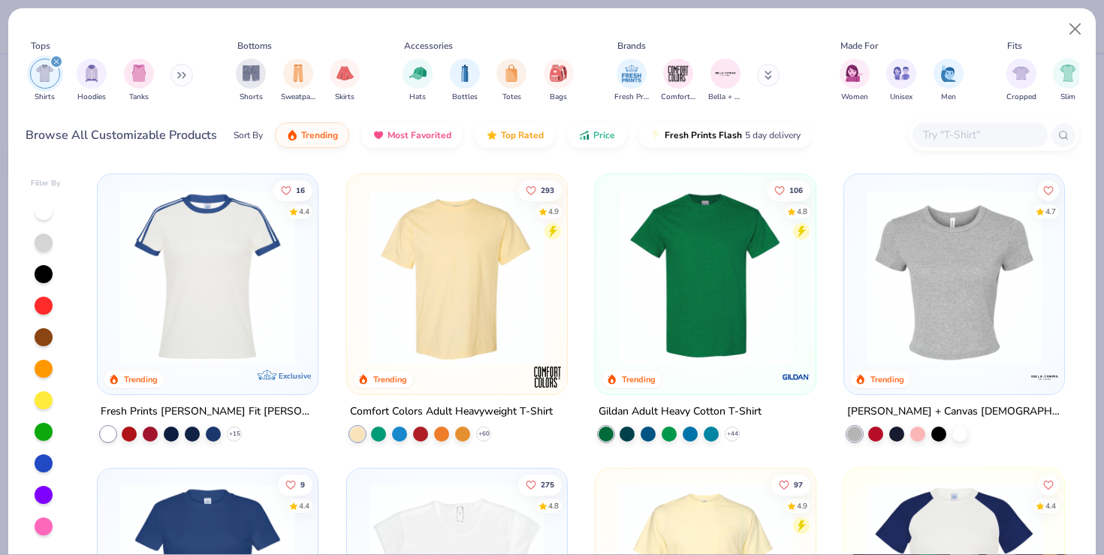
scroll to position [152, 0]
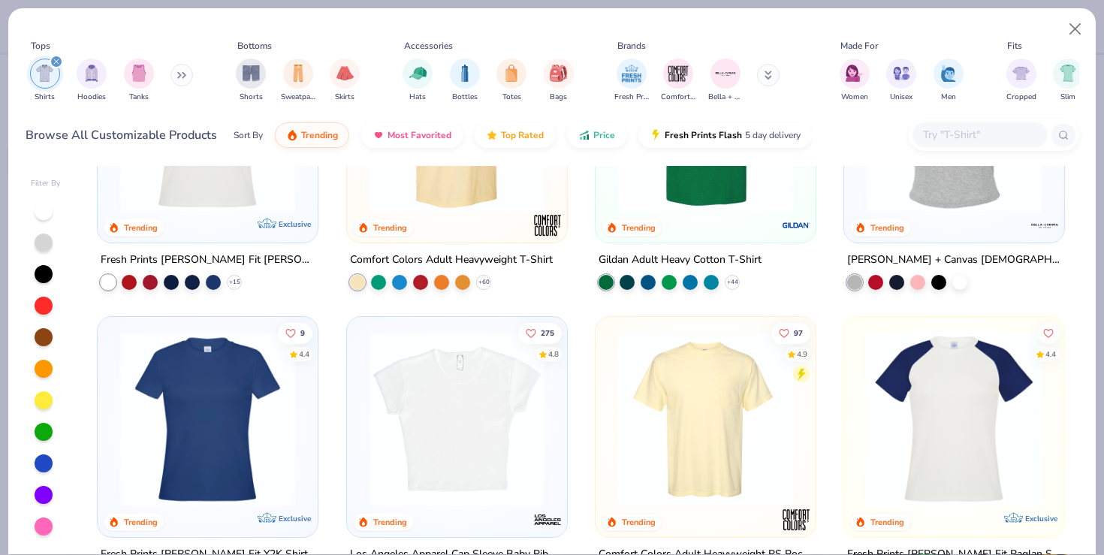
click at [673, 392] on img at bounding box center [705, 419] width 190 height 175
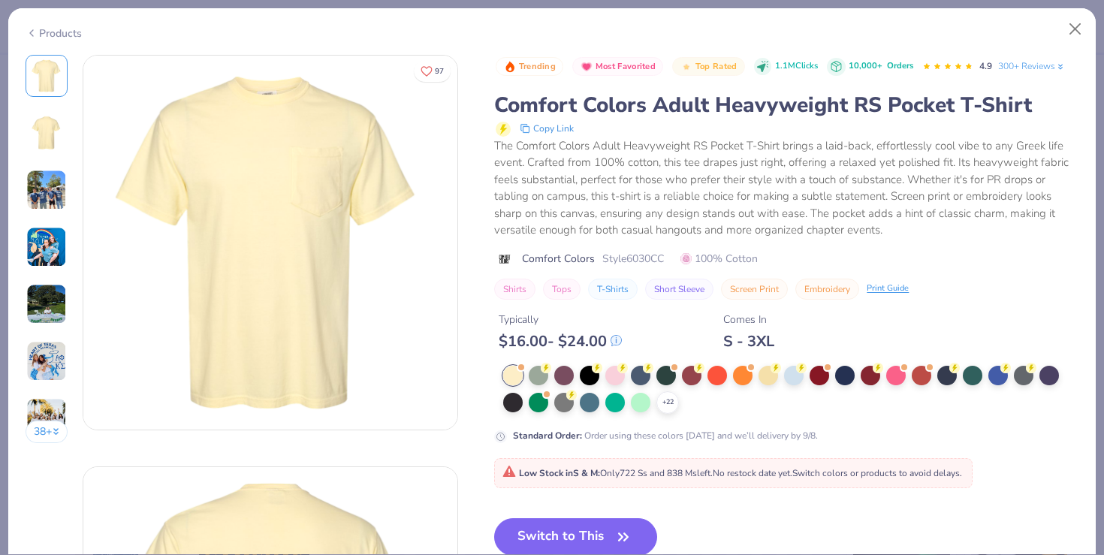
click at [655, 257] on span "Style 6030CC" at bounding box center [633, 259] width 62 height 16
copy span "6030CC"
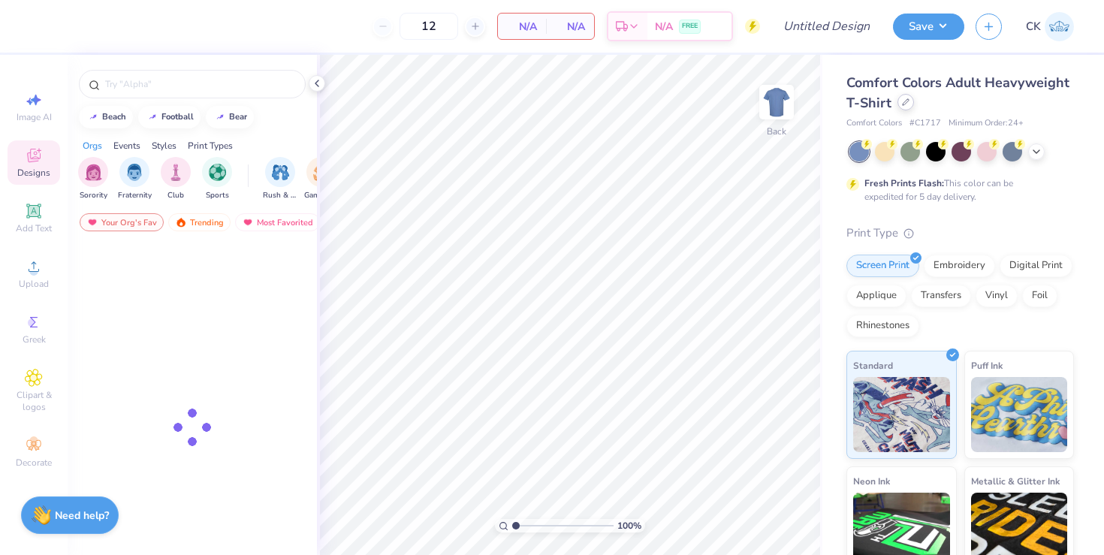
click at [902, 106] on icon at bounding box center [906, 102] width 8 height 8
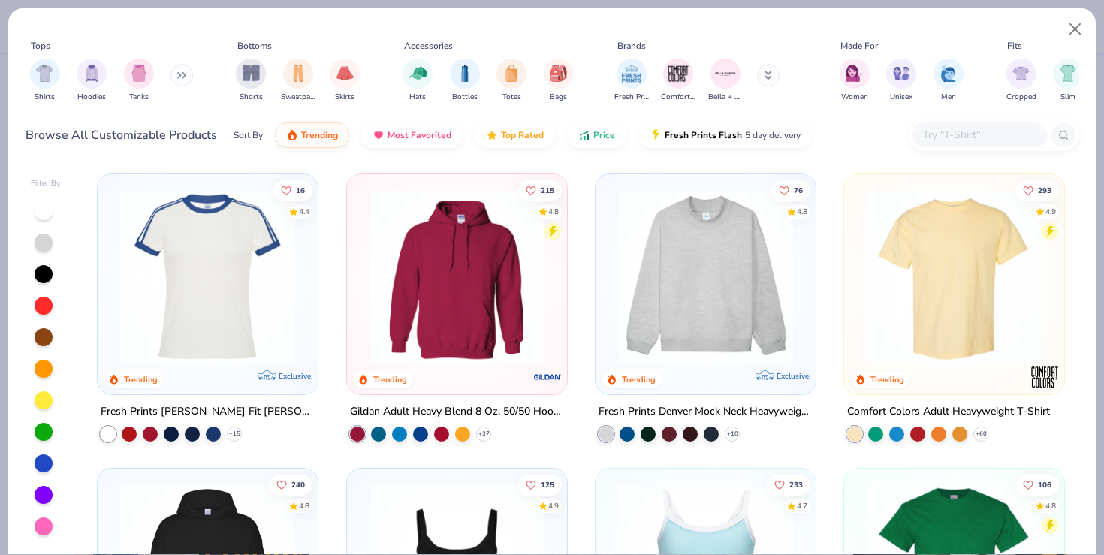
click at [951, 127] on input "text" at bounding box center [979, 134] width 116 height 17
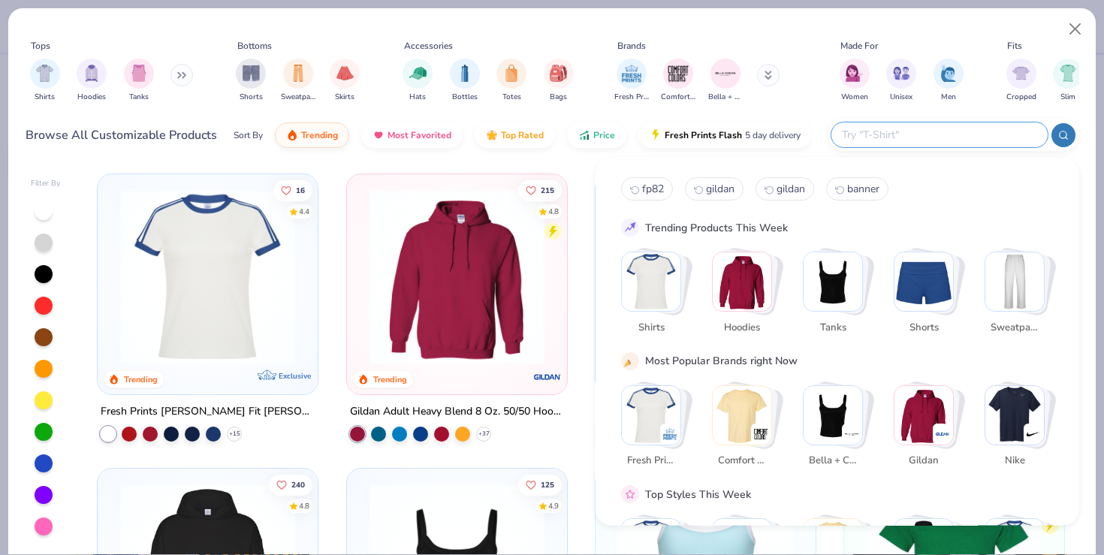
paste input "6030CC"
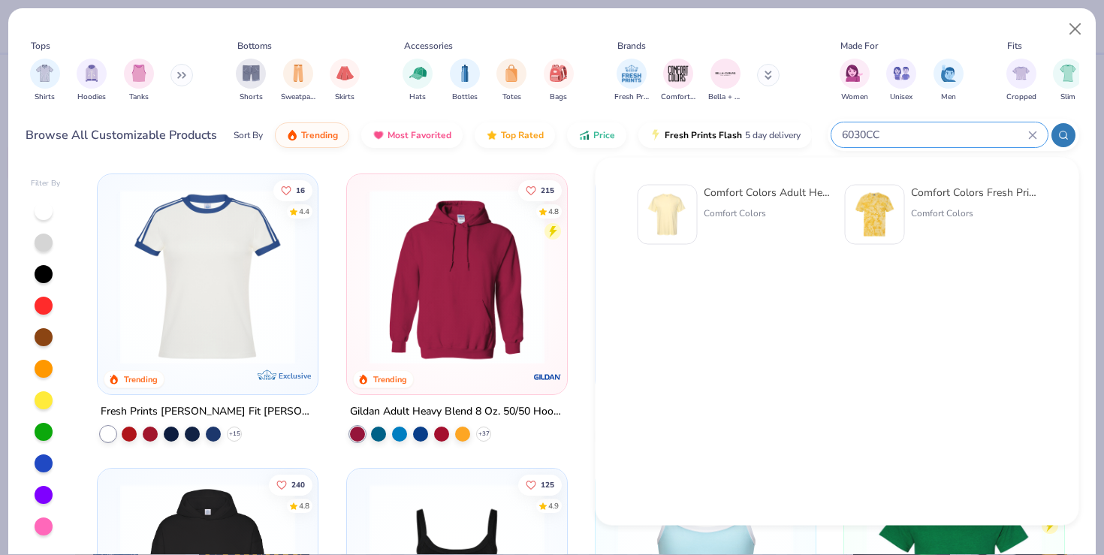
type input "6030CC"
click at [661, 216] on img at bounding box center [667, 214] width 47 height 47
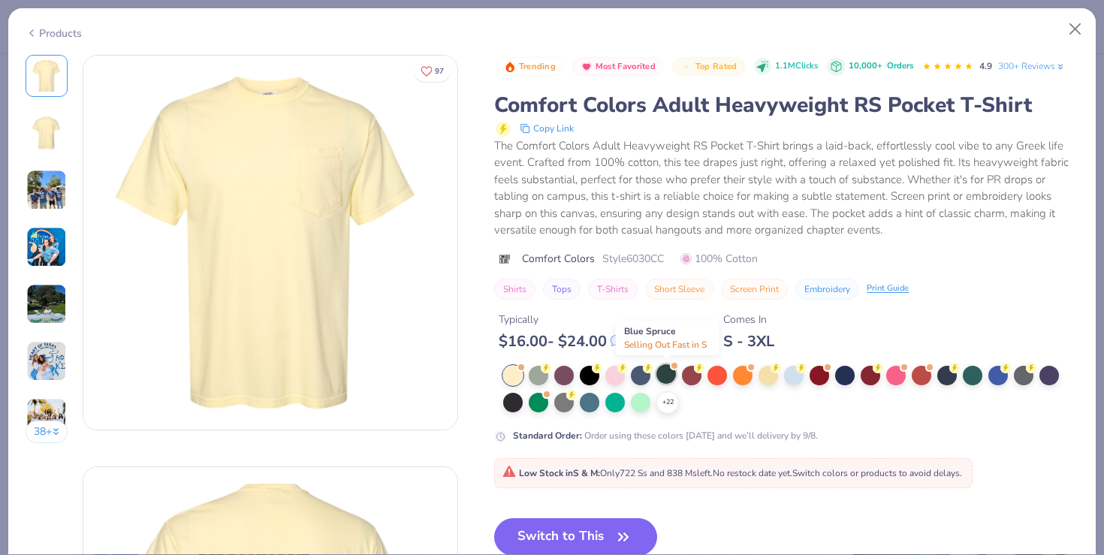
click at [665, 382] on div at bounding box center [666, 374] width 20 height 20
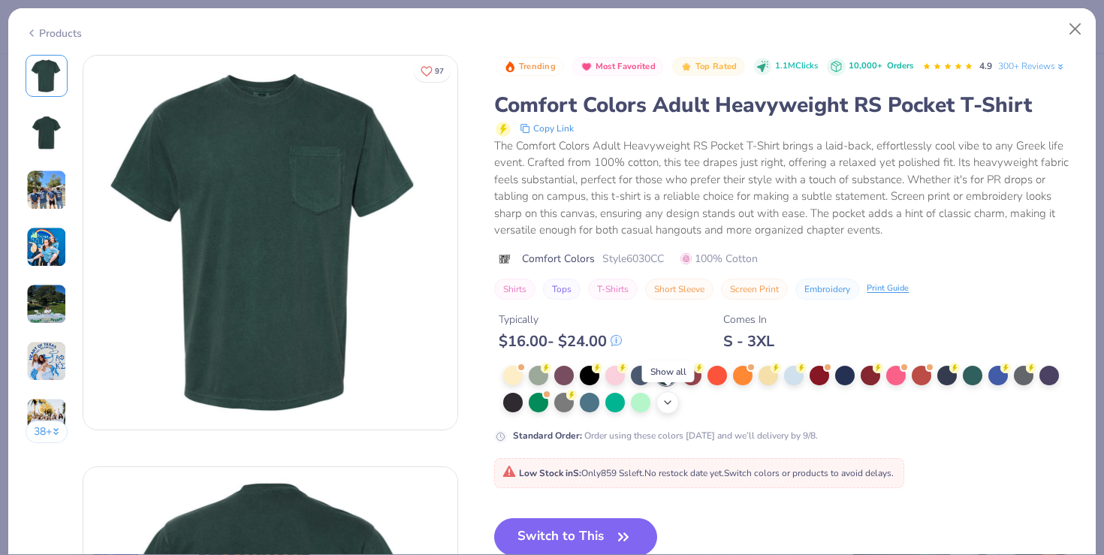
click at [667, 404] on icon at bounding box center [667, 402] width 12 height 12
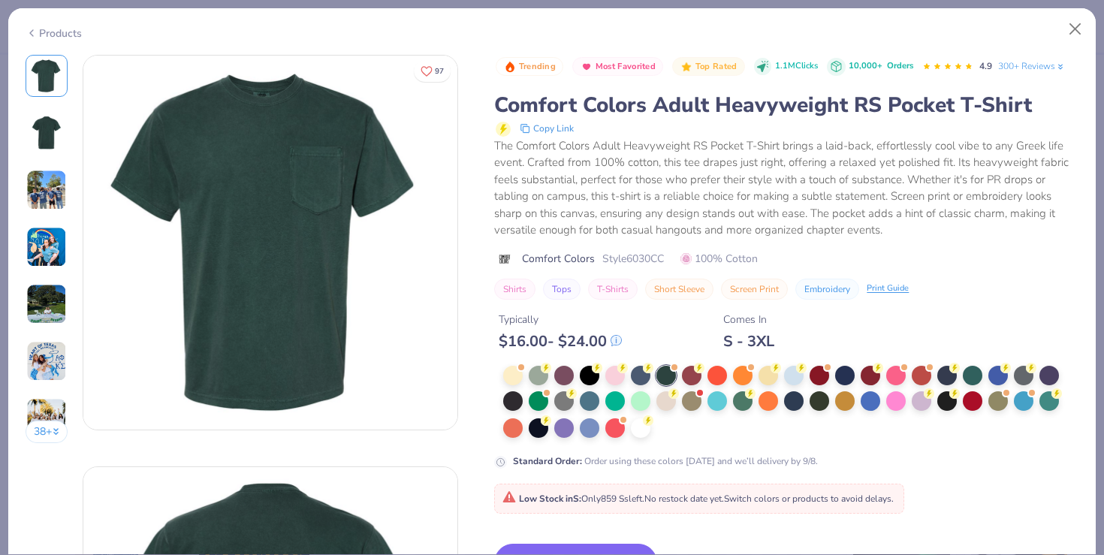
click at [53, 138] on img at bounding box center [47, 133] width 36 height 36
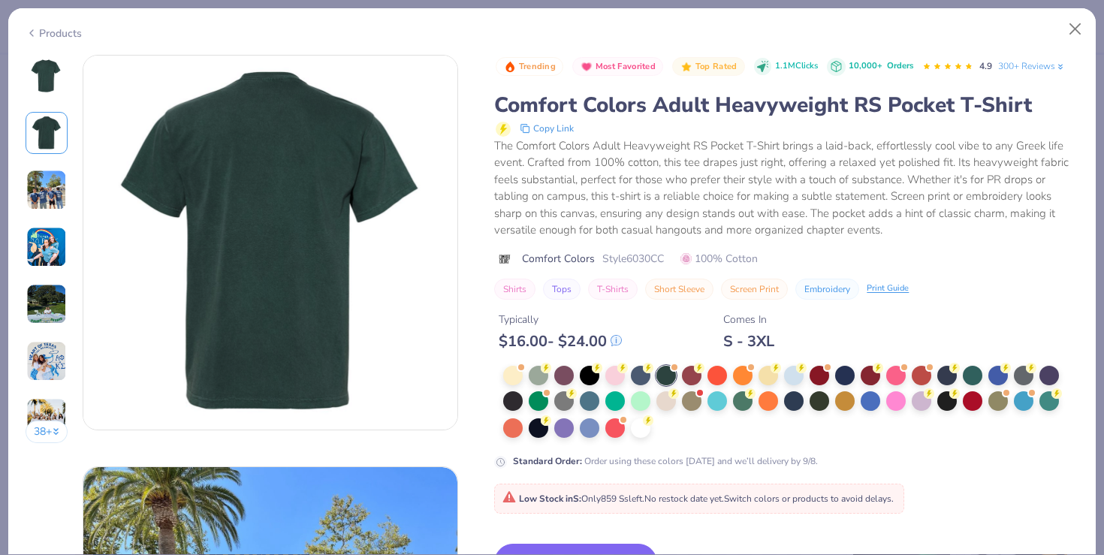
click at [46, 71] on img at bounding box center [47, 76] width 36 height 36
